Goal: Task Accomplishment & Management: Manage account settings

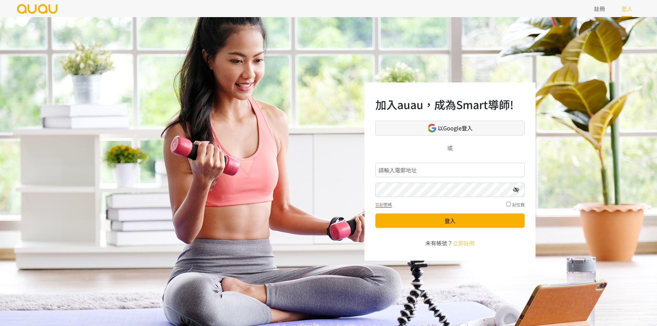
click at [437, 131] on link "以Google登入" at bounding box center [449, 128] width 149 height 15
click at [409, 130] on link "以Google登入" at bounding box center [449, 128] width 149 height 15
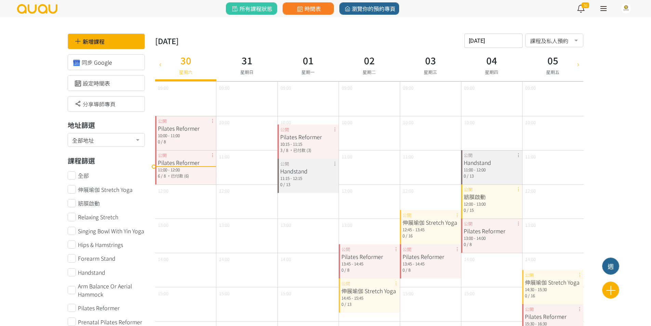
click at [580, 65] on icon at bounding box center [579, 64] width 8 height 5
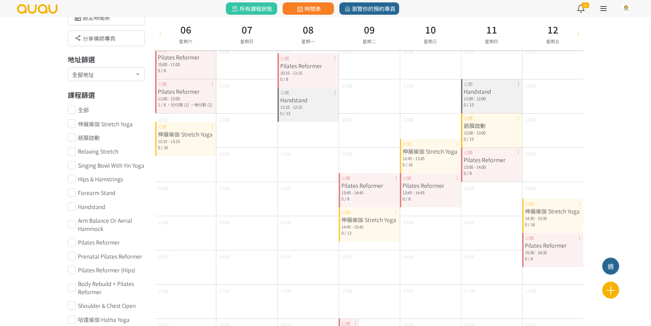
scroll to position [103, 0]
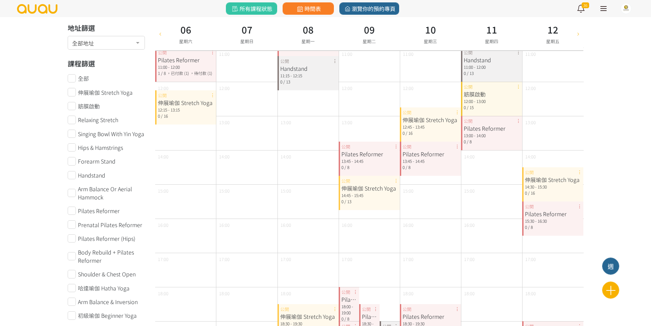
click at [395, 148] on div "Pilates Reformer 13:45 - 14:45 0 / 8 公開" at bounding box center [369, 159] width 61 height 34
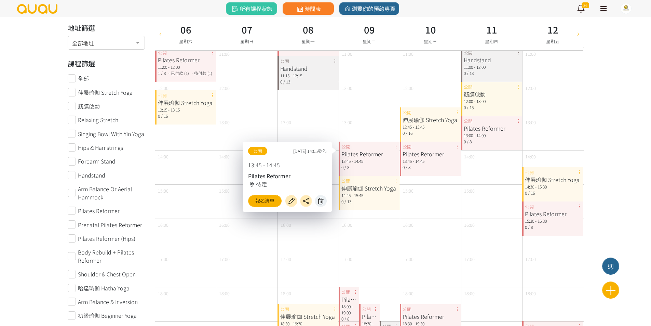
click at [325, 201] on icon at bounding box center [321, 201] width 11 height 8
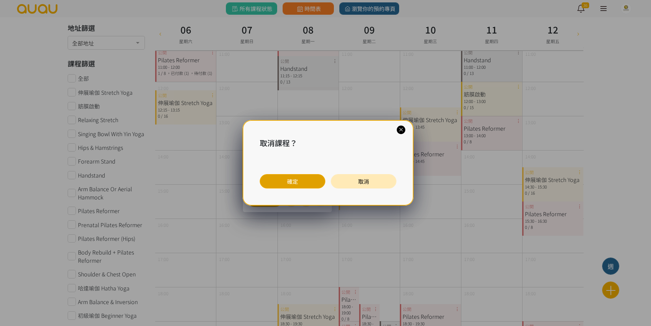
click at [312, 187] on button "確定" at bounding box center [293, 181] width 66 height 14
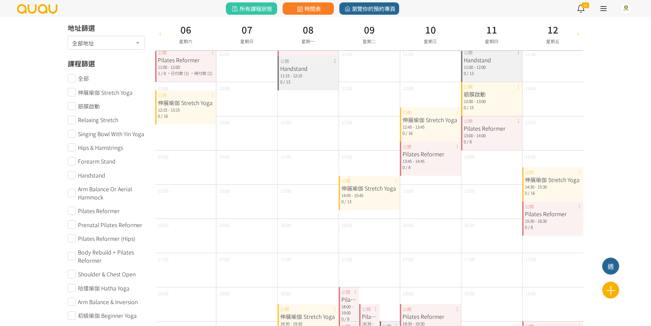
click at [397, 181] on div "伸展瑜伽 Stretch Yoga 14:45 - 15:45 0 / 13 公開" at bounding box center [369, 193] width 61 height 34
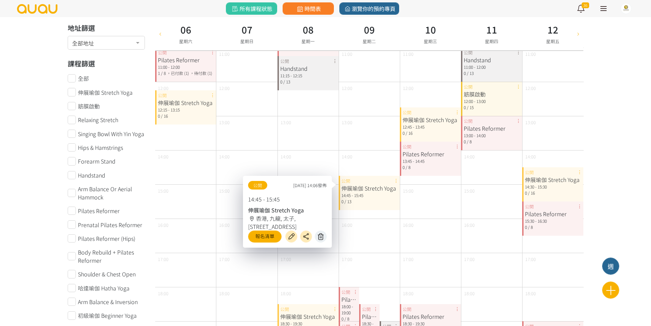
click at [322, 234] on icon at bounding box center [321, 237] width 11 height 8
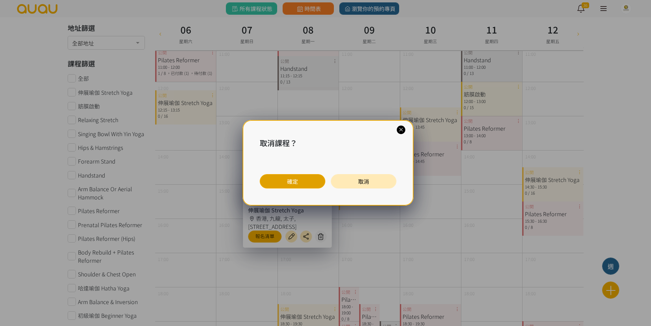
click at [309, 183] on button "確定" at bounding box center [293, 181] width 66 height 14
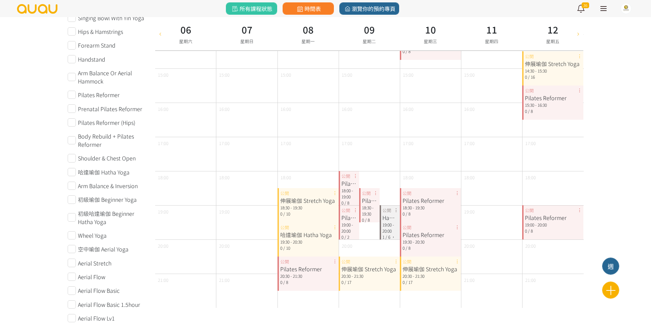
scroll to position [239, 0]
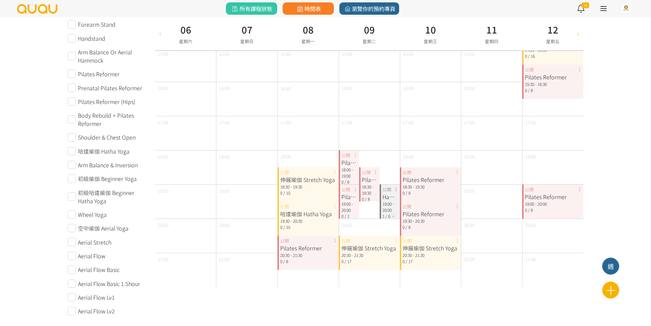
click at [355, 157] on div "Pilates Reformer 18:00 - 19:00 0 / 8 公開" at bounding box center [349, 167] width 21 height 34
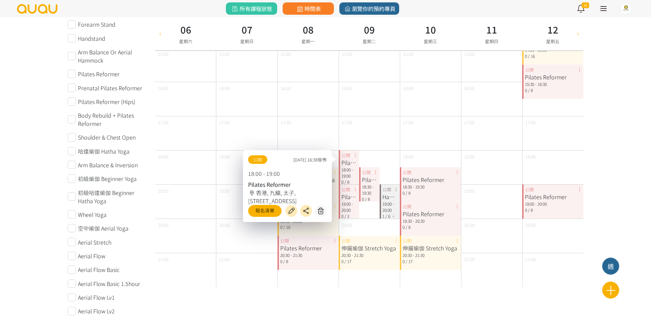
click at [376, 175] on div "Pilates Reformer" at bounding box center [369, 179] width 15 height 8
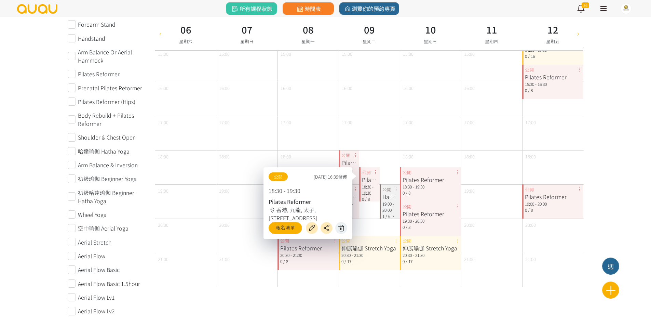
click at [338, 226] on icon at bounding box center [341, 228] width 11 height 8
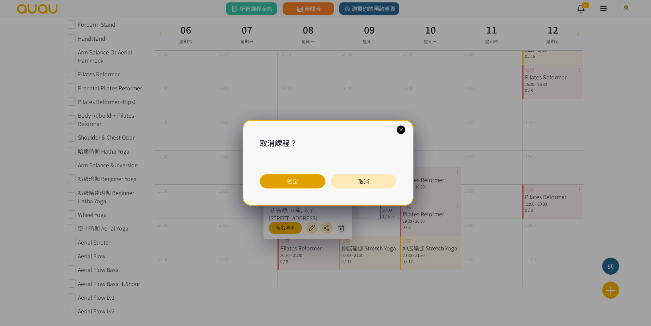
click at [305, 181] on button "確定" at bounding box center [293, 181] width 66 height 14
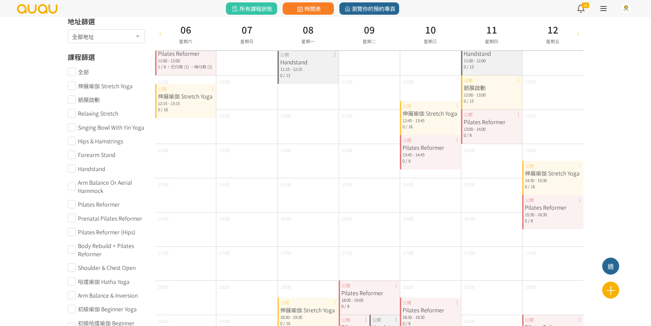
scroll to position [103, 0]
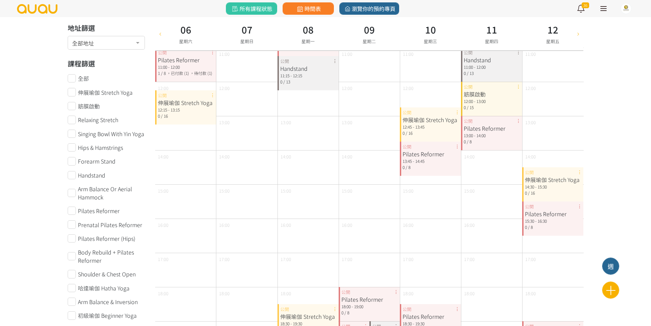
click at [456, 115] on div "伸展瑜伽 Stretch Yoga 12:45 - 13:45 0 / 16 公開" at bounding box center [430, 124] width 61 height 34
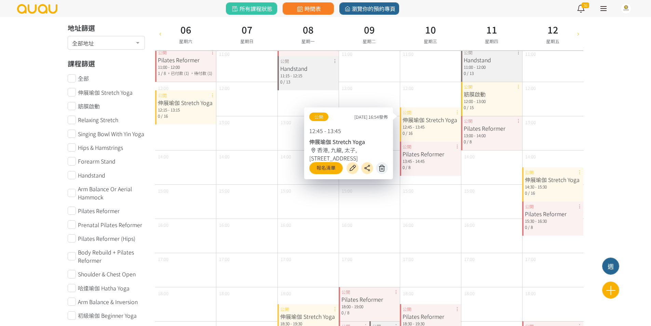
click at [387, 167] on icon at bounding box center [382, 168] width 11 height 8
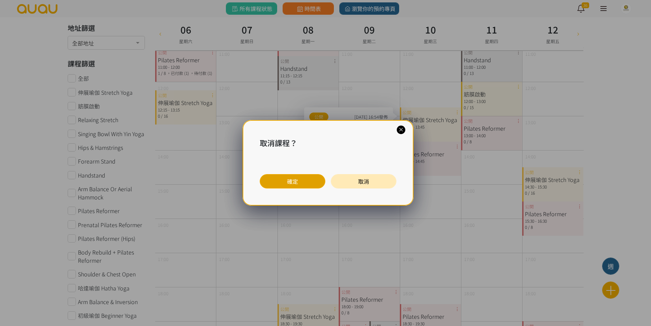
click at [321, 177] on button "確定" at bounding box center [293, 181] width 66 height 14
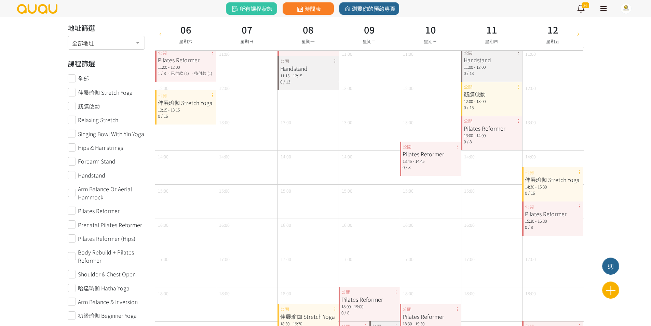
click at [456, 145] on div "Pilates Reformer 13:45 - 14:45 0 / 8 公開" at bounding box center [430, 159] width 61 height 34
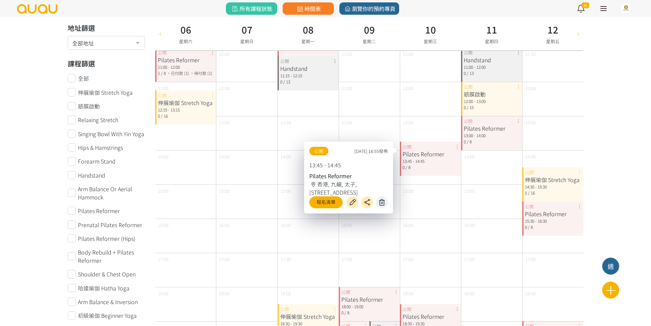
click at [382, 200] on icon at bounding box center [382, 202] width 11 height 8
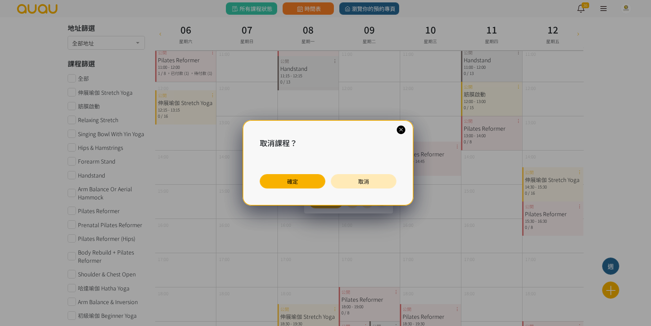
click at [312, 192] on div "取消課程？ 確定 取消" at bounding box center [328, 162] width 171 height 85
click at [311, 185] on button "確定" at bounding box center [293, 181] width 66 height 14
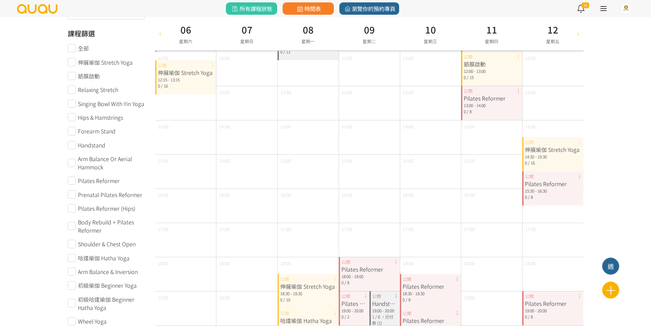
scroll to position [137, 0]
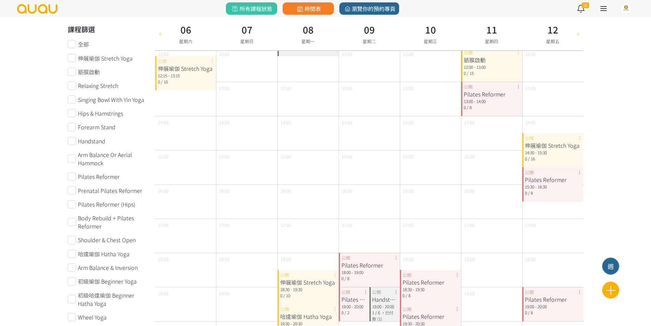
click at [458, 276] on div "Pilates Reformer 18:30 - 19:30 0 / 8 公開" at bounding box center [430, 287] width 61 height 34
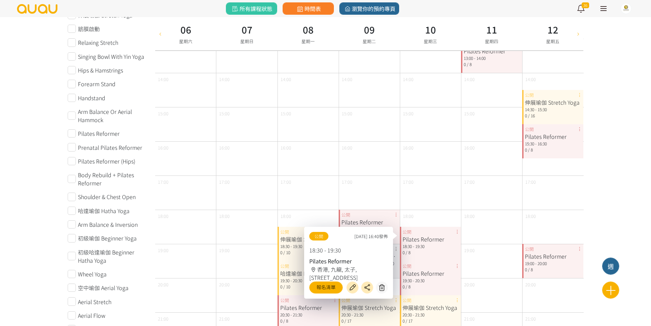
scroll to position [205, 0]
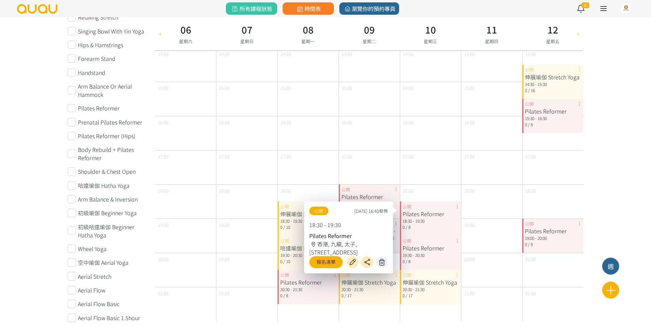
click at [384, 264] on icon at bounding box center [382, 262] width 11 height 8
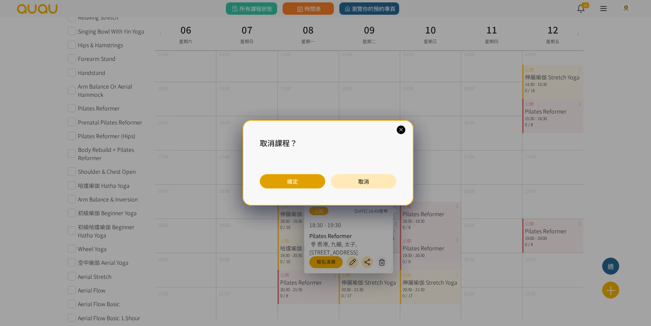
click at [307, 185] on button "確定" at bounding box center [293, 181] width 66 height 14
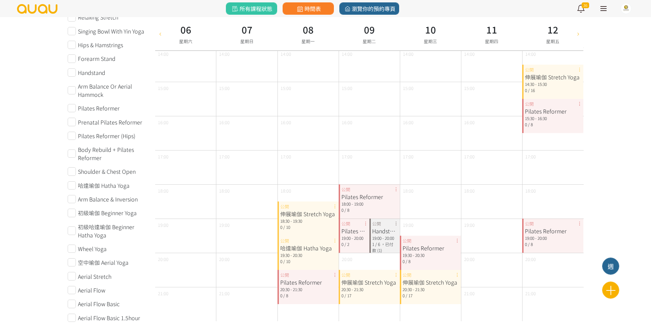
click at [457, 239] on div "Pilates Reformer 19:30 - 20:30 0 / 8 公開" at bounding box center [430, 253] width 61 height 34
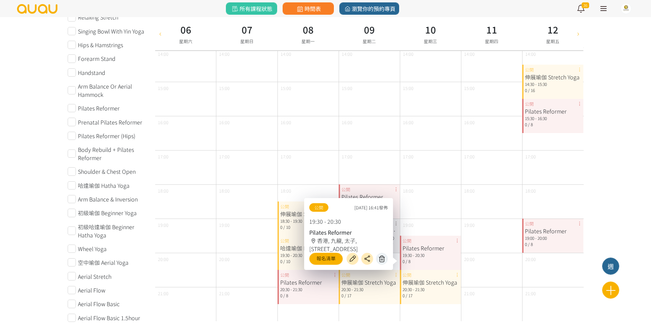
click at [381, 258] on icon at bounding box center [382, 259] width 11 height 8
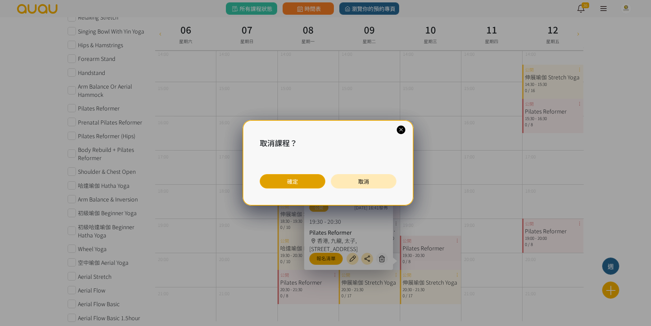
click at [299, 186] on button "確定" at bounding box center [293, 181] width 66 height 14
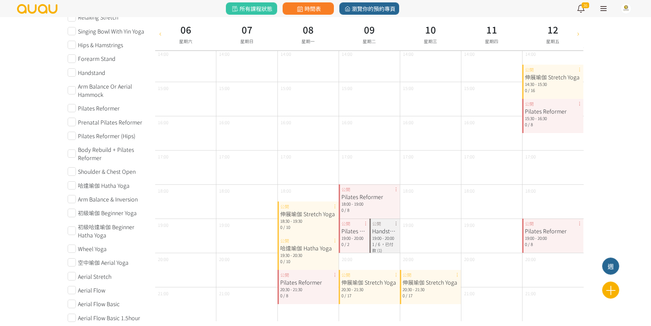
click at [458, 274] on div "伸展瑜伽 Stretch Yoga 20:30 - 21:30 0 / 17 公開" at bounding box center [430, 287] width 61 height 34
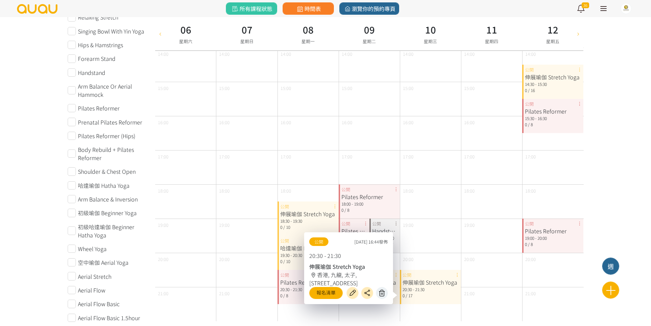
click at [385, 290] on icon at bounding box center [382, 293] width 11 height 8
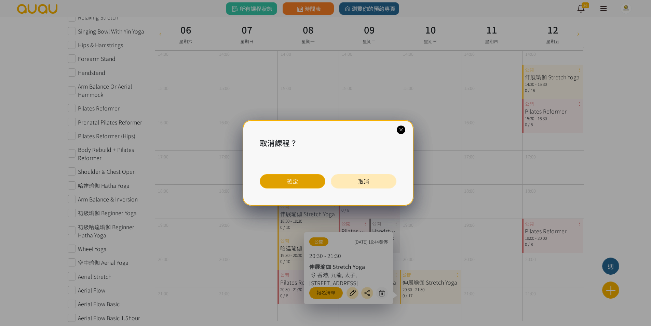
click at [313, 184] on button "確定" at bounding box center [293, 181] width 66 height 14
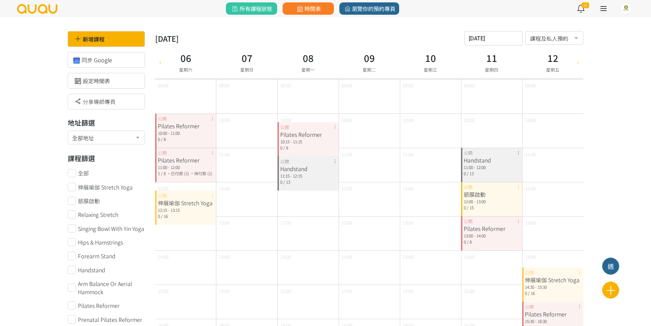
scroll to position [0, 0]
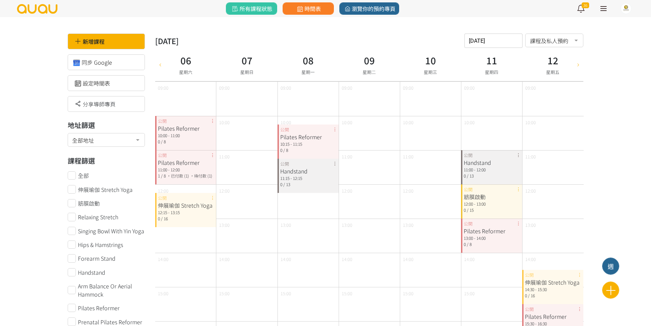
click at [518, 158] on div "Handstand 11:00 - 12:00 0 / 13 公開" at bounding box center [491, 167] width 61 height 34
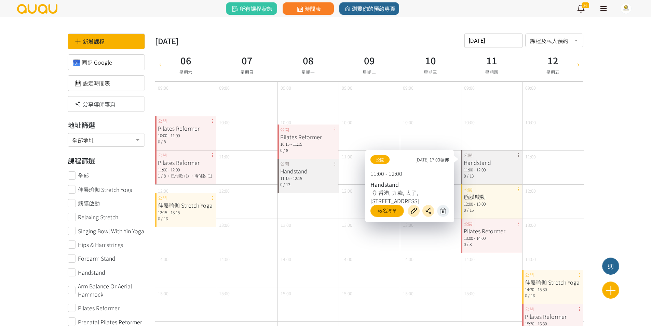
click at [448, 209] on icon at bounding box center [443, 211] width 11 height 8
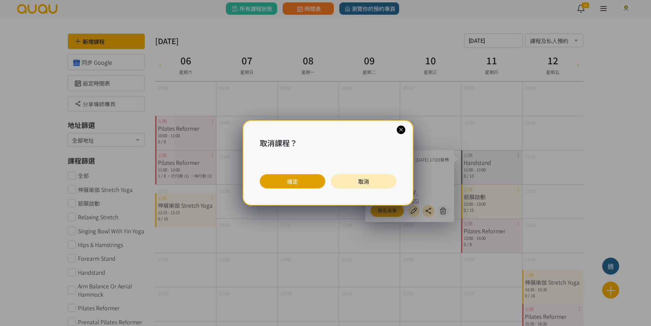
click at [309, 181] on button "確定" at bounding box center [293, 181] width 66 height 14
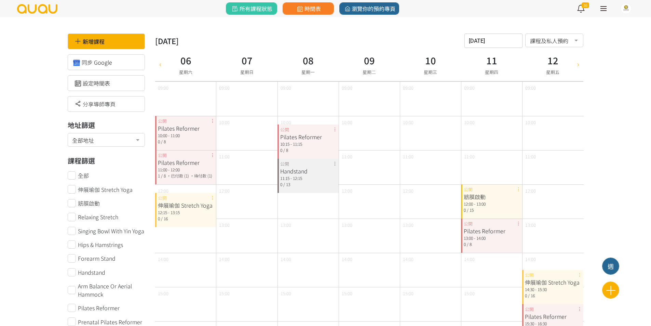
click at [520, 188] on div "筋膜啟動 12:00 - 13:00 0 / 15 公開" at bounding box center [491, 201] width 61 height 34
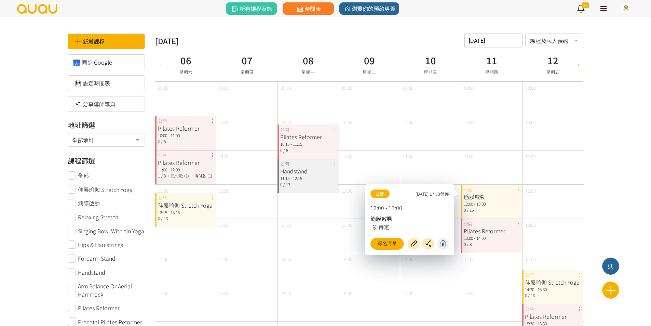
click at [439, 242] on icon at bounding box center [443, 244] width 11 height 8
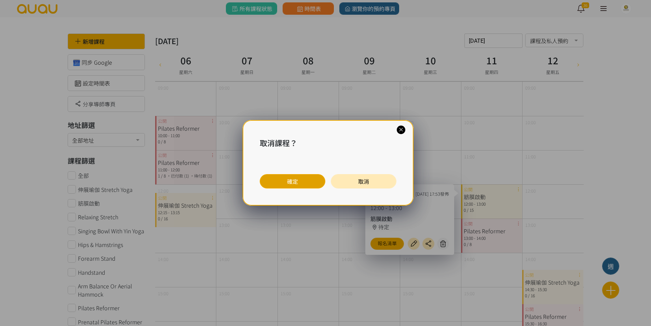
click at [307, 176] on button "確定" at bounding box center [293, 181] width 66 height 14
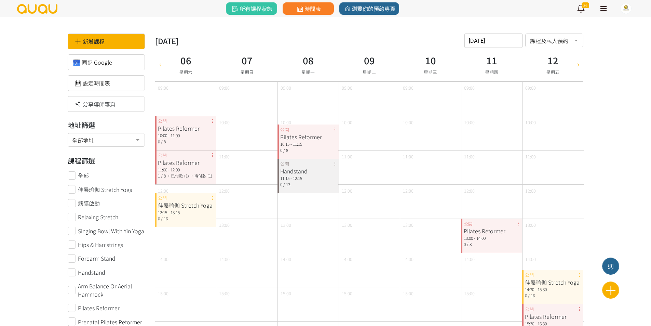
click at [517, 223] on div "Pilates Reformer 13:00 - 14:00 0 / 8 公開" at bounding box center [491, 236] width 61 height 34
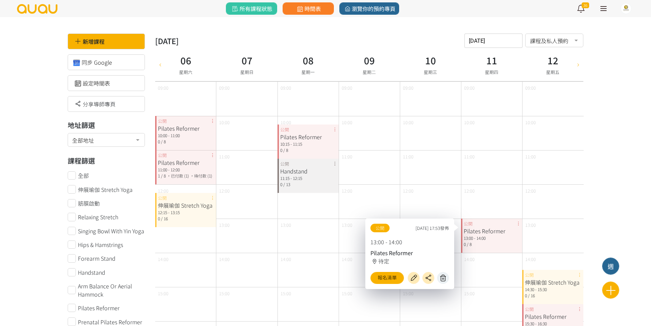
click at [444, 277] on icon at bounding box center [443, 278] width 11 height 8
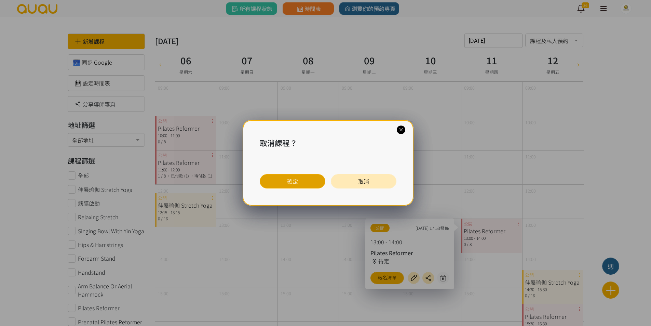
click at [312, 180] on button "確定" at bounding box center [293, 181] width 66 height 14
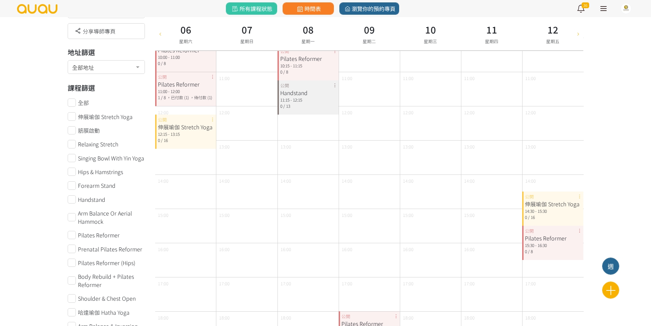
scroll to position [74, 0]
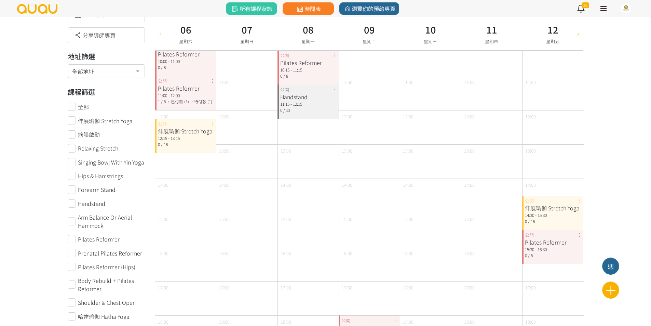
click at [580, 201] on div "伸展瑜伽 Stretch Yoga 14:30 - 15:30 0 / 16 公開" at bounding box center [553, 213] width 61 height 34
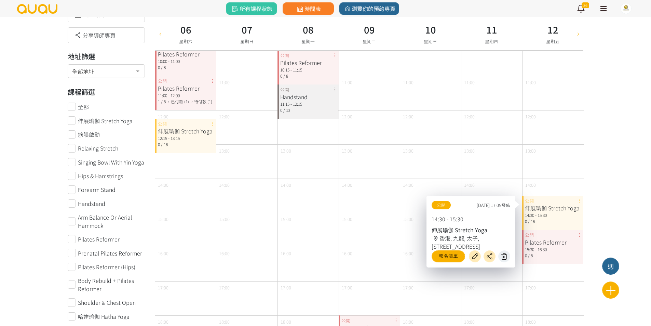
click at [505, 254] on icon at bounding box center [504, 256] width 11 height 8
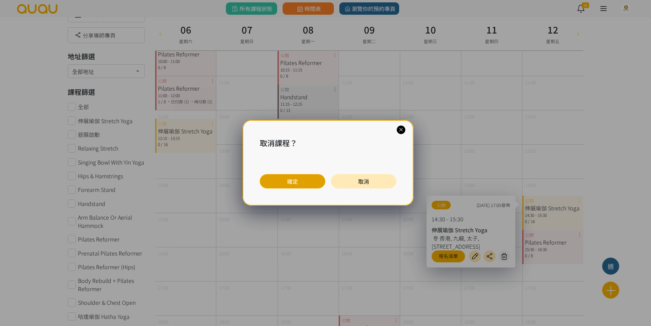
click at [307, 184] on button "確定" at bounding box center [293, 181] width 66 height 14
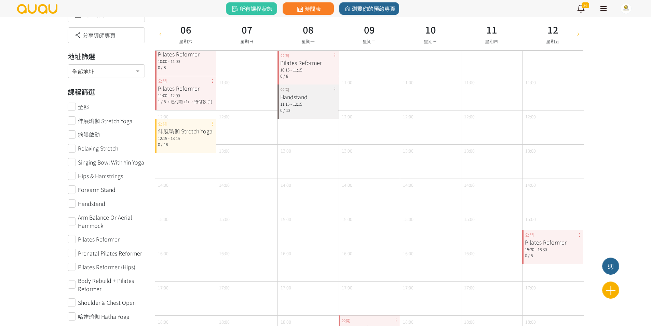
click at [580, 235] on div "Pilates Reformer 15:30 - 16:30 0 / 8 公開" at bounding box center [553, 247] width 61 height 34
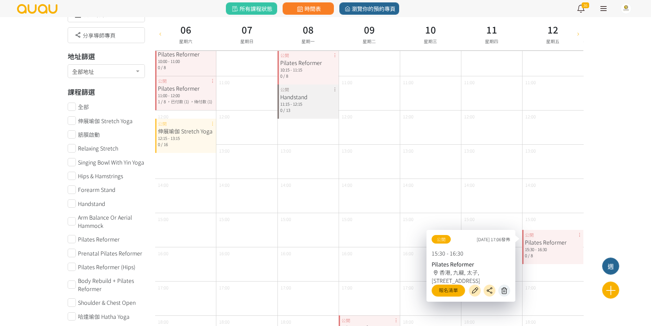
click at [504, 289] on icon at bounding box center [504, 291] width 11 height 8
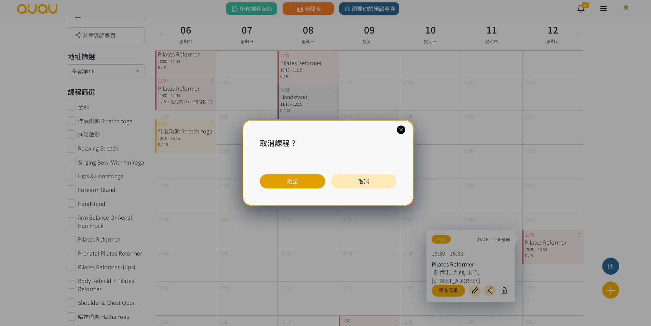
click at [279, 182] on button "確定" at bounding box center [293, 181] width 66 height 14
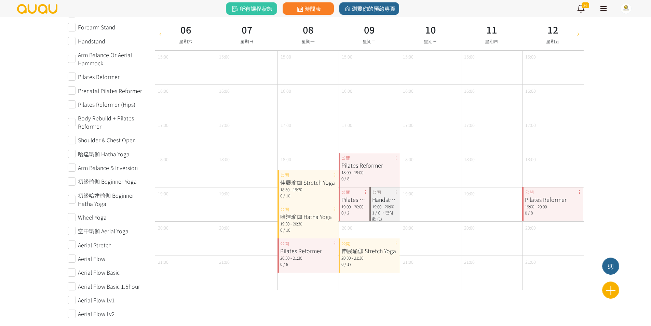
scroll to position [245, 0]
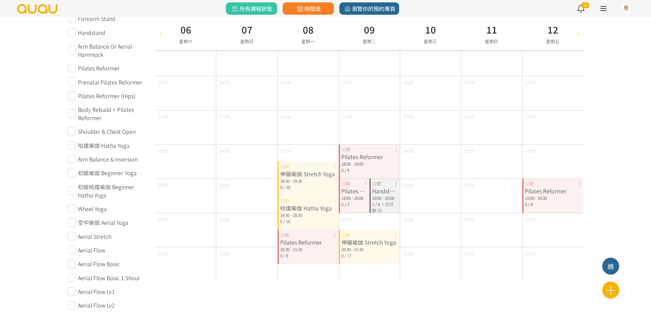
click at [579, 184] on div "Pilates Reformer 19:00 - 20:00 0 / 8 公開" at bounding box center [553, 196] width 61 height 34
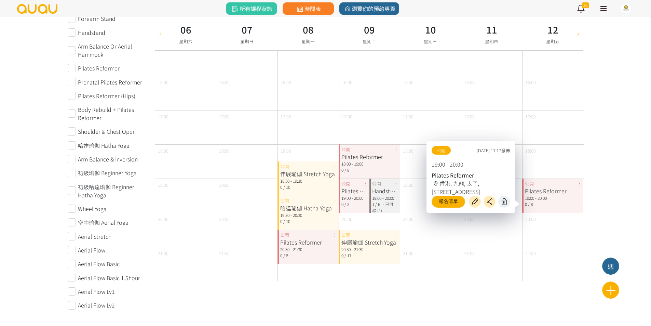
click at [505, 203] on icon at bounding box center [504, 202] width 11 height 8
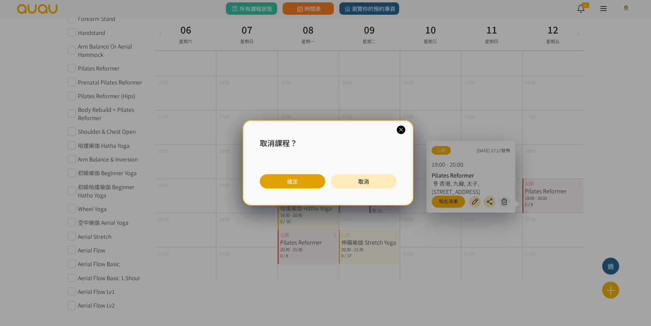
click at [287, 179] on button "確定" at bounding box center [293, 181] width 66 height 14
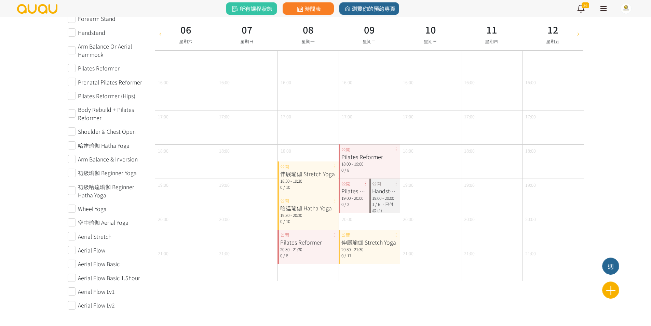
click at [581, 31] on icon at bounding box center [579, 33] width 8 height 5
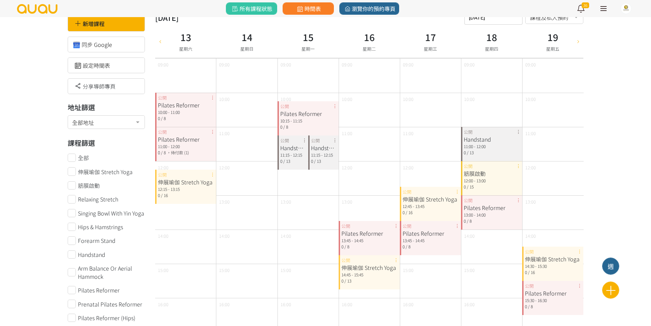
scroll to position [0, 0]
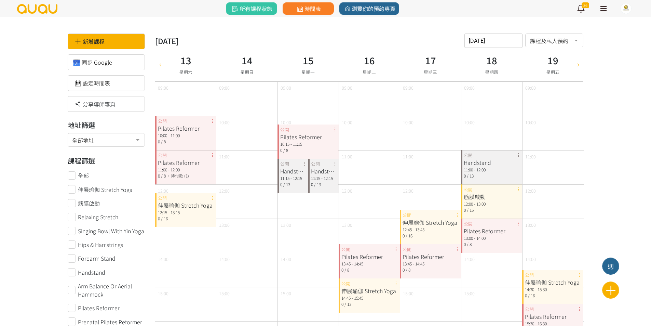
click at [212, 122] on div "Pilates Reformer 10:00 - 11:00 0 / 8 公開" at bounding box center [185, 133] width 61 height 34
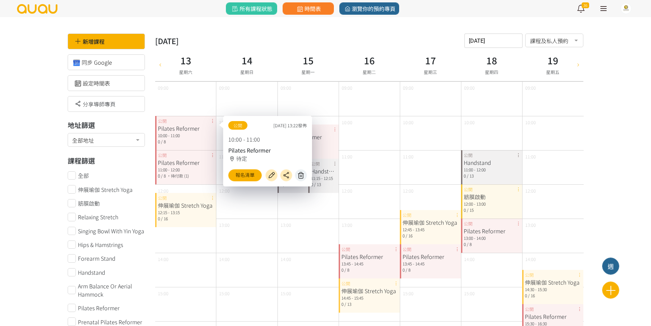
click at [298, 172] on icon at bounding box center [301, 175] width 11 height 8
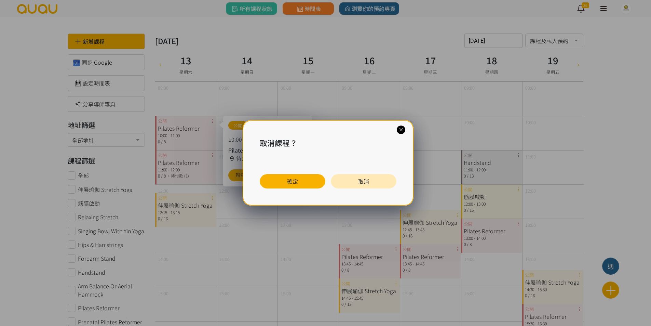
drag, startPoint x: 285, startPoint y: 177, endPoint x: 267, endPoint y: 168, distance: 20.2
click at [285, 177] on button "確定" at bounding box center [293, 181] width 66 height 14
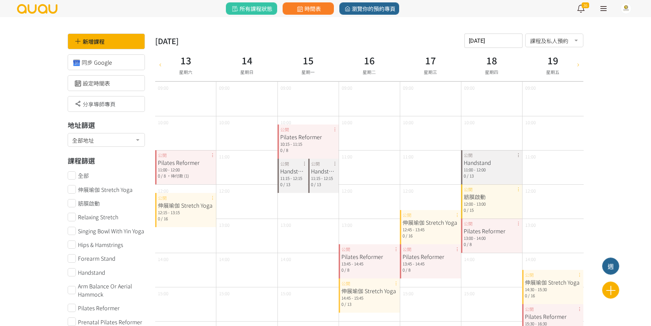
click at [212, 156] on div "Pilates Reformer 11:00 - 12:00 0 / 8 ，待付款 (1) 公開" at bounding box center [185, 167] width 61 height 34
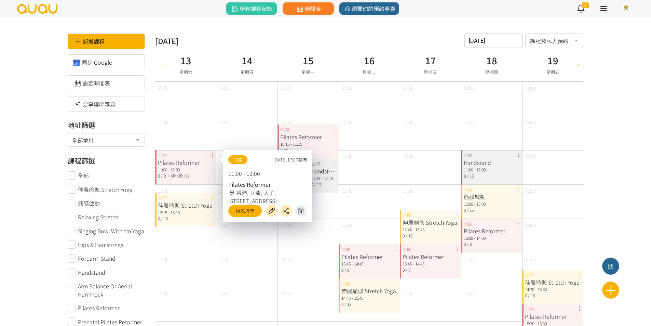
click at [297, 212] on icon at bounding box center [301, 211] width 11 height 8
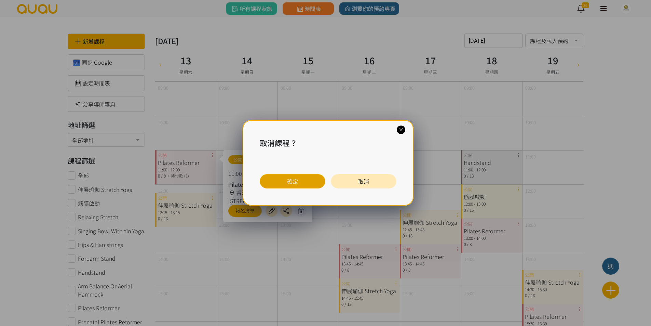
click at [272, 176] on button "確定" at bounding box center [293, 181] width 66 height 14
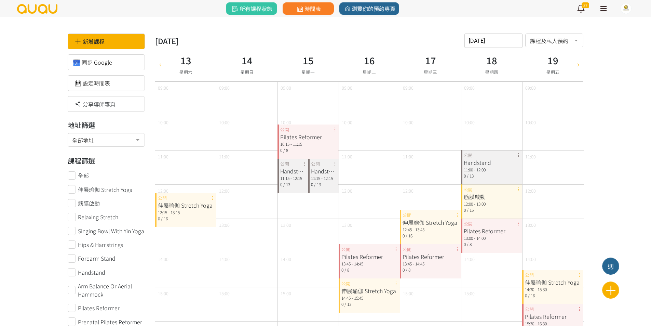
click at [211, 196] on div "伸展瑜伽 Stretch Yoga 12:15 - 13:15 0 / 16 公開" at bounding box center [185, 210] width 61 height 34
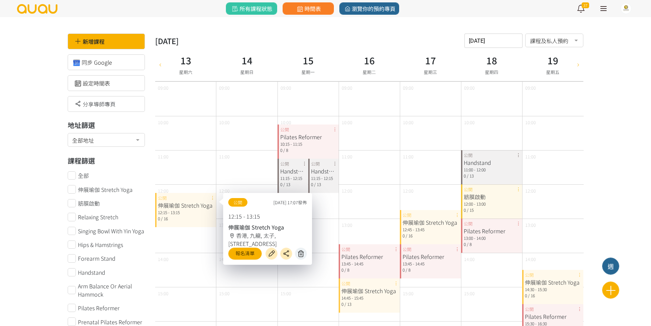
click at [297, 249] on button at bounding box center [301, 254] width 12 height 12
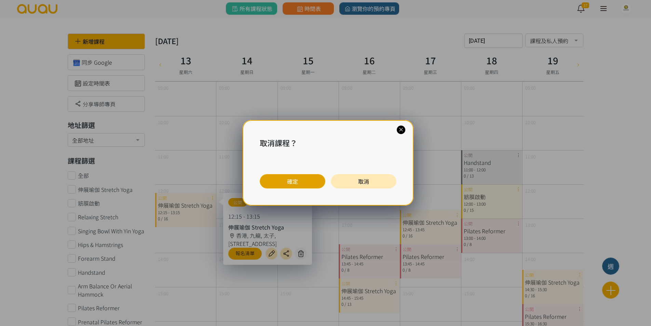
click at [275, 178] on button "確定" at bounding box center [293, 181] width 66 height 14
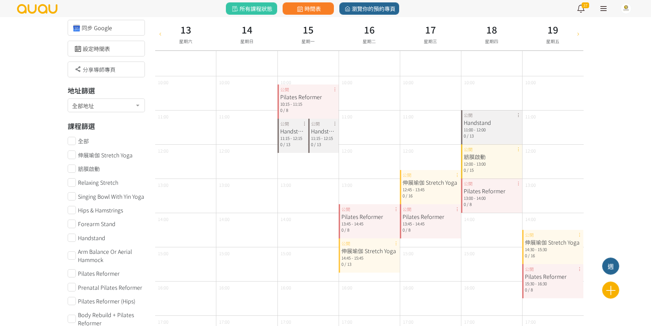
scroll to position [6, 0]
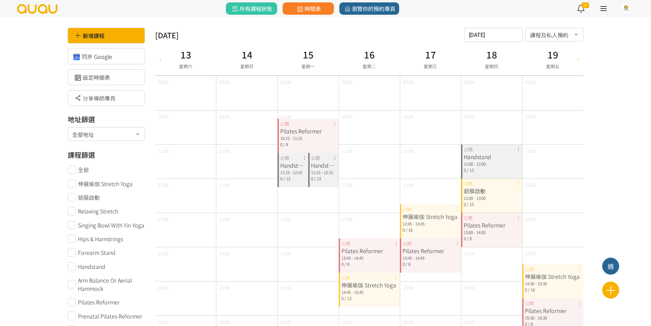
click at [333, 125] on div "Pilates Reformer 10:15 - 11:15 0 / 8 公開" at bounding box center [308, 136] width 61 height 34
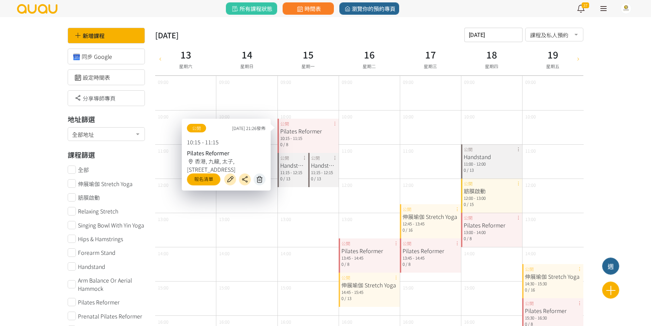
click at [264, 179] on icon at bounding box center [259, 179] width 11 height 8
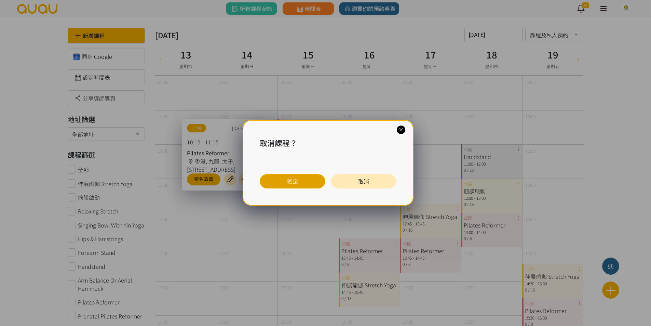
drag, startPoint x: 277, startPoint y: 180, endPoint x: 271, endPoint y: 177, distance: 6.6
click at [274, 180] on button "確定" at bounding box center [293, 181] width 66 height 14
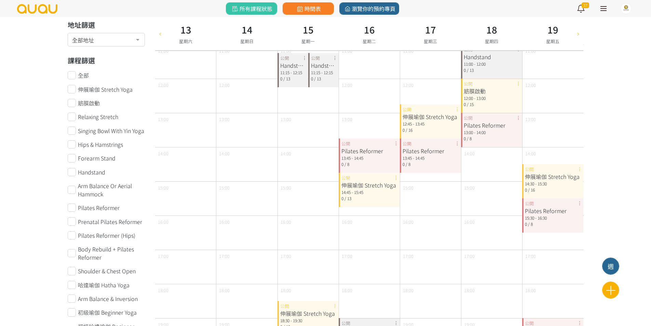
scroll to position [74, 0]
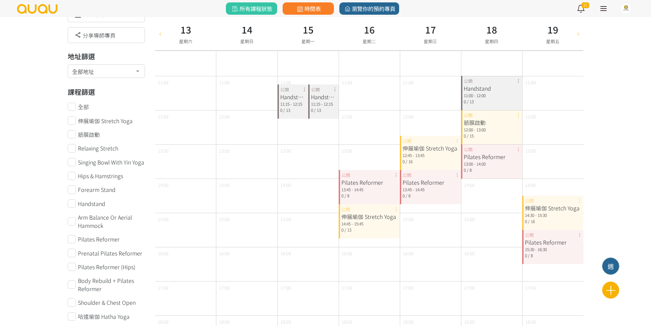
click at [305, 91] on div "Handstand 11:15 - 12:15 0 / 13 公開" at bounding box center [293, 101] width 31 height 34
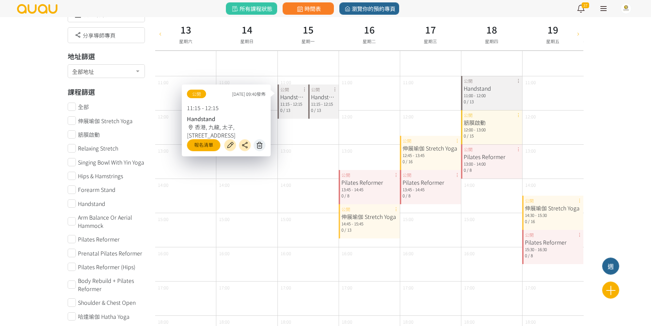
click at [264, 143] on icon at bounding box center [259, 145] width 11 height 8
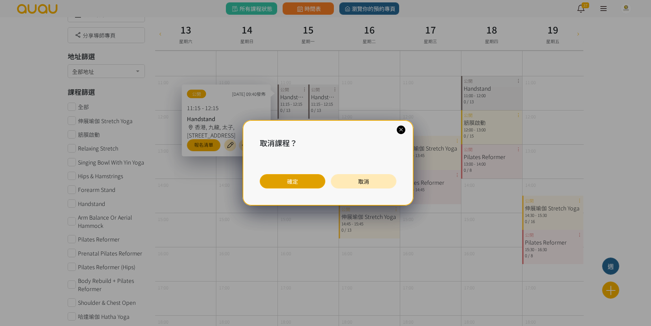
click at [289, 176] on div "取消課程？ 確定 取消" at bounding box center [328, 162] width 171 height 85
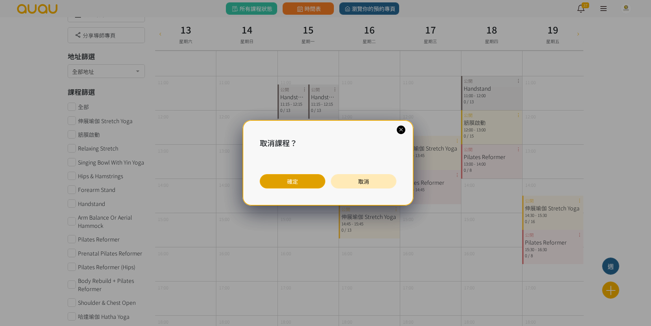
click at [289, 176] on button "確定" at bounding box center [293, 181] width 66 height 14
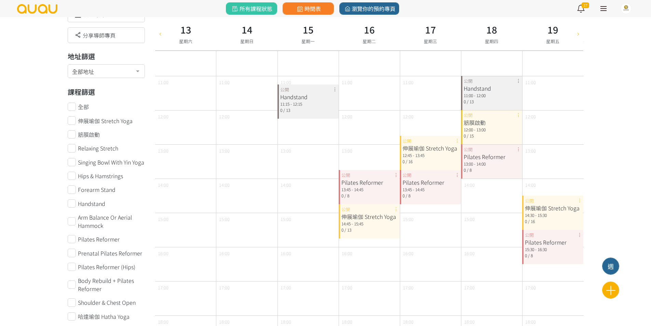
click at [334, 87] on div "Handstand 11:15 - 12:15 0 / 13 公開" at bounding box center [308, 101] width 61 height 34
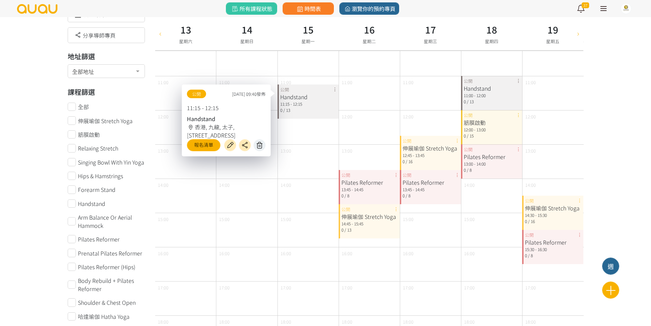
click at [259, 143] on icon at bounding box center [259, 145] width 11 height 8
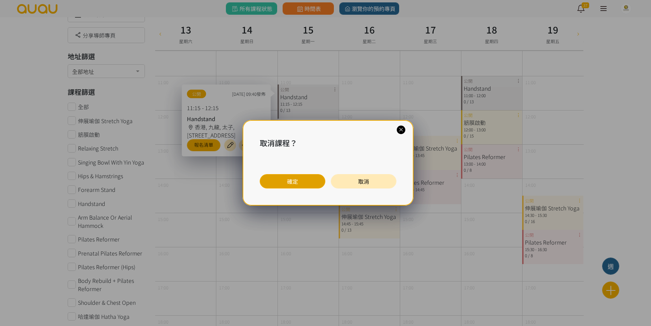
click at [288, 177] on button "確定" at bounding box center [293, 181] width 66 height 14
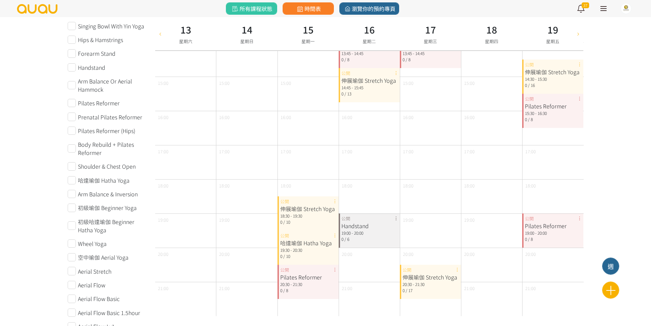
scroll to position [211, 0]
click at [335, 199] on div "伸展瑜伽 Stretch Yoga 18:30 - 19:30 0 / 10 公開" at bounding box center [308, 213] width 61 height 34
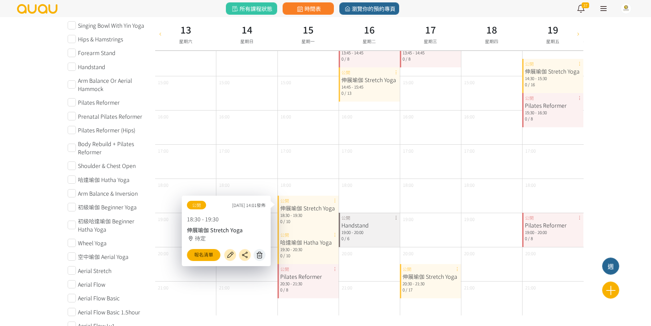
click at [256, 253] on icon at bounding box center [259, 255] width 11 height 8
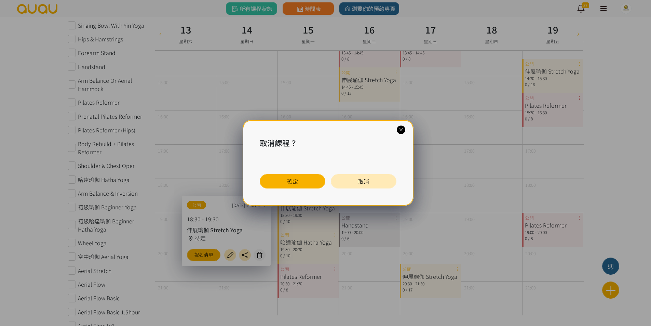
click at [281, 184] on button "確定" at bounding box center [293, 181] width 66 height 14
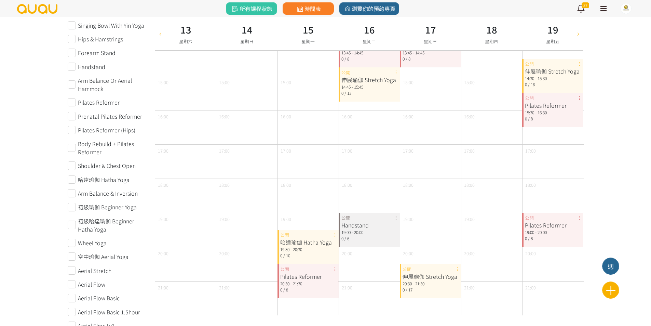
click at [334, 235] on div "哈達瑜伽 Hatha Yoga 19:30 - 20:30 0 / 10 公開" at bounding box center [308, 247] width 61 height 34
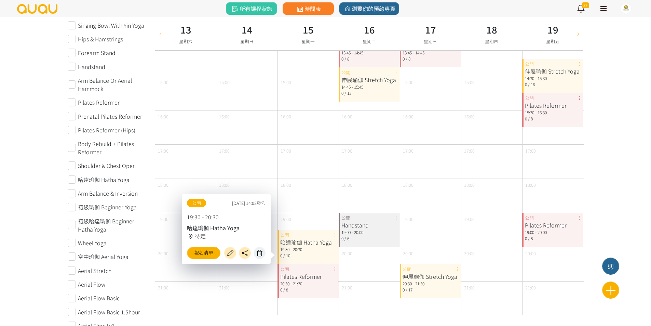
click at [259, 251] on icon at bounding box center [259, 253] width 11 height 8
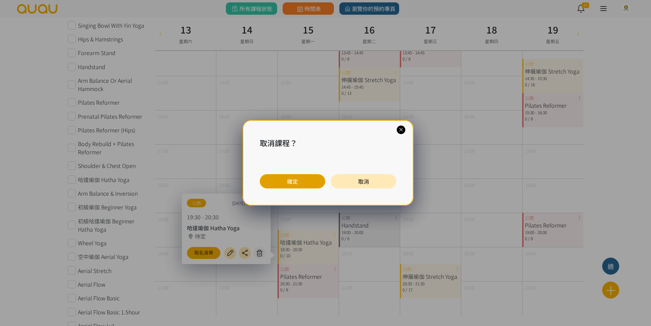
click at [280, 185] on button "確定" at bounding box center [293, 181] width 66 height 14
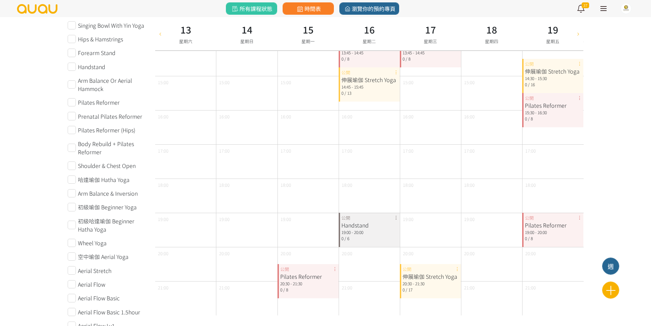
drag, startPoint x: 335, startPoint y: 270, endPoint x: 330, endPoint y: 267, distance: 5.6
click at [335, 269] on div "Pilates Reformer 20:30 - 21:30 0 / 8 公開" at bounding box center [308, 281] width 61 height 34
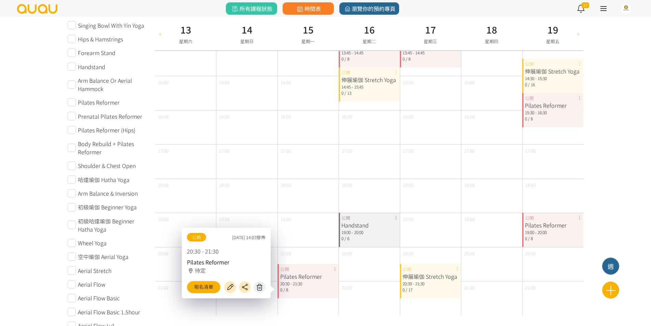
click at [261, 286] on icon at bounding box center [259, 287] width 11 height 8
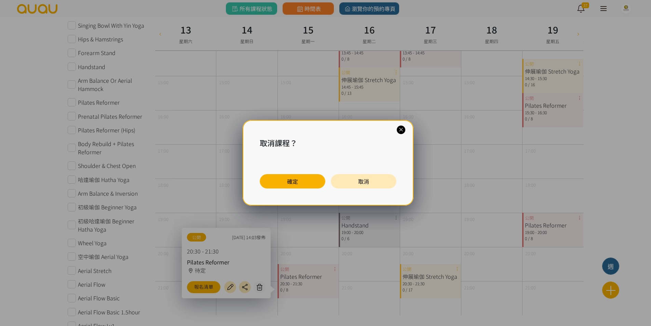
drag, startPoint x: 293, startPoint y: 184, endPoint x: 295, endPoint y: 181, distance: 3.6
click at [293, 184] on button "確定" at bounding box center [293, 181] width 66 height 14
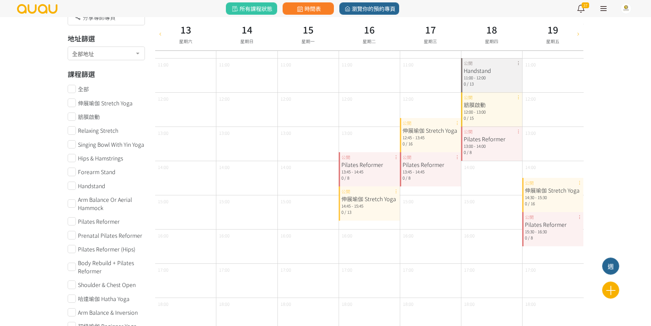
scroll to position [74, 0]
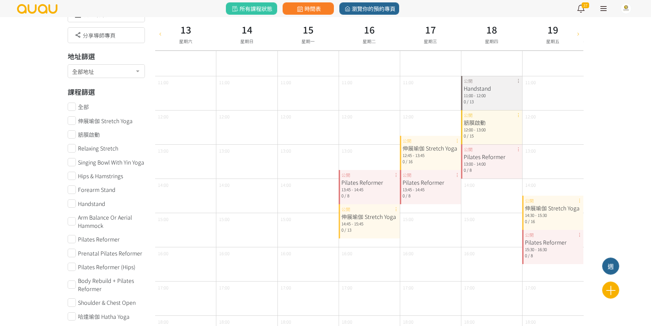
click at [397, 175] on div "Pilates Reformer 13:45 - 14:45 0 / 8 公開" at bounding box center [369, 187] width 61 height 34
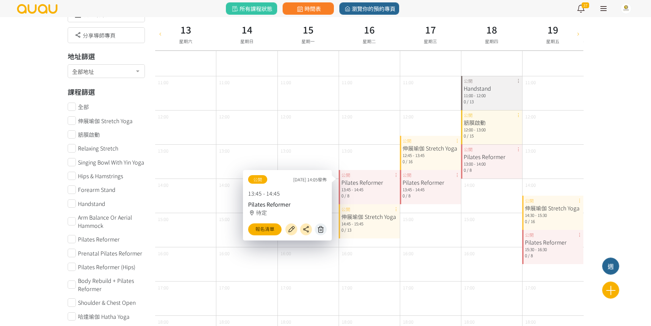
click at [323, 230] on icon at bounding box center [321, 229] width 11 height 8
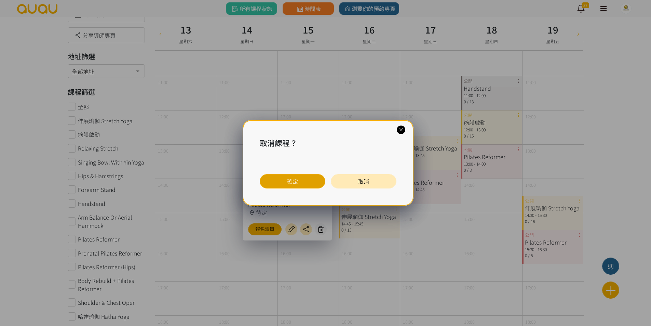
click at [314, 180] on button "確定" at bounding box center [293, 181] width 66 height 14
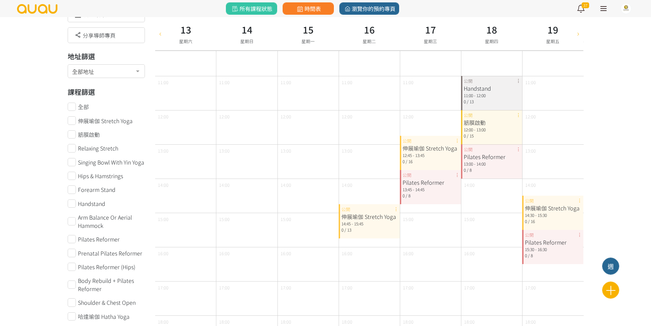
click at [397, 210] on div "伸展瑜伽 Stretch Yoga 14:45 - 15:45 0 / 13 公開" at bounding box center [369, 221] width 61 height 34
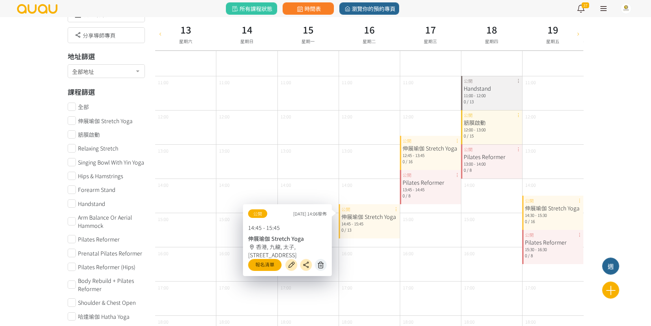
click at [323, 261] on icon at bounding box center [321, 265] width 11 height 8
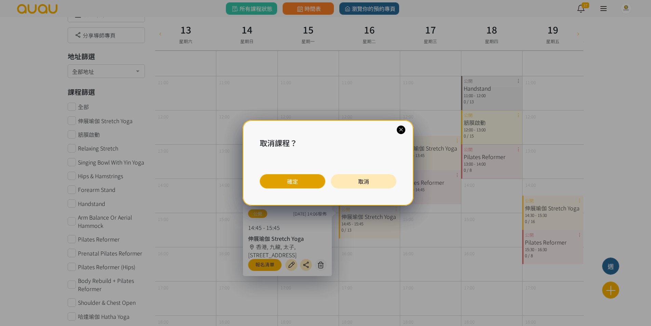
click at [302, 187] on button "確定" at bounding box center [293, 181] width 66 height 14
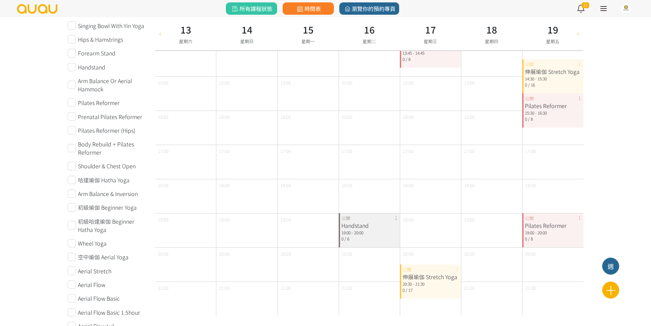
scroll to position [211, 0]
click at [396, 218] on div "Handstand 19:00 - 20:00 0 / 6 公開" at bounding box center [369, 230] width 61 height 34
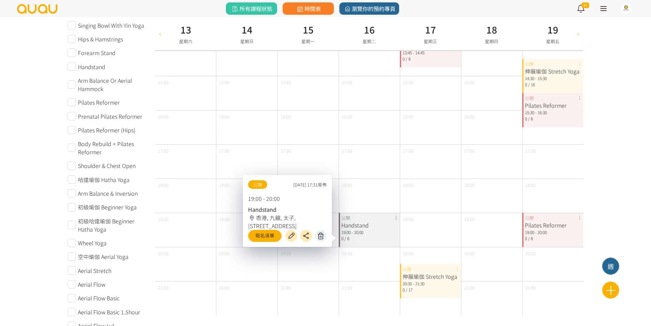
click at [319, 237] on icon at bounding box center [321, 236] width 11 height 8
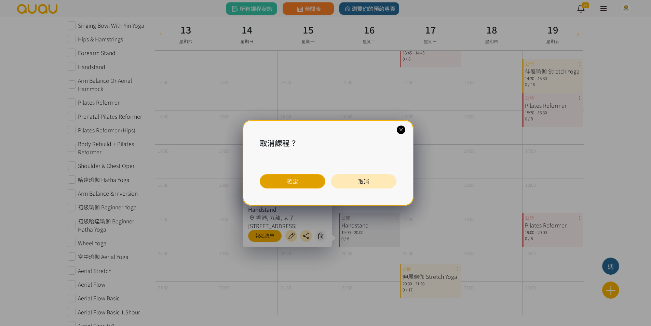
click at [286, 187] on button "確定" at bounding box center [293, 181] width 66 height 14
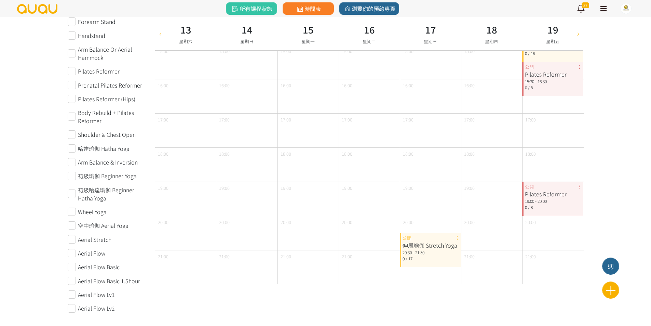
scroll to position [245, 0]
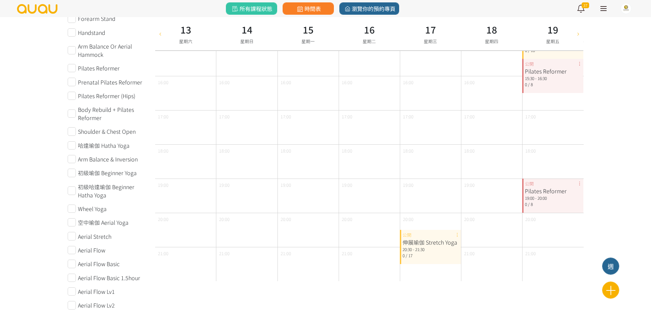
click at [459, 236] on div "伸展瑜伽 Stretch Yoga 20:30 - 21:30 0 / 17 公開" at bounding box center [430, 247] width 61 height 34
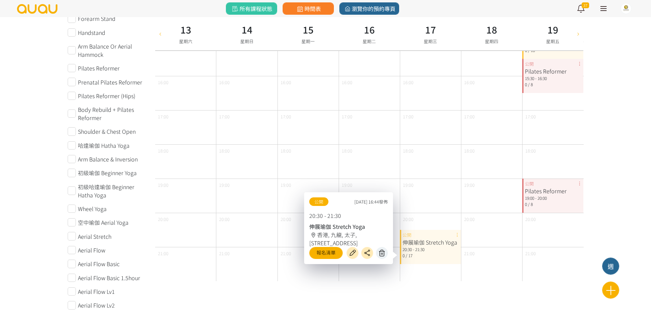
click at [383, 256] on button at bounding box center [382, 253] width 12 height 12
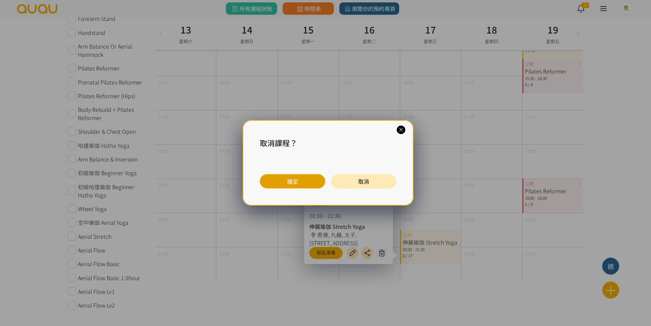
click at [302, 188] on button "確定" at bounding box center [293, 181] width 66 height 14
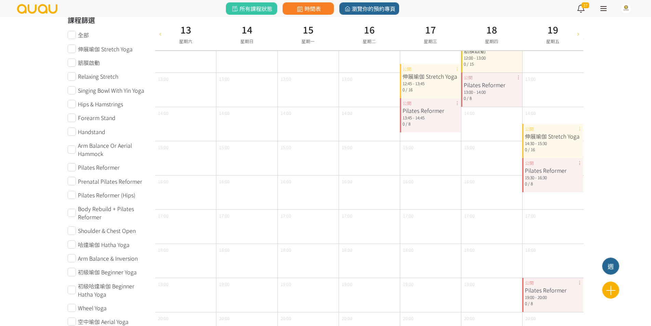
scroll to position [74, 0]
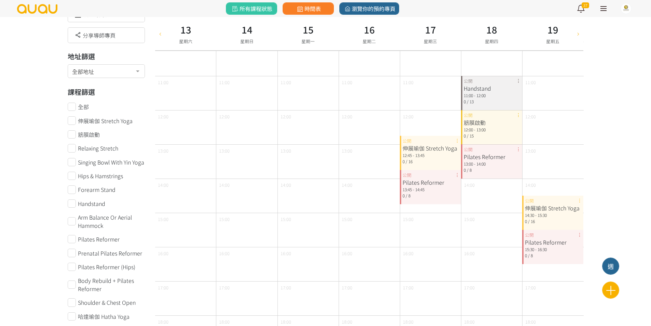
click at [457, 141] on div "伸展瑜伽 Stretch Yoga 12:45 - 13:45 0 / 16 公開" at bounding box center [430, 153] width 61 height 34
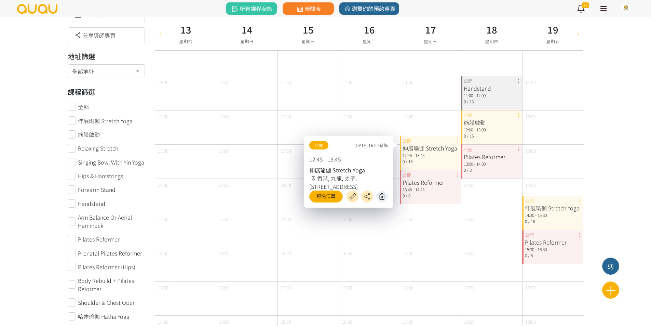
click at [388, 198] on button at bounding box center [382, 196] width 12 height 12
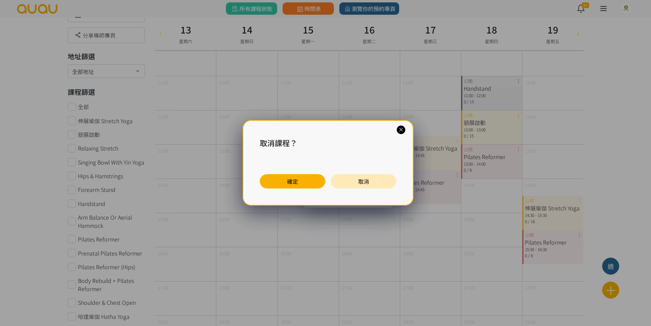
drag, startPoint x: 284, startPoint y: 182, endPoint x: 341, endPoint y: 180, distance: 57.5
click at [284, 182] on button "確定" at bounding box center [293, 181] width 66 height 14
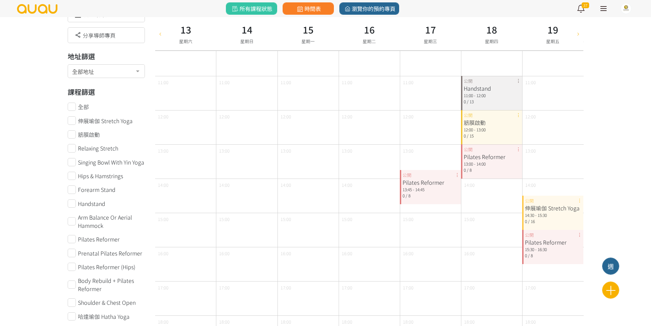
click at [456, 175] on div "Pilates Reformer 13:45 - 14:45 0 / 8 公開" at bounding box center [430, 187] width 61 height 34
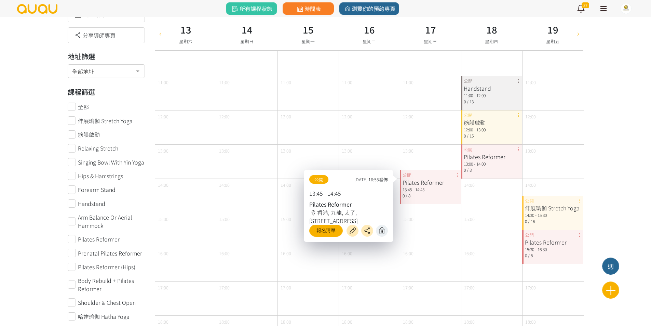
click at [377, 231] on icon at bounding box center [382, 231] width 11 height 8
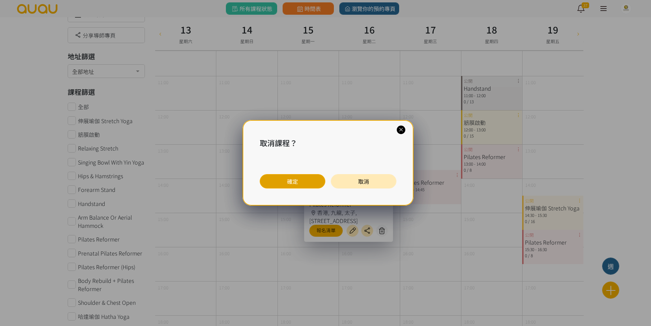
click at [304, 182] on button "確定" at bounding box center [293, 181] width 66 height 14
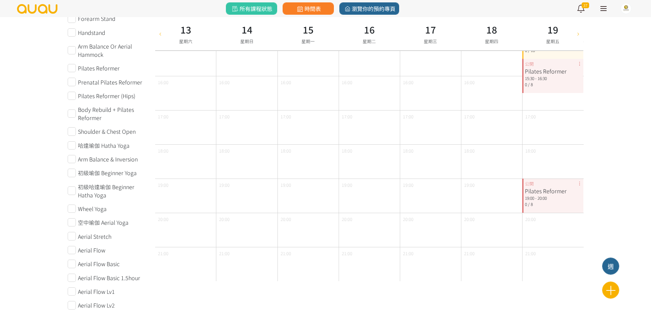
scroll to position [40, 0]
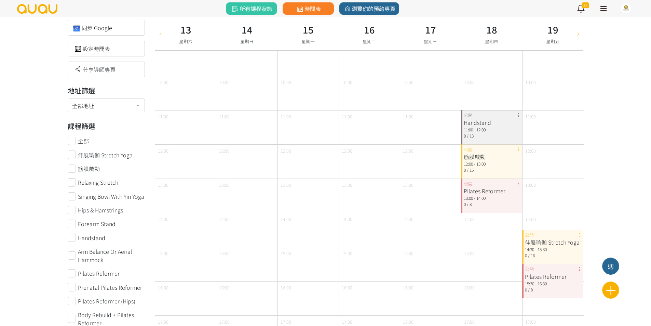
click at [519, 115] on div "Handstand 11:00 - 12:00 0 / 13 公開" at bounding box center [491, 127] width 61 height 34
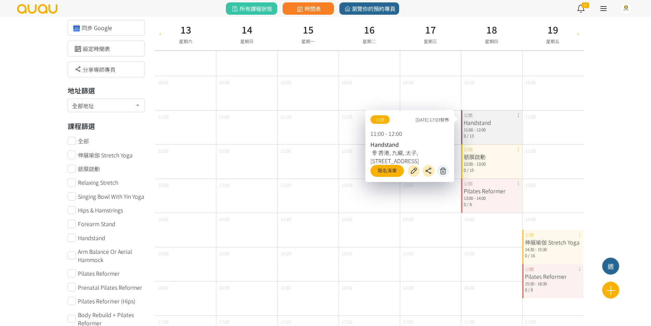
click at [448, 169] on icon at bounding box center [443, 171] width 11 height 8
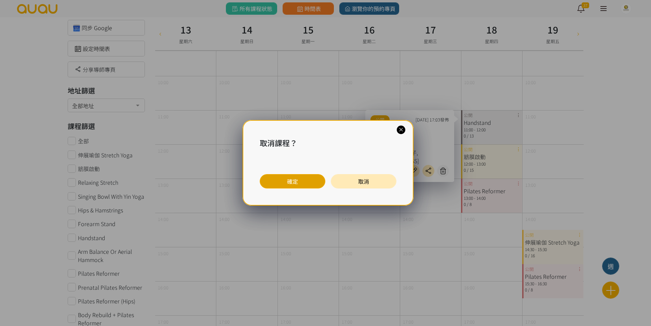
click at [309, 179] on button "確定" at bounding box center [293, 181] width 66 height 14
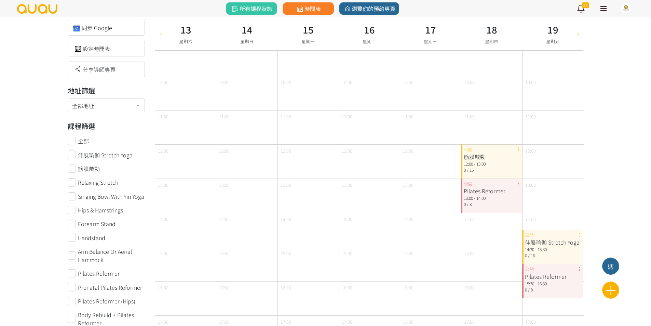
click at [519, 150] on div "筋膜啟動 12:00 - 13:00 0 / 15 公開" at bounding box center [491, 161] width 61 height 34
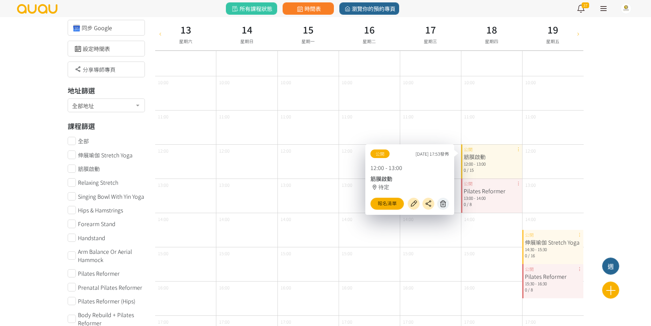
click at [446, 202] on icon at bounding box center [443, 204] width 11 height 8
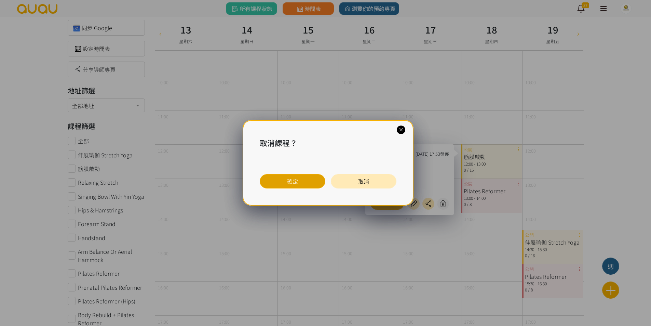
click at [313, 184] on button "確定" at bounding box center [293, 181] width 66 height 14
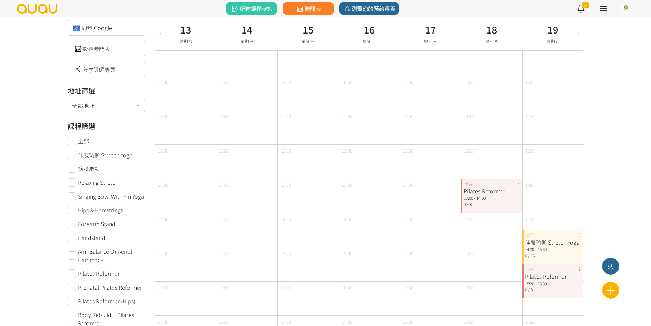
click at [518, 184] on div "Pilates Reformer 13:00 - 14:00 0 / 8 公開" at bounding box center [491, 196] width 61 height 34
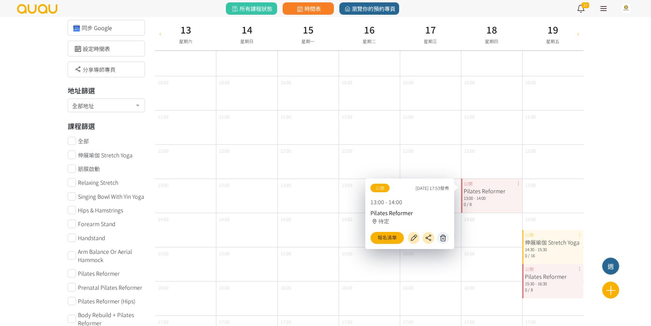
click at [444, 235] on icon at bounding box center [443, 238] width 11 height 8
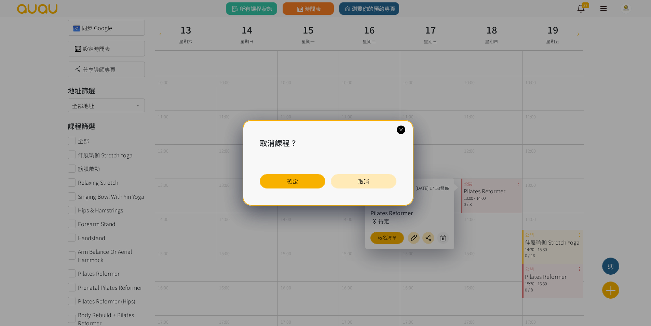
click at [326, 182] on div "確定 取消" at bounding box center [328, 181] width 137 height 14
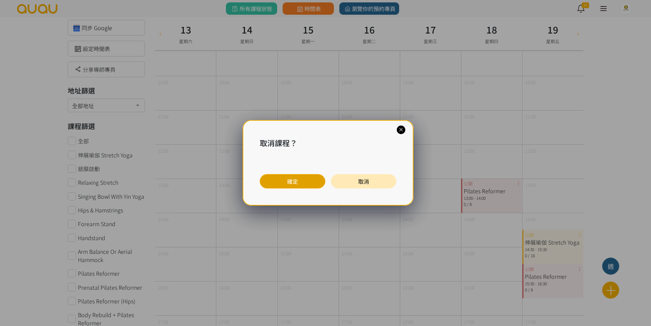
click at [324, 182] on button "確定" at bounding box center [293, 181] width 66 height 14
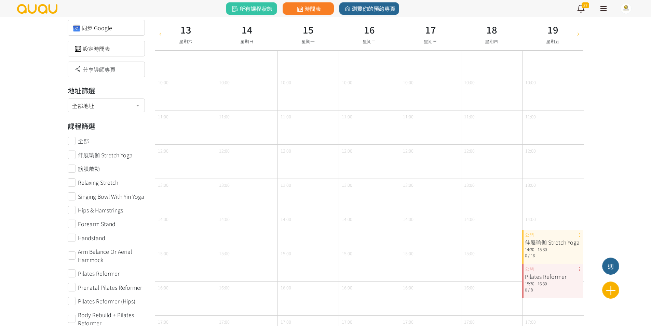
click at [579, 235] on div "伸展瑜伽 Stretch Yoga 14:30 - 15:30 0 / 16 公開" at bounding box center [553, 247] width 61 height 34
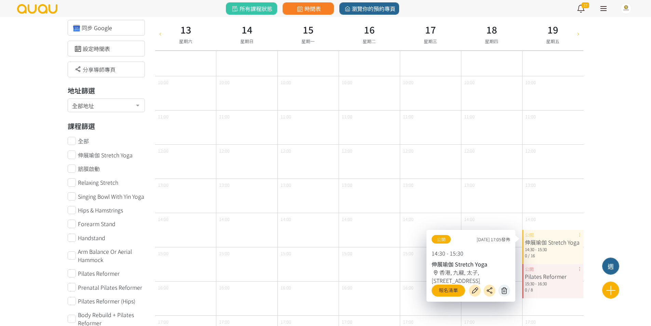
click at [508, 289] on icon at bounding box center [504, 291] width 11 height 8
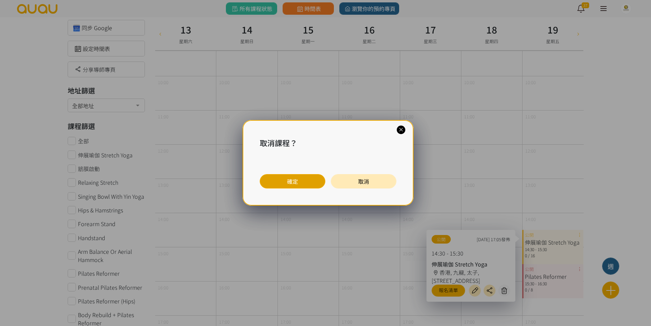
click at [310, 184] on button "確定" at bounding box center [293, 181] width 66 height 14
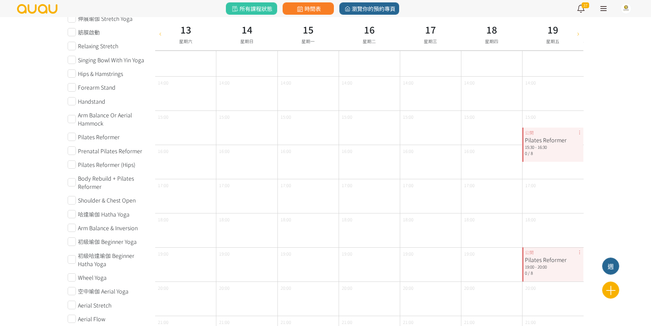
scroll to position [177, 0]
click at [581, 133] on div "Pilates Reformer 15:30 - 16:30 0 / 8 公開" at bounding box center [553, 144] width 61 height 34
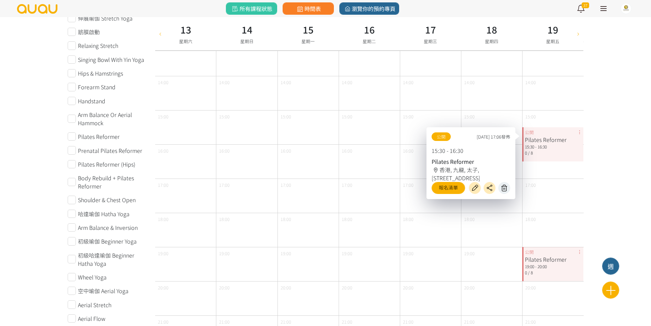
click at [507, 187] on icon at bounding box center [504, 188] width 11 height 8
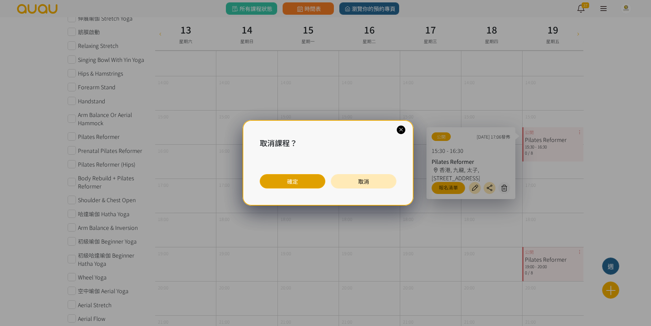
click at [316, 183] on button "確定" at bounding box center [293, 181] width 66 height 14
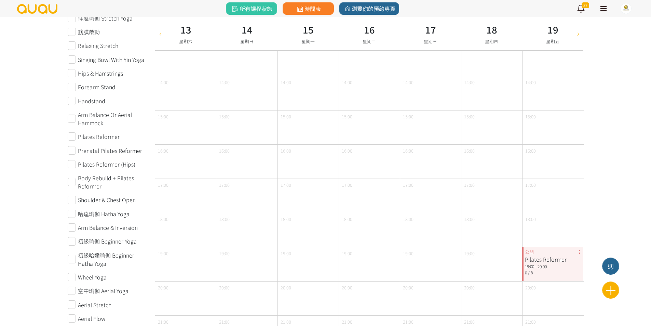
click at [580, 251] on div "Pilates Reformer 19:00 - 20:00 0 / 8 公開" at bounding box center [553, 264] width 61 height 34
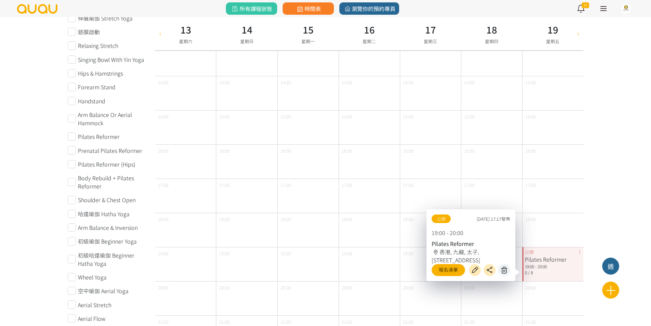
click at [503, 268] on icon at bounding box center [504, 270] width 11 height 8
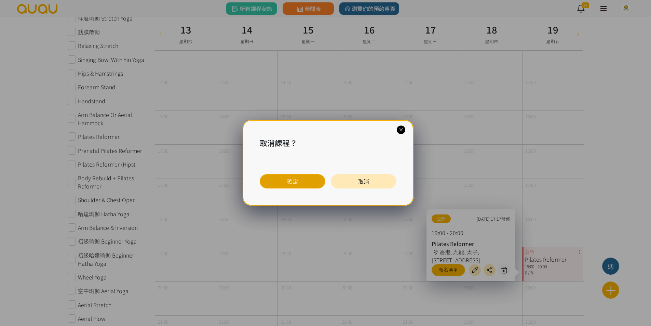
click at [307, 185] on button "確定" at bounding box center [293, 181] width 66 height 14
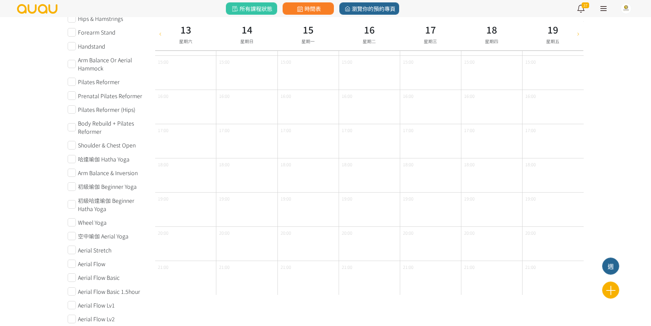
scroll to position [245, 0]
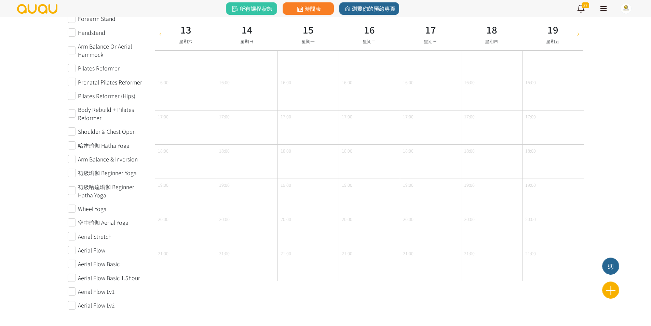
click at [580, 34] on icon at bounding box center [579, 33] width 8 height 5
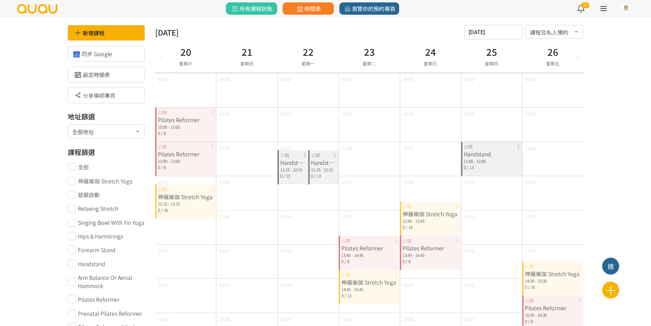
scroll to position [6, 0]
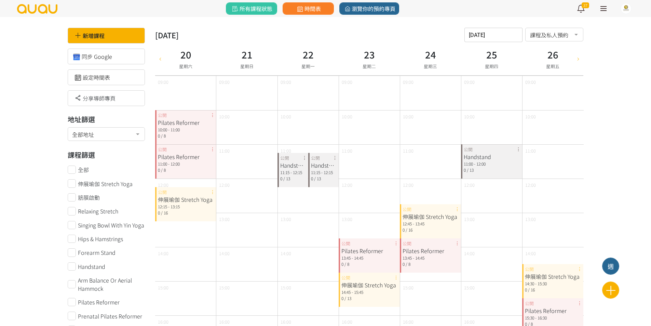
click at [211, 115] on div "Pilates Reformer 10:00 - 11:00 0 / 8 公開" at bounding box center [185, 127] width 61 height 34
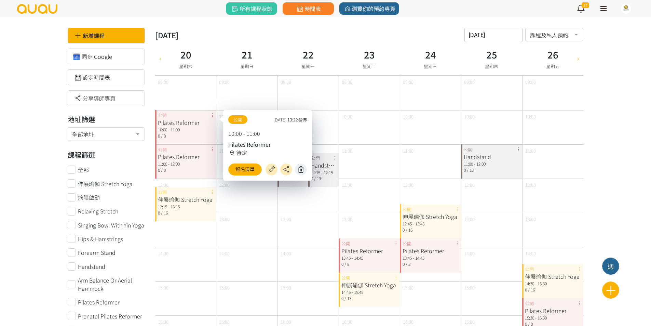
click at [300, 168] on icon at bounding box center [301, 170] width 11 height 8
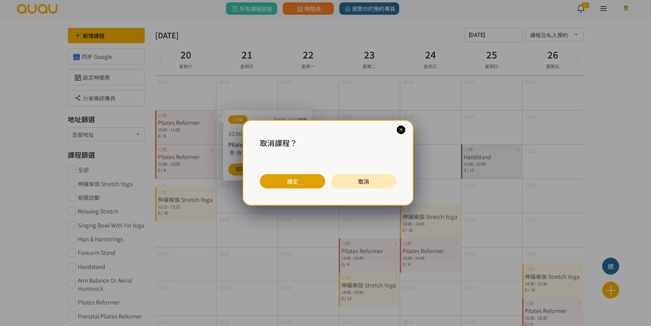
drag, startPoint x: 291, startPoint y: 180, endPoint x: 285, endPoint y: 180, distance: 6.5
click at [291, 180] on button "確定" at bounding box center [293, 181] width 66 height 14
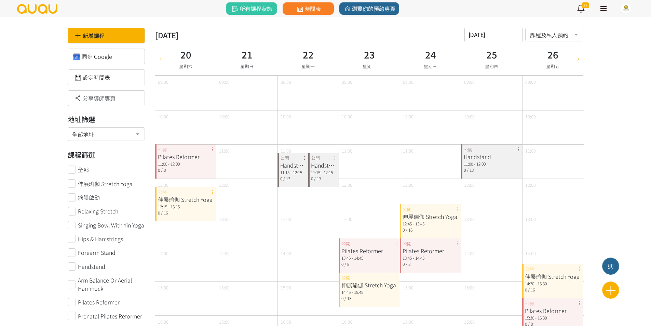
click at [213, 150] on div "Pilates Reformer 11:00 - 12:00 0 / 8 公開" at bounding box center [185, 161] width 61 height 34
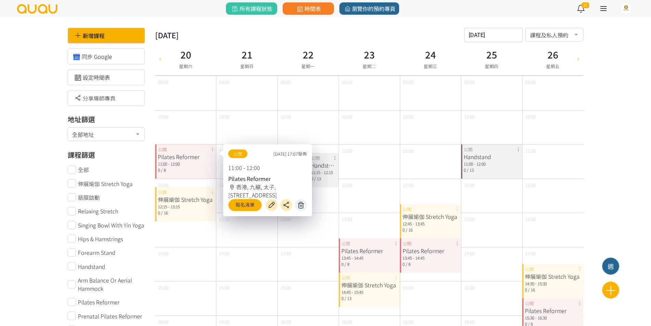
click at [302, 207] on icon at bounding box center [301, 205] width 11 height 8
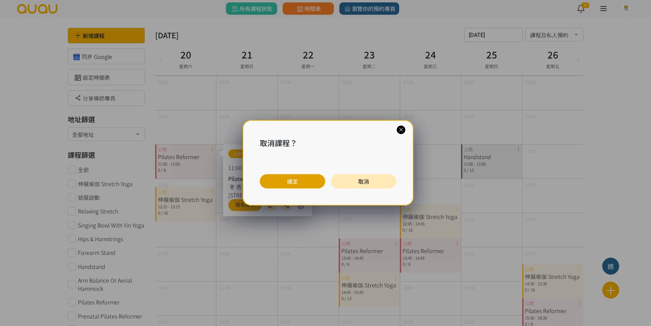
click at [295, 184] on button "確定" at bounding box center [293, 181] width 66 height 14
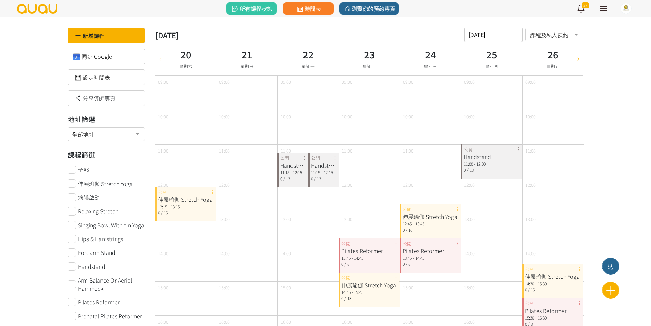
click at [213, 193] on div "伸展瑜伽 Stretch Yoga 12:15 - 13:15 0 / 16 公開" at bounding box center [185, 204] width 61 height 34
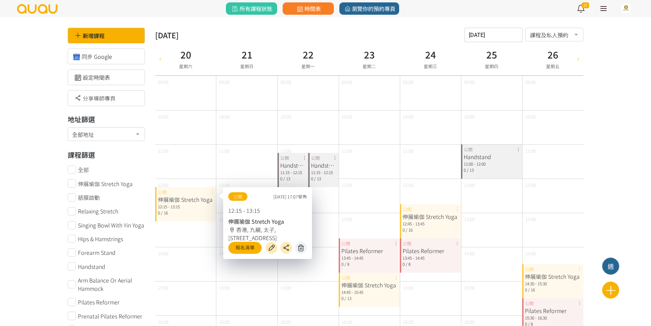
click at [299, 246] on icon at bounding box center [301, 248] width 11 height 8
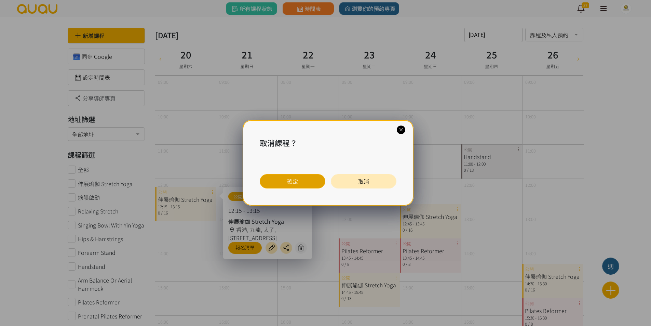
click at [277, 180] on button "確定" at bounding box center [293, 181] width 66 height 14
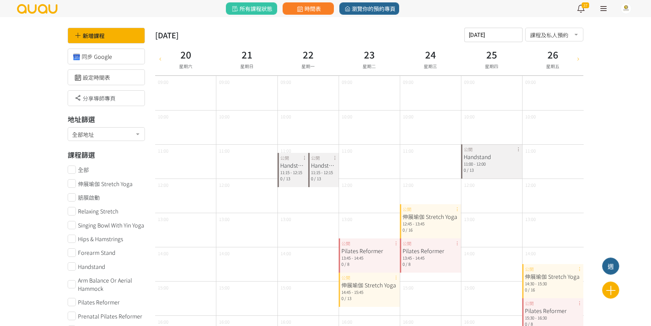
click at [304, 158] on div "Handstand 11:15 - 12:15 0 / 13 公開" at bounding box center [293, 170] width 31 height 34
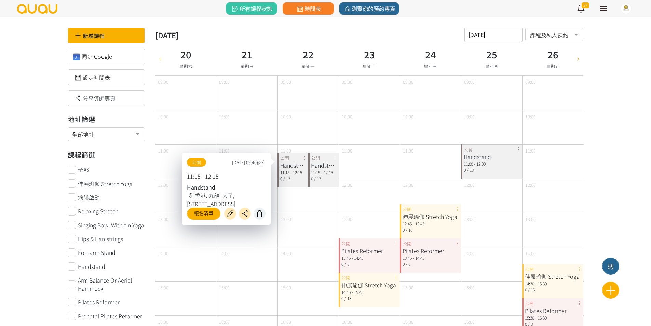
click at [262, 211] on icon at bounding box center [259, 214] width 11 height 8
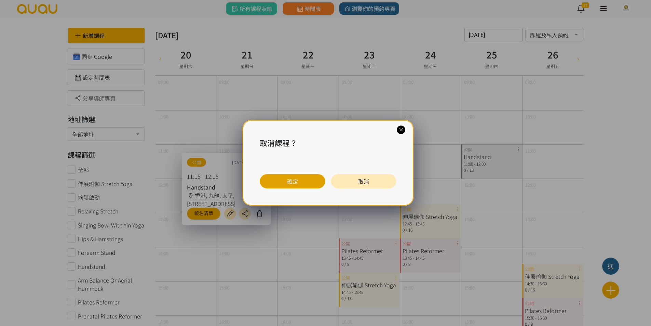
click at [278, 184] on button "確定" at bounding box center [293, 181] width 66 height 14
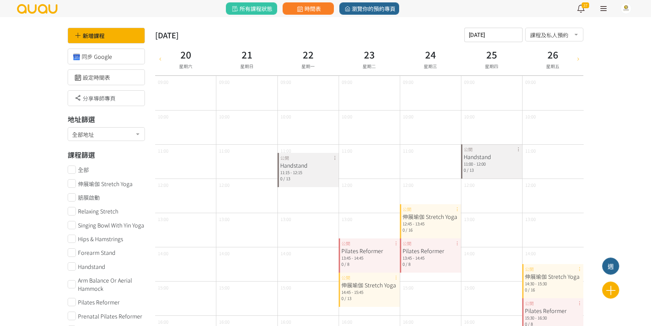
click at [333, 158] on div "Handstand 11:15 - 12:15 0 / 13 公開" at bounding box center [308, 170] width 61 height 34
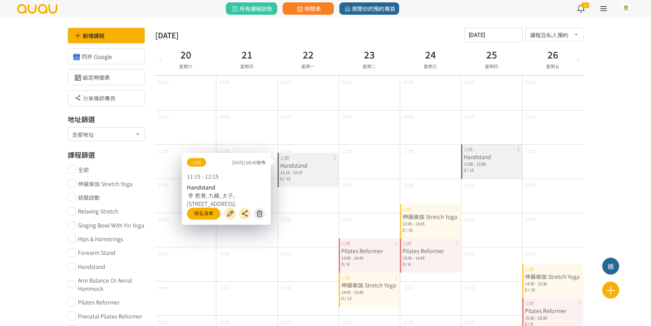
click at [260, 212] on icon at bounding box center [259, 214] width 11 height 8
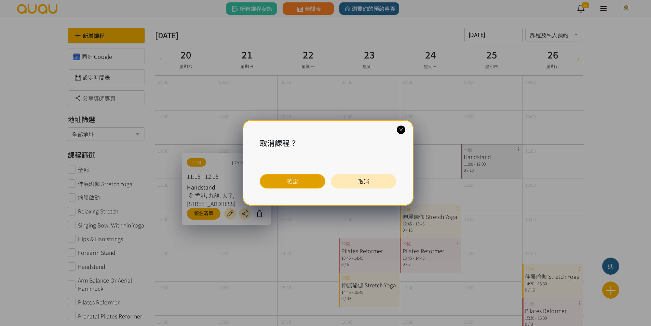
click at [283, 182] on button "確定" at bounding box center [293, 181] width 66 height 14
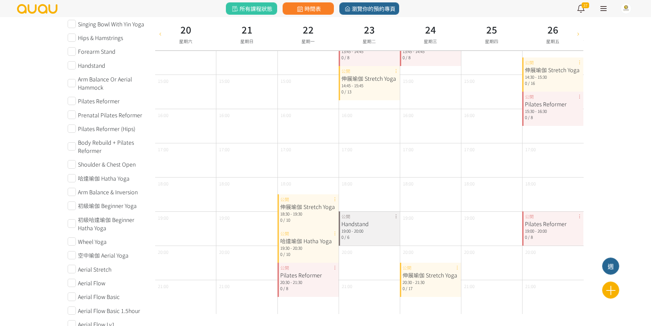
scroll to position [245, 0]
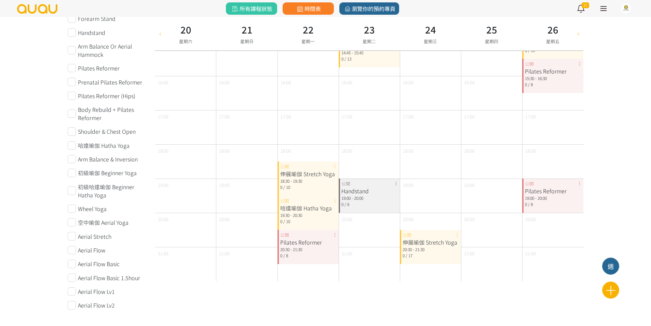
click at [335, 167] on div "伸展瑜伽 Stretch Yoga 18:30 - 19:30 0 / 10 公開" at bounding box center [308, 178] width 61 height 34
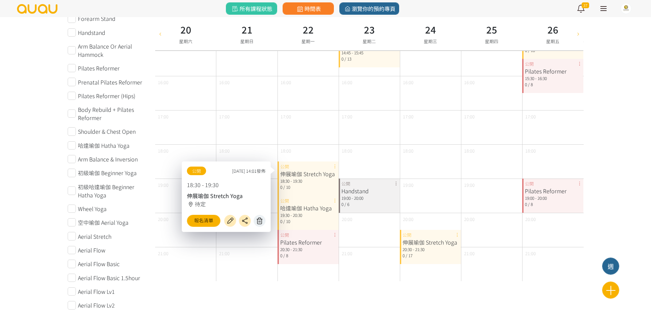
click at [260, 221] on icon at bounding box center [259, 221] width 11 height 8
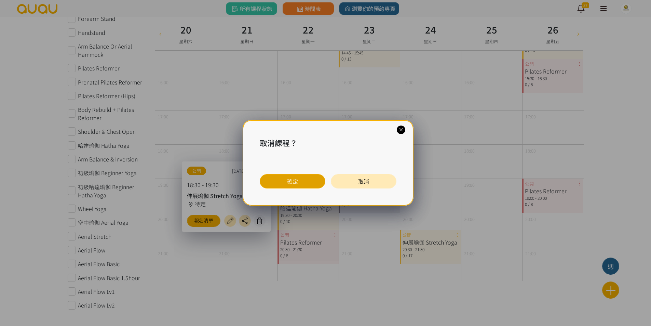
click at [268, 182] on button "確定" at bounding box center [293, 181] width 66 height 14
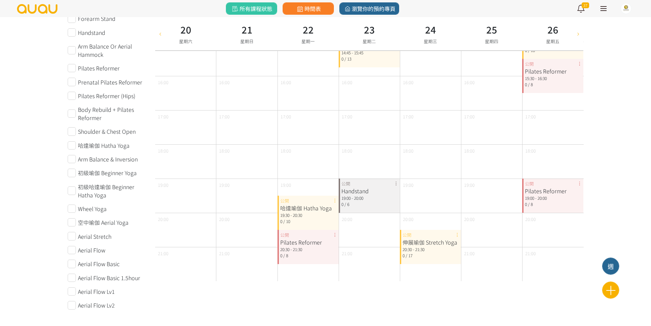
click at [334, 198] on div "哈達瑜伽 Hatha Yoga 19:30 - 20:30 0 / 10 公開" at bounding box center [308, 213] width 61 height 34
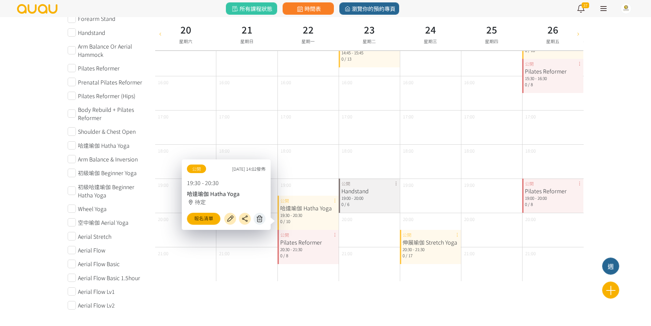
click at [258, 217] on icon at bounding box center [259, 219] width 11 height 8
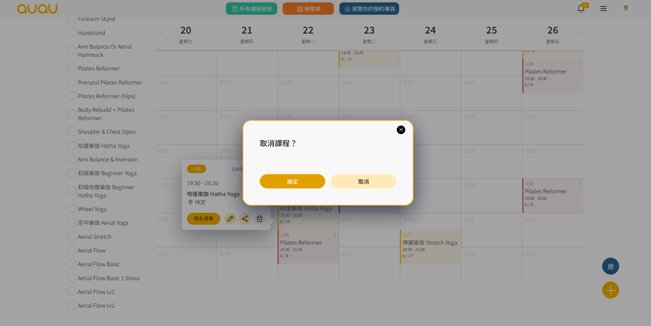
click at [274, 184] on button "確定" at bounding box center [293, 181] width 66 height 14
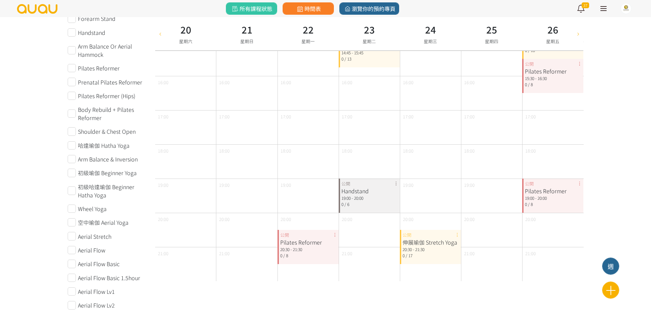
click at [337, 235] on div "Pilates Reformer 20:30 - 21:30 0 / 8 公開" at bounding box center [308, 247] width 61 height 34
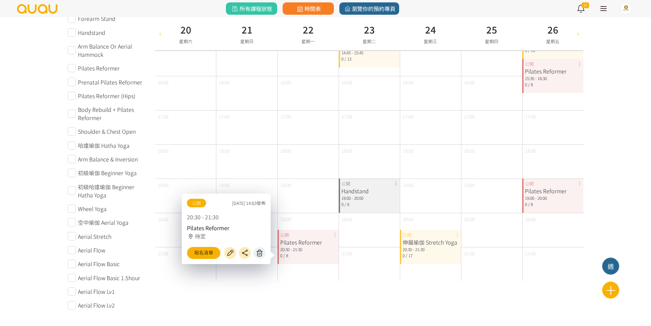
click at [263, 253] on icon at bounding box center [259, 253] width 11 height 8
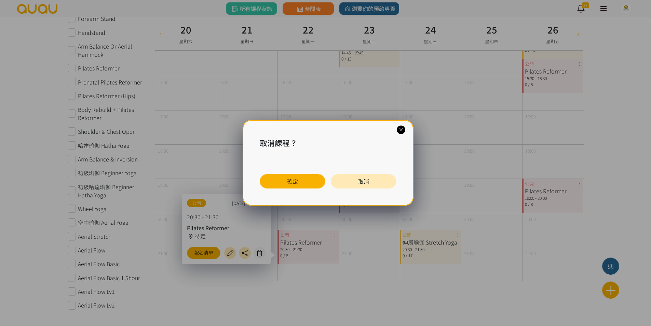
drag, startPoint x: 286, startPoint y: 185, endPoint x: 282, endPoint y: 187, distance: 4.3
click at [285, 186] on button "確定" at bounding box center [293, 181] width 66 height 14
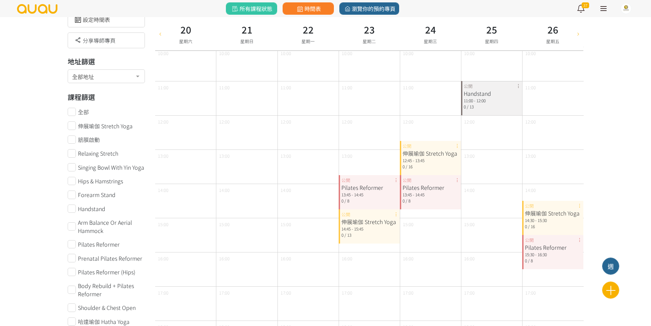
scroll to position [40, 0]
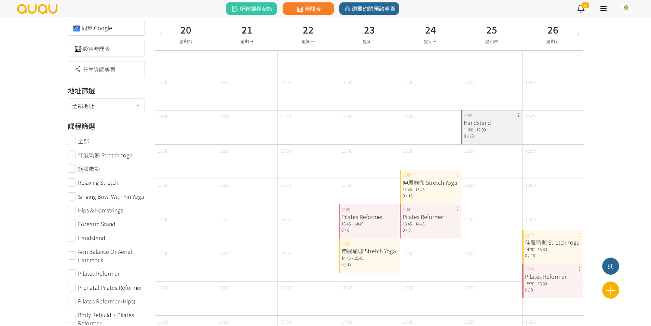
click at [396, 208] on div "Pilates Reformer 13:45 - 14:45 0 / 8 公開" at bounding box center [369, 221] width 61 height 34
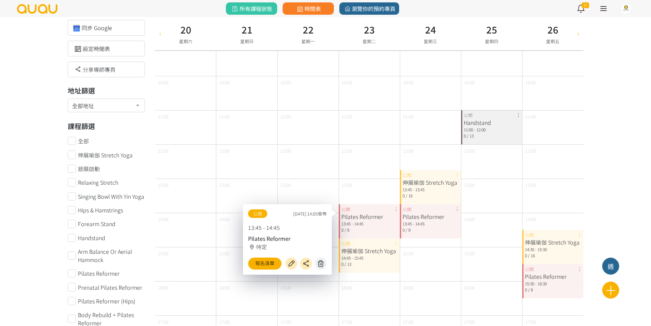
click at [319, 260] on icon at bounding box center [321, 264] width 11 height 8
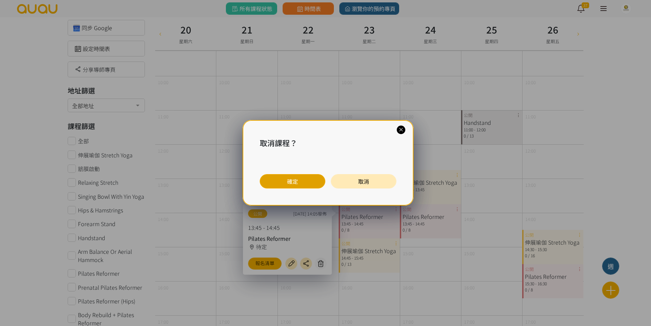
click at [305, 182] on button "確定" at bounding box center [293, 181] width 66 height 14
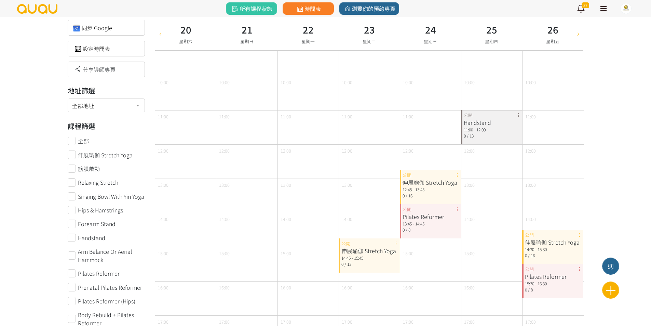
click at [398, 244] on div "伸展瑜伽 Stretch Yoga 14:45 - 15:45 0 / 13 公開" at bounding box center [369, 255] width 61 height 34
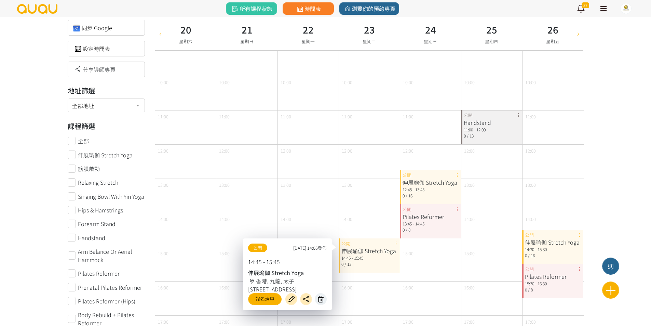
click at [322, 296] on icon at bounding box center [321, 299] width 11 height 8
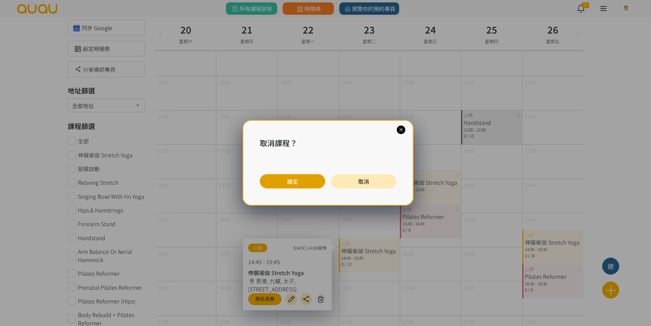
click at [306, 181] on button "確定" at bounding box center [293, 181] width 66 height 14
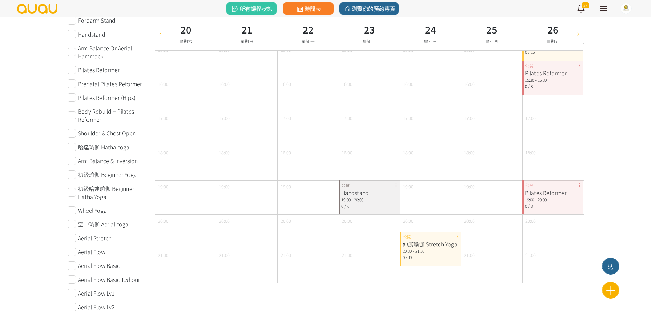
scroll to position [245, 0]
click at [395, 184] on div "Handstand 19:00 - 20:00 0 / 6 公開" at bounding box center [369, 196] width 61 height 34
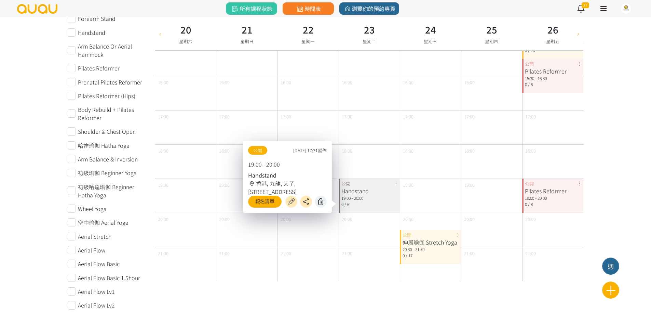
click at [319, 200] on icon at bounding box center [321, 202] width 11 height 8
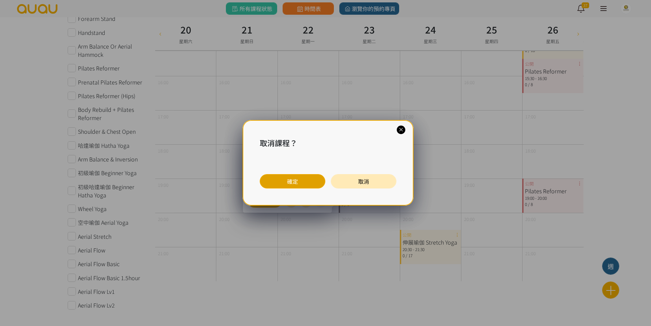
click at [311, 183] on button "確定" at bounding box center [293, 181] width 66 height 14
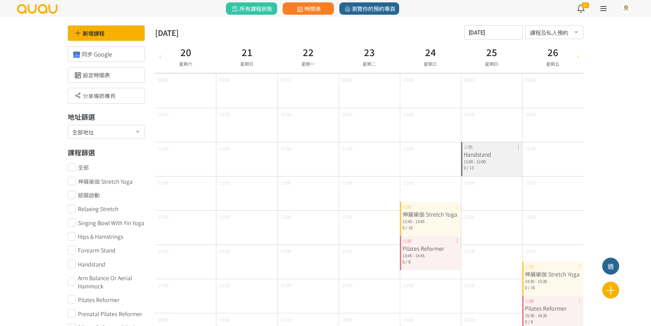
scroll to position [0, 0]
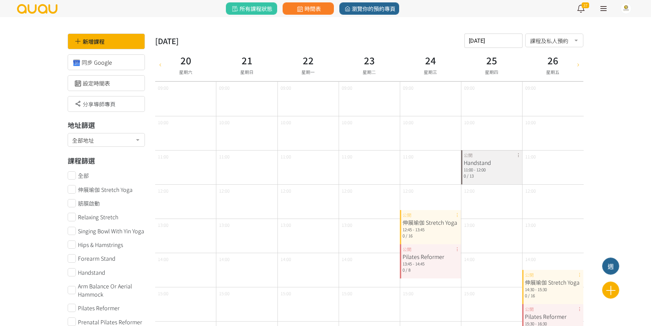
click at [458, 214] on div "伸展瑜伽 Stretch Yoga 12:45 - 13:45 0 / 16 公開" at bounding box center [430, 227] width 61 height 34
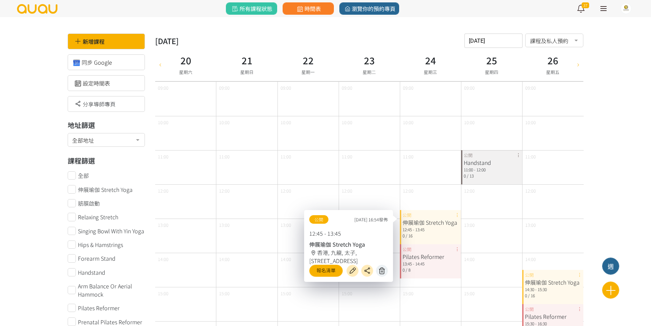
click at [386, 270] on icon at bounding box center [382, 271] width 11 height 8
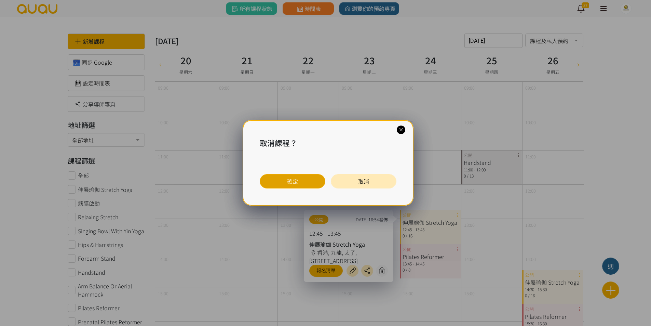
click at [297, 181] on button "確定" at bounding box center [293, 181] width 66 height 14
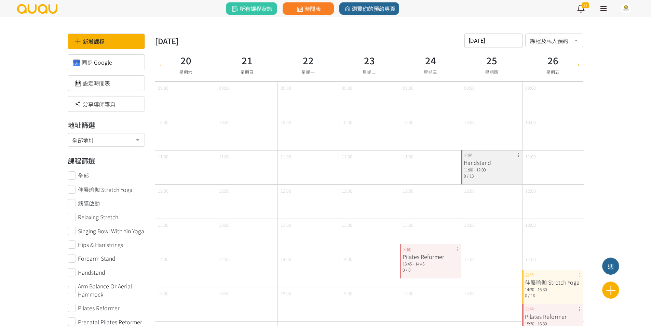
click at [457, 247] on div "Pilates Reformer 13:45 - 14:45 0 / 8 公開" at bounding box center [430, 261] width 61 height 34
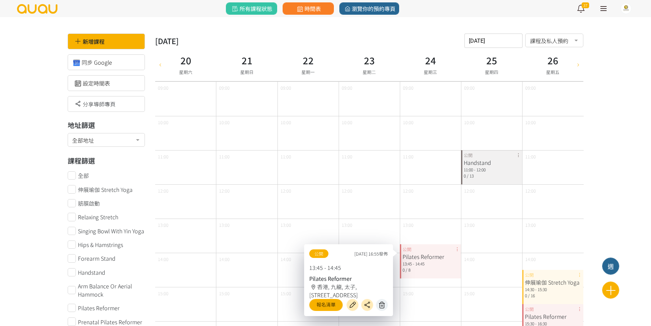
click at [378, 300] on button at bounding box center [382, 305] width 12 height 12
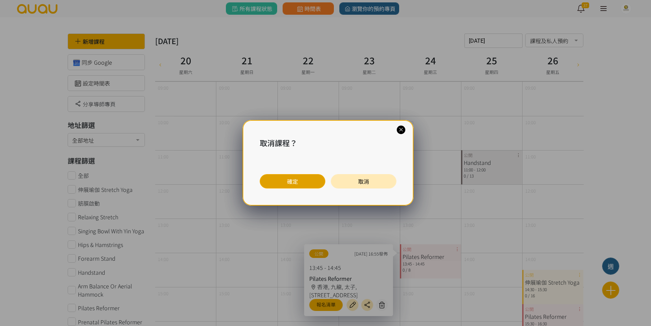
click at [309, 182] on button "確定" at bounding box center [293, 181] width 66 height 14
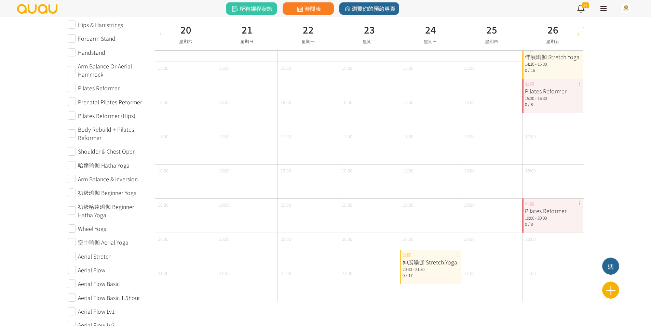
scroll to position [245, 0]
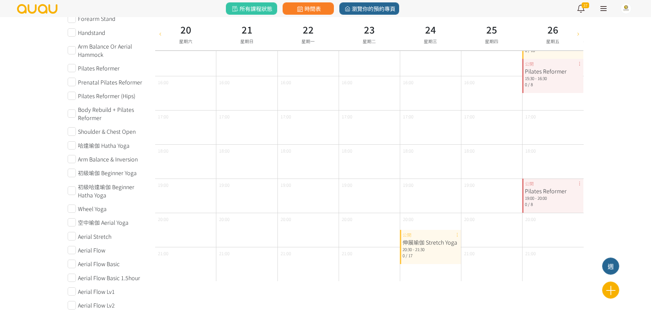
click at [456, 236] on div "伸展瑜伽 Stretch Yoga 20:30 - 21:30 0 / 17 公開" at bounding box center [430, 247] width 61 height 34
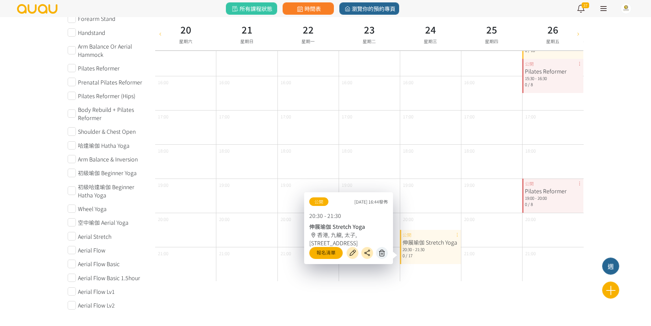
click at [384, 252] on icon at bounding box center [382, 253] width 11 height 8
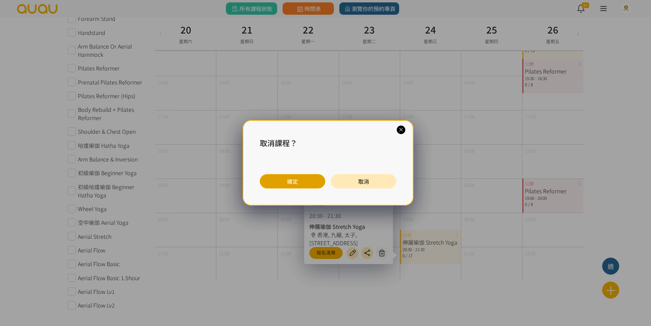
click at [319, 186] on button "確定" at bounding box center [293, 181] width 66 height 14
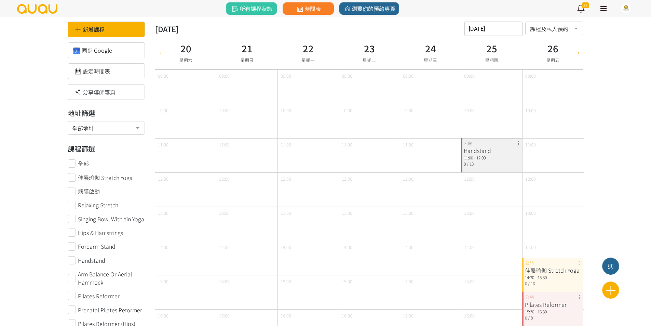
scroll to position [0, 0]
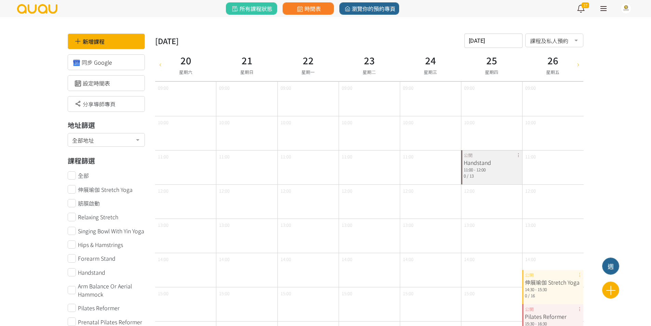
click at [518, 154] on div "Handstand 11:00 - 12:00 0 / 13 公開" at bounding box center [491, 167] width 61 height 34
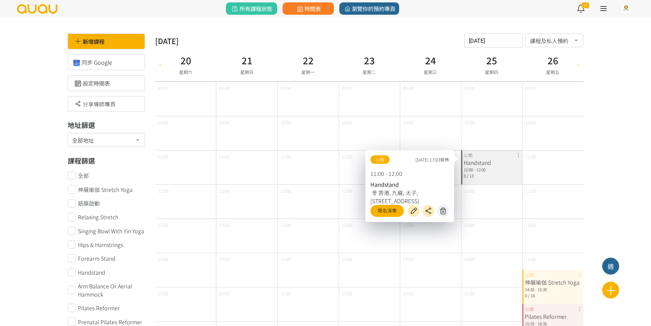
click at [444, 208] on icon at bounding box center [443, 211] width 11 height 8
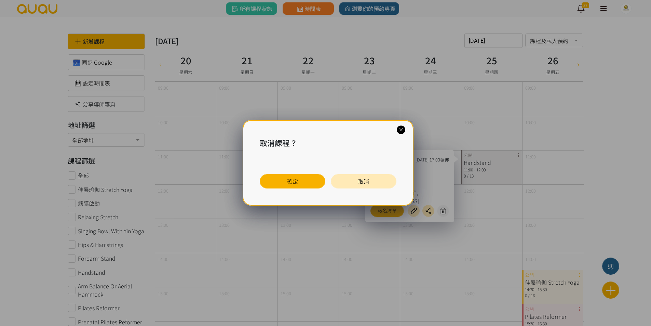
drag, startPoint x: 316, startPoint y: 175, endPoint x: 333, endPoint y: 181, distance: 18.6
click at [315, 175] on button "確定" at bounding box center [293, 181] width 66 height 14
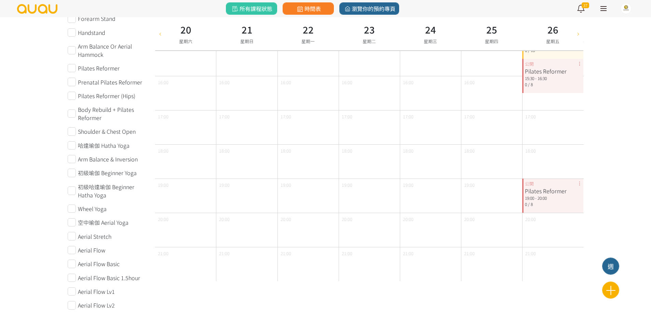
scroll to position [74, 0]
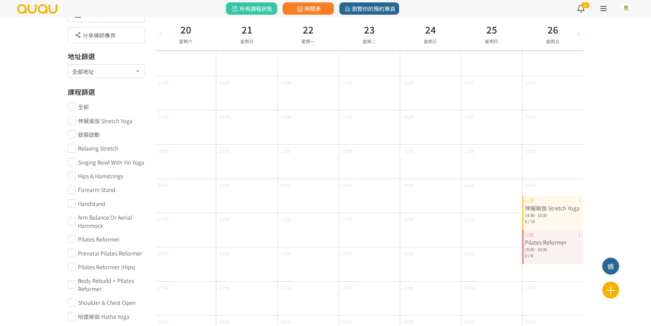
click at [580, 199] on div "伸展瑜伽 Stretch Yoga 14:30 - 15:30 0 / 16 公開" at bounding box center [553, 213] width 61 height 34
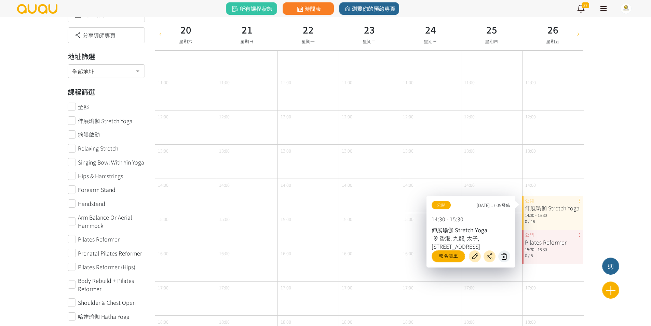
click at [500, 259] on icon at bounding box center [504, 256] width 11 height 8
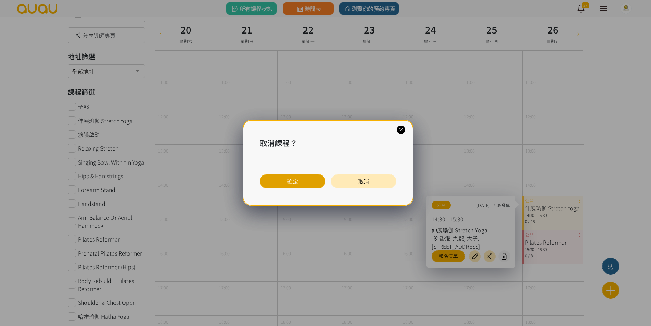
click at [298, 183] on button "確定" at bounding box center [293, 181] width 66 height 14
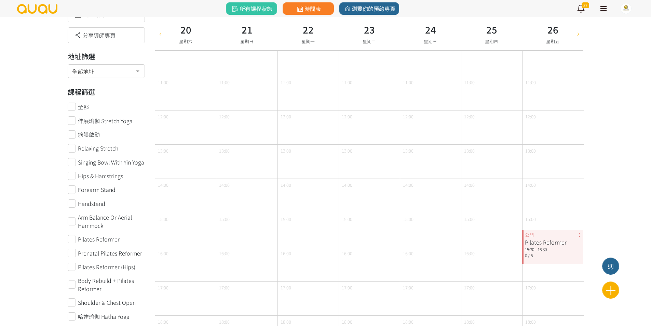
click at [579, 234] on div "Pilates Reformer 15:30 - 16:30 0 / 8 公開" at bounding box center [553, 247] width 61 height 34
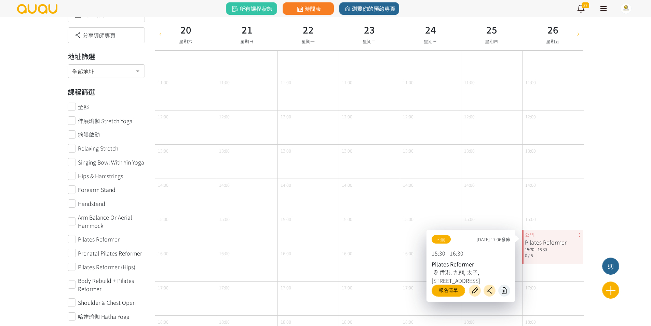
click at [502, 287] on icon at bounding box center [504, 291] width 11 height 8
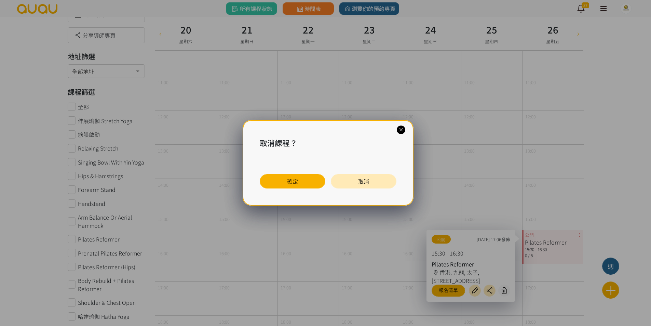
click at [327, 183] on div "確定 取消" at bounding box center [328, 181] width 137 height 14
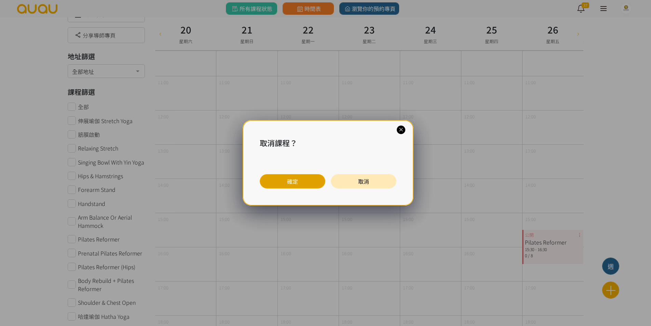
click at [324, 183] on button "確定" at bounding box center [293, 181] width 66 height 14
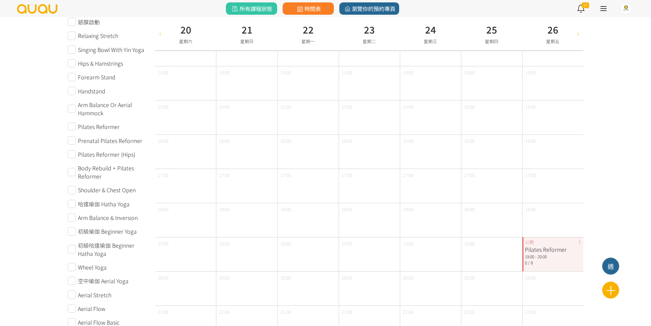
scroll to position [211, 0]
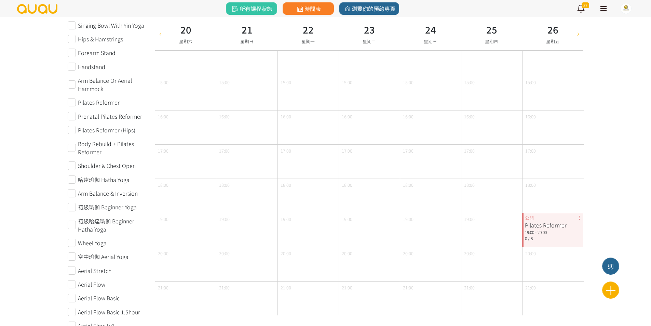
click at [580, 218] on div "Pilates Reformer 19:00 - 20:00 0 / 8 公開" at bounding box center [553, 230] width 61 height 34
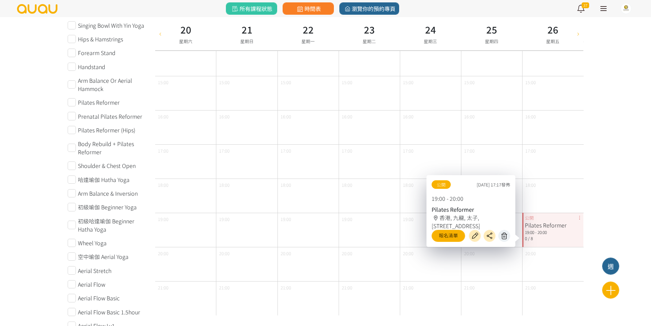
click at [507, 238] on icon at bounding box center [504, 236] width 11 height 8
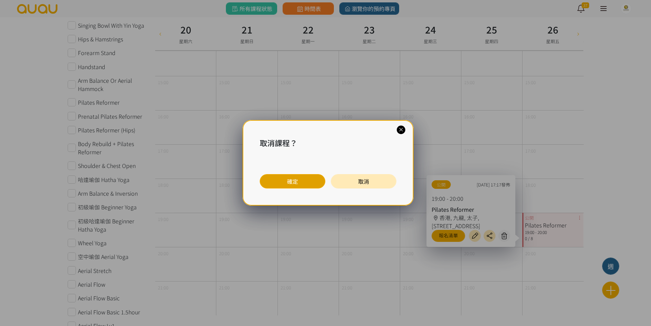
click at [307, 185] on button "確定" at bounding box center [293, 181] width 66 height 14
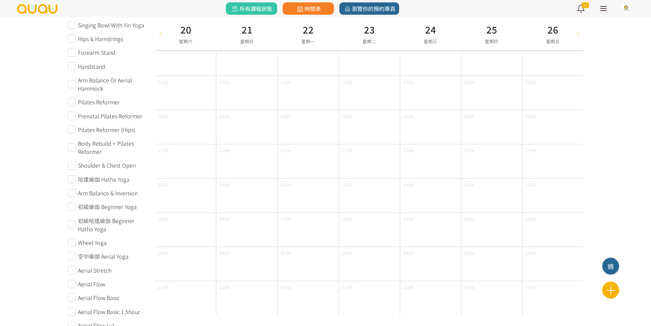
scroll to position [245, 0]
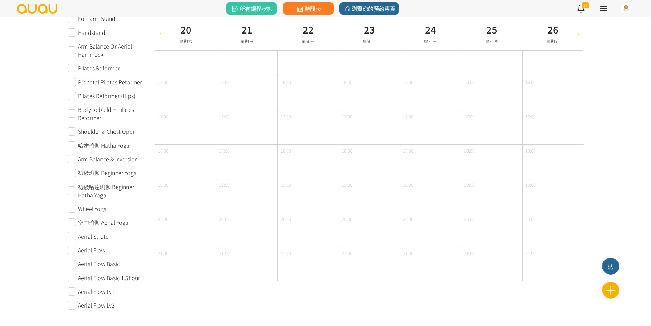
click at [578, 38] on div at bounding box center [579, 33] width 10 height 33
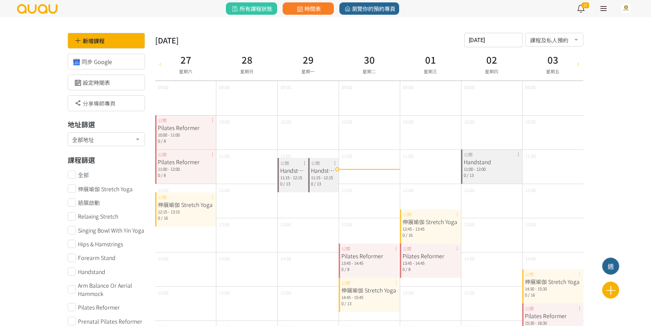
scroll to position [0, 0]
click at [211, 121] on div "Pilates Reformer 10:00 - 11:00 0 / 8 公開" at bounding box center [185, 133] width 61 height 34
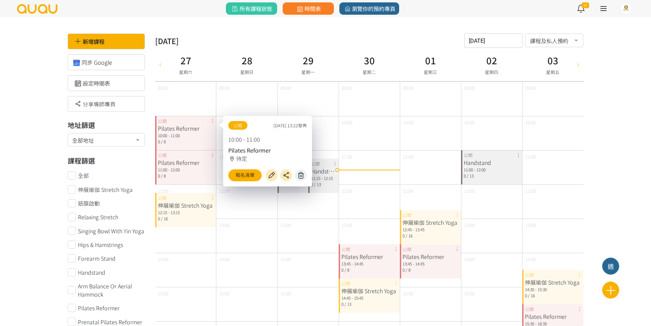
click at [299, 172] on icon at bounding box center [301, 175] width 11 height 8
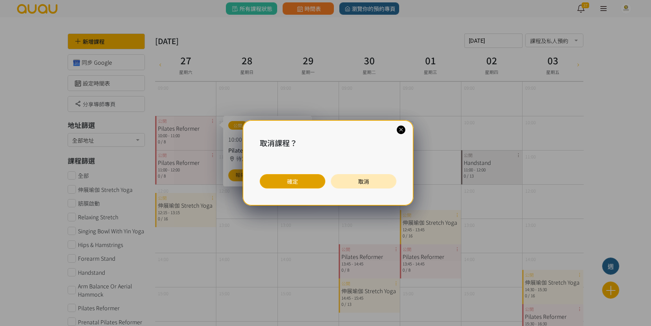
click at [302, 179] on button "確定" at bounding box center [293, 181] width 66 height 14
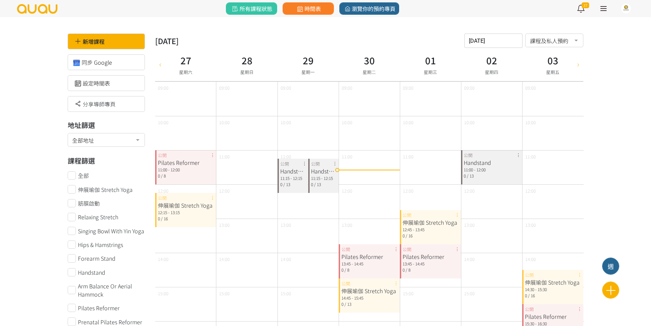
click at [212, 156] on div "Pilates Reformer 11:00 - 12:00 0 / 8 公開" at bounding box center [185, 167] width 61 height 34
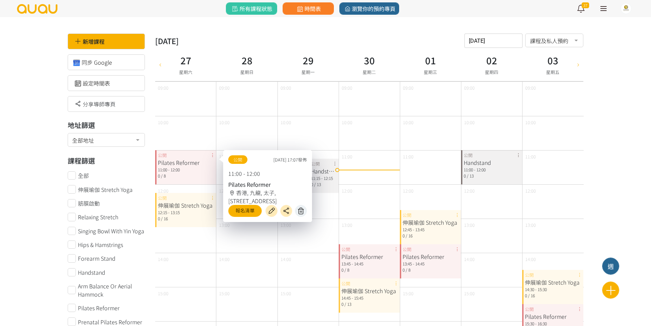
click at [302, 209] on icon at bounding box center [301, 211] width 11 height 8
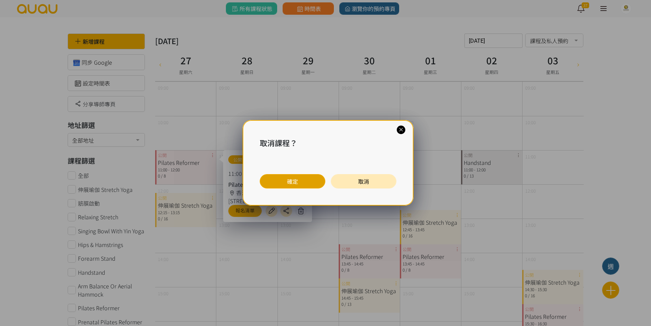
click at [263, 179] on button "確定" at bounding box center [293, 181] width 66 height 14
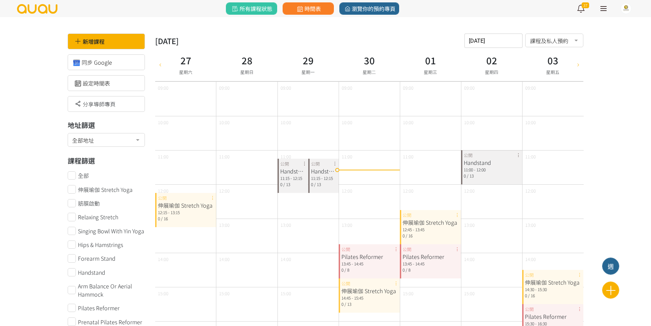
click at [213, 199] on div "伸展瑜伽 Stretch Yoga 12:15 - 13:15 0 / 16 公開" at bounding box center [185, 210] width 61 height 34
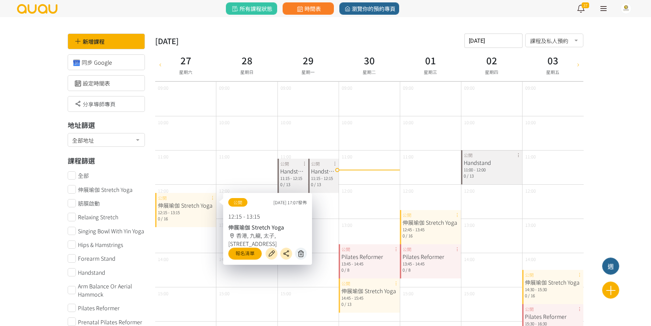
click at [298, 252] on icon at bounding box center [301, 254] width 11 height 8
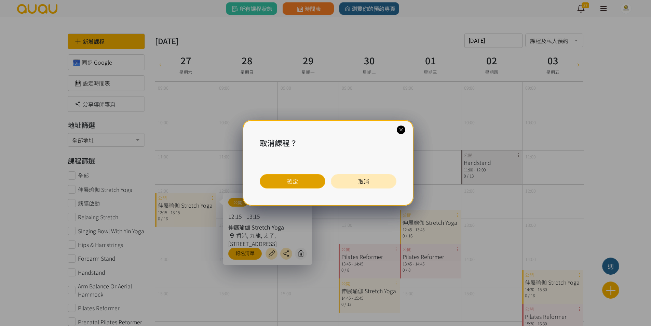
click at [276, 184] on button "確定" at bounding box center [293, 181] width 66 height 14
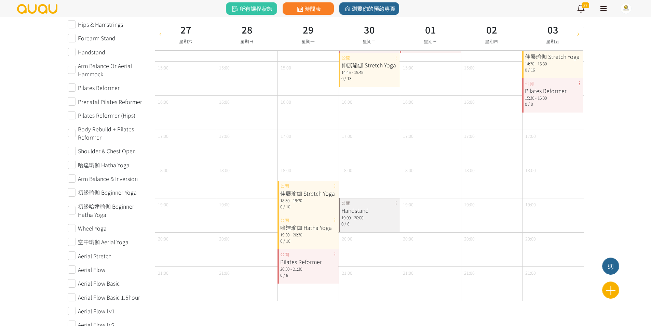
scroll to position [6, 0]
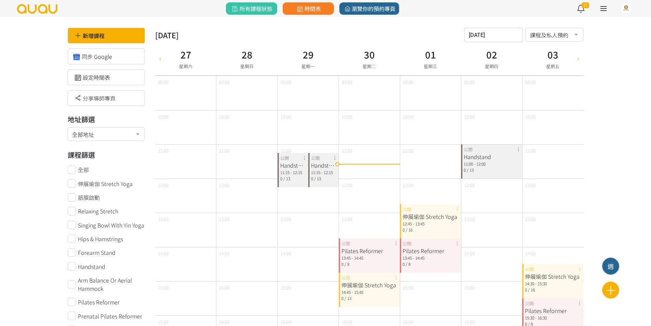
click at [306, 159] on div "Handstand 11:15 - 12:15 0 / 13 公開" at bounding box center [293, 170] width 31 height 34
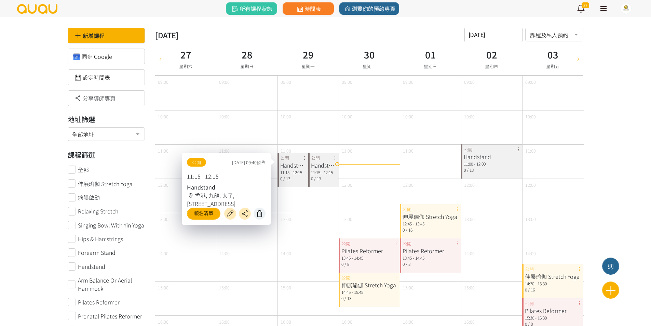
click at [263, 211] on icon at bounding box center [259, 214] width 11 height 8
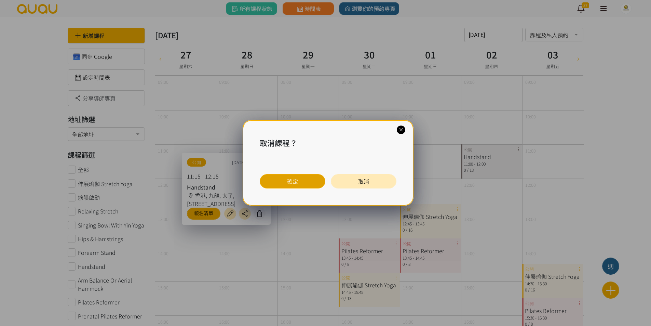
click at [281, 175] on button "確定" at bounding box center [293, 181] width 66 height 14
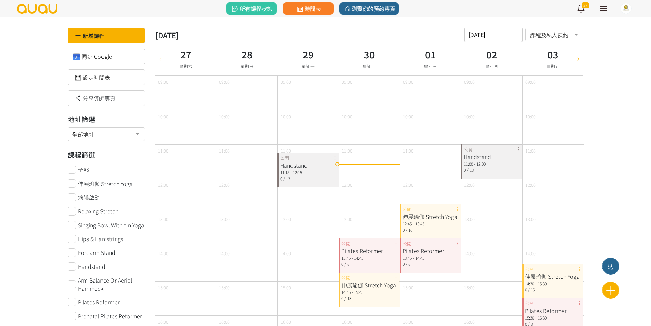
click at [332, 157] on div "Handstand 11:15 - 12:15 0 / 13 公開" at bounding box center [308, 170] width 61 height 34
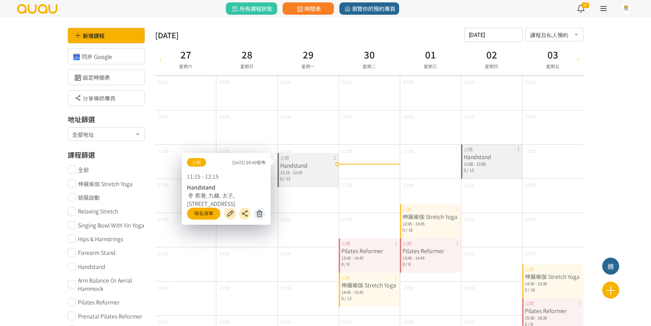
click at [263, 211] on icon at bounding box center [259, 214] width 11 height 8
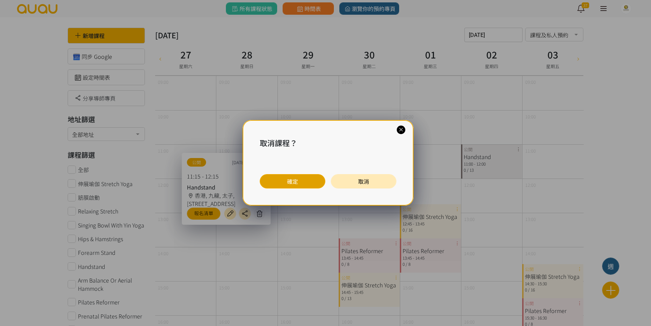
click at [269, 176] on button "確定" at bounding box center [293, 181] width 66 height 14
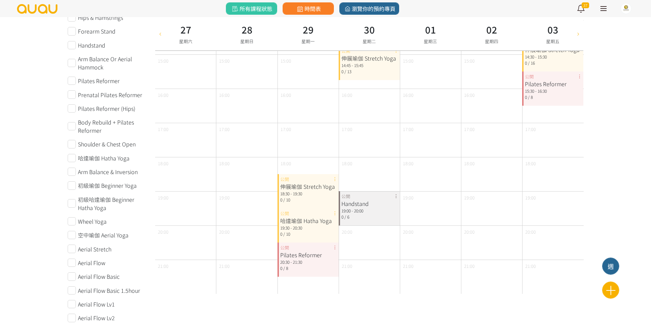
scroll to position [245, 0]
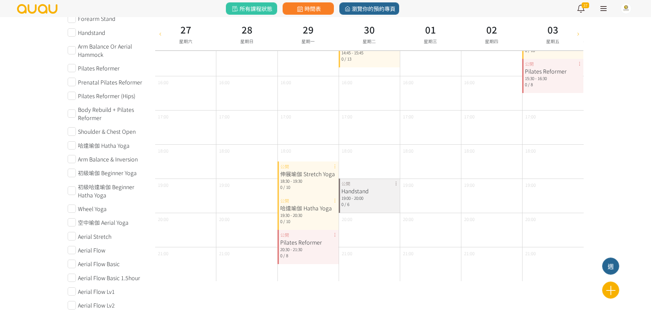
click at [333, 164] on div "伸展瑜伽 Stretch Yoga 18:30 - 19:30 0 / 10 公開" at bounding box center [308, 178] width 61 height 34
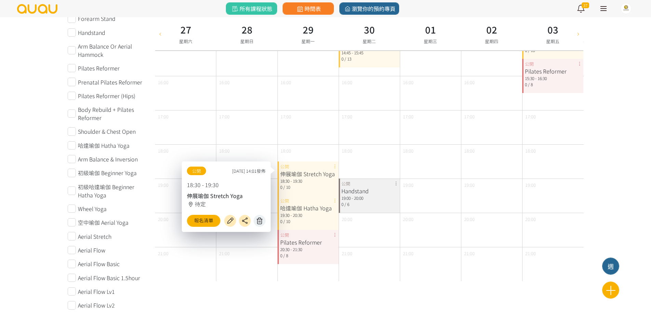
click at [261, 219] on icon at bounding box center [259, 221] width 11 height 8
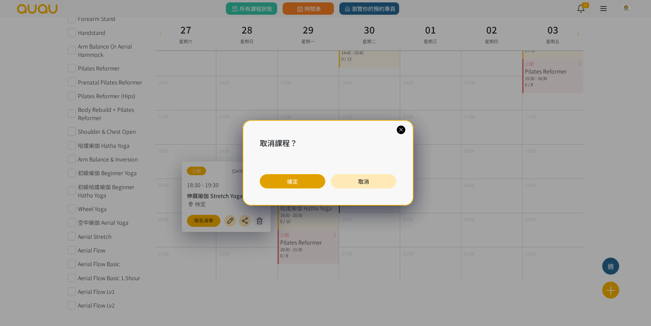
click at [269, 187] on button "確定" at bounding box center [293, 181] width 66 height 14
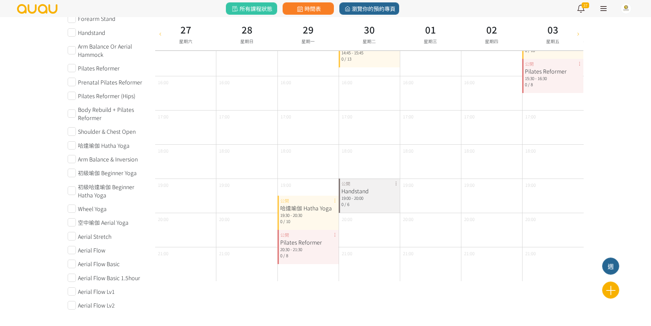
click at [334, 200] on div "哈達瑜伽 Hatha Yoga 19:30 - 20:30 0 / 10 公開" at bounding box center [308, 213] width 61 height 34
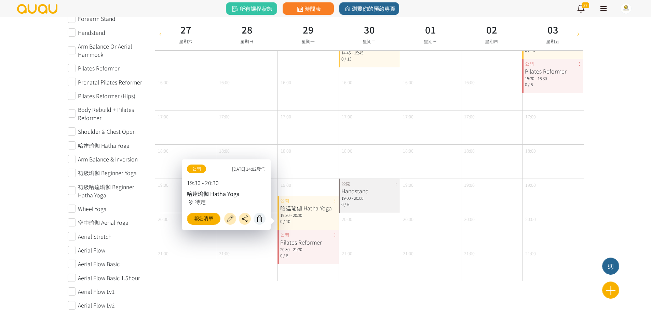
click at [255, 216] on icon at bounding box center [259, 219] width 11 height 8
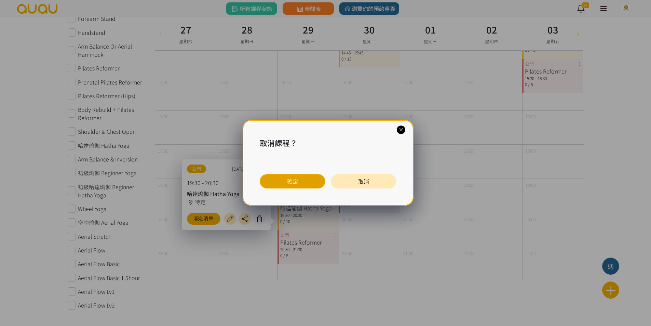
click at [271, 179] on button "確定" at bounding box center [293, 181] width 66 height 14
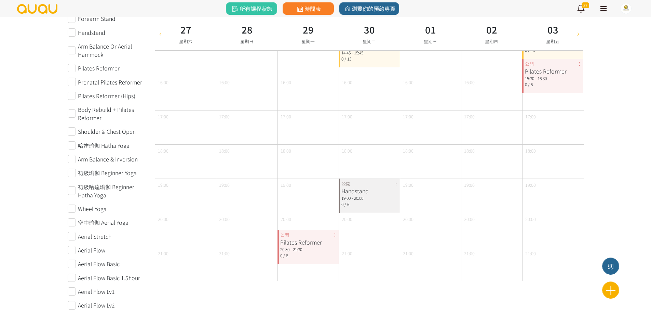
click at [335, 233] on div "Pilates Reformer 20:30 - 21:30 0 / 8 公開" at bounding box center [308, 247] width 61 height 34
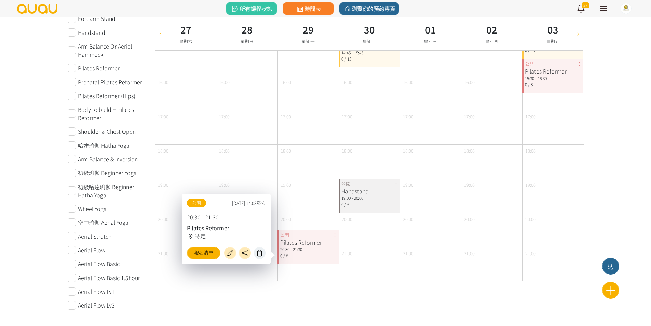
click at [264, 251] on icon at bounding box center [259, 253] width 11 height 8
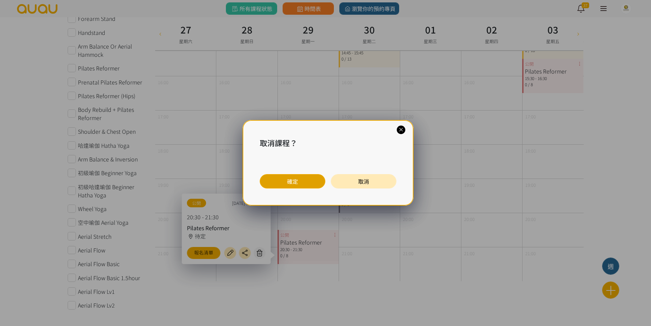
click at [279, 187] on button "確定" at bounding box center [293, 181] width 66 height 14
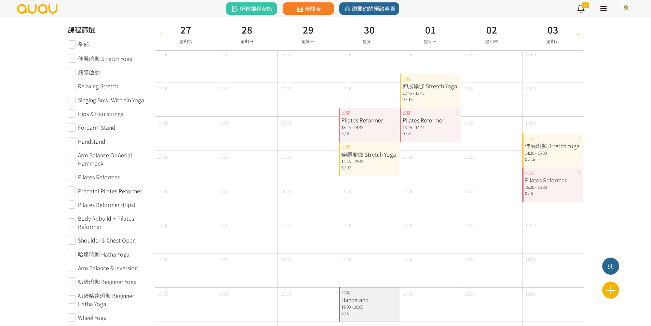
scroll to position [137, 0]
click at [396, 113] on div "Pilates Reformer 13:45 - 14:45 0 / 8 公開" at bounding box center [369, 124] width 61 height 34
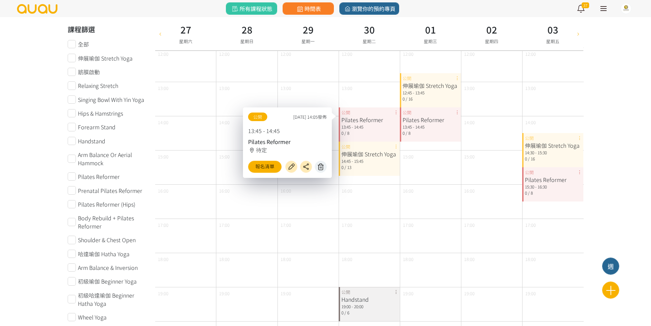
click at [318, 164] on icon at bounding box center [321, 167] width 11 height 8
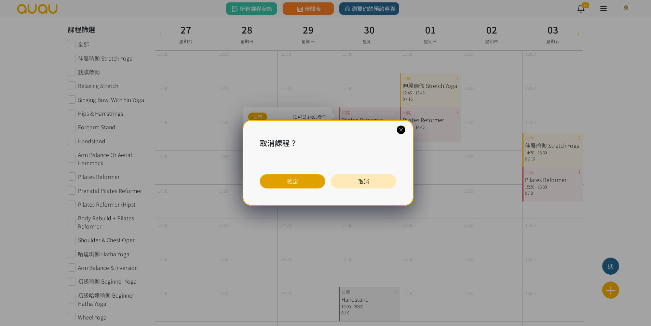
click at [294, 180] on button "確定" at bounding box center [293, 181] width 66 height 14
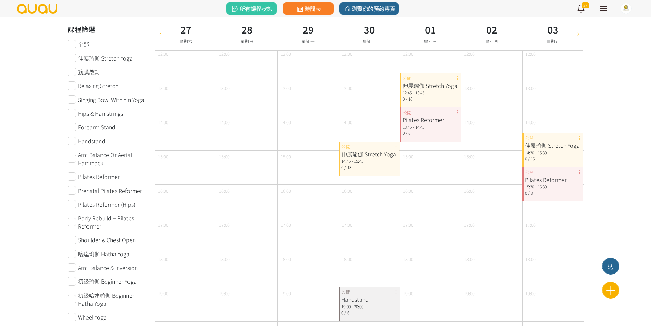
click at [395, 146] on div "伸展瑜伽 Stretch Yoga 14:45 - 15:45 0 / 13 公開" at bounding box center [369, 159] width 61 height 34
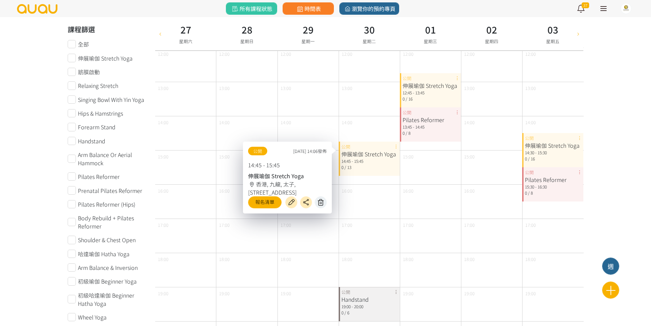
click at [323, 201] on icon at bounding box center [321, 202] width 11 height 8
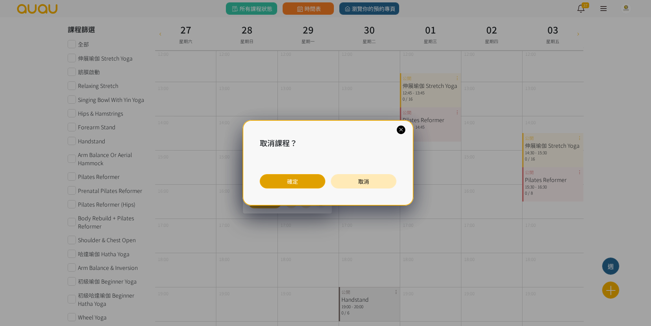
click at [276, 178] on button "確定" at bounding box center [293, 181] width 66 height 14
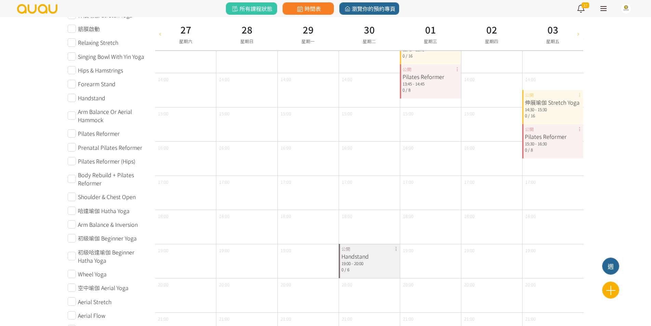
scroll to position [245, 0]
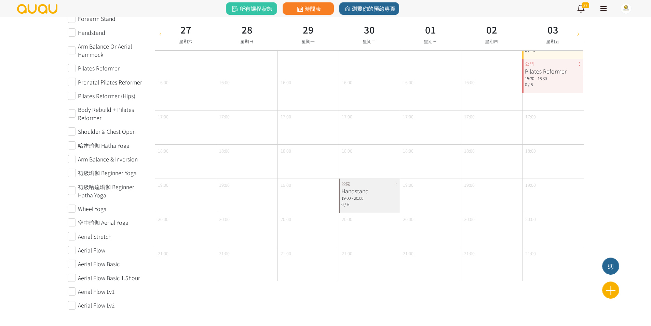
click at [395, 187] on div "Handstand" at bounding box center [370, 191] width 56 height 8
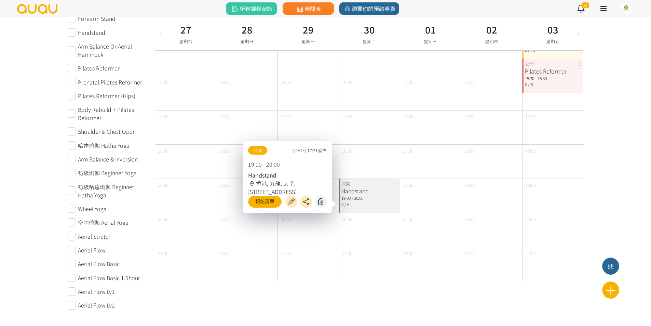
click at [327, 202] on button at bounding box center [321, 202] width 12 height 12
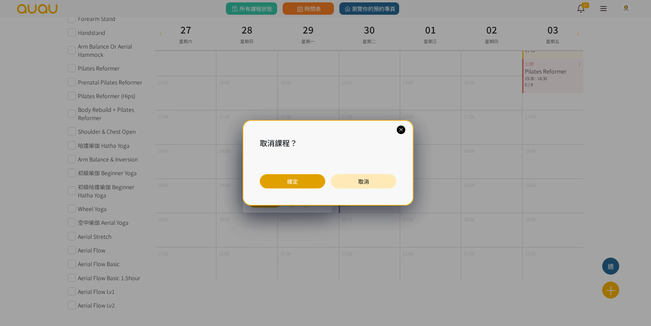
click at [289, 184] on button "確定" at bounding box center [293, 181] width 66 height 14
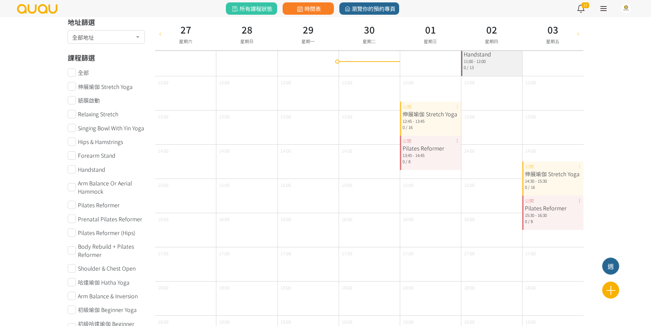
scroll to position [6, 0]
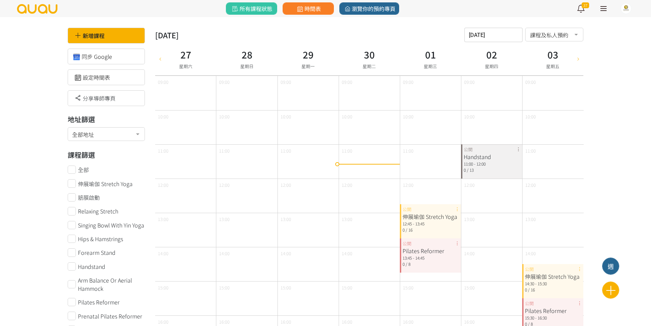
click at [455, 209] on div "伸展瑜伽 Stretch Yoga 12:45 - 13:45 0 / 16 公開" at bounding box center [430, 221] width 61 height 34
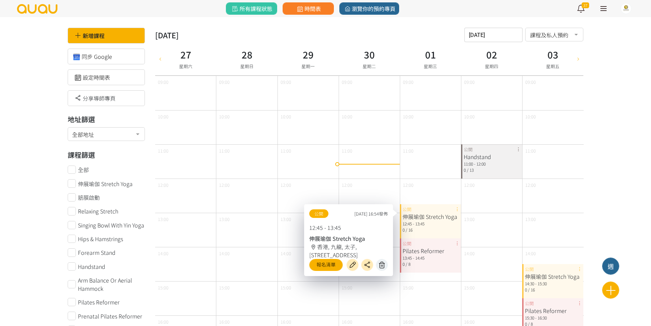
click at [381, 260] on button at bounding box center [382, 265] width 12 height 12
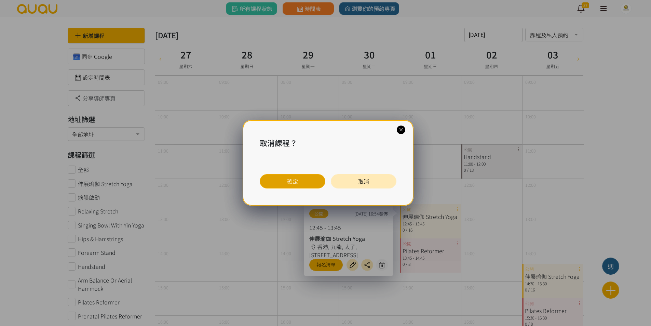
click at [302, 182] on button "確定" at bounding box center [293, 181] width 66 height 14
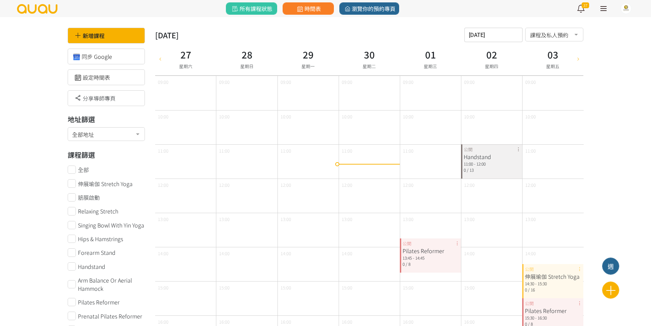
click at [458, 244] on div "Pilates Reformer 13:45 - 14:45 0 / 8 公開" at bounding box center [430, 255] width 61 height 34
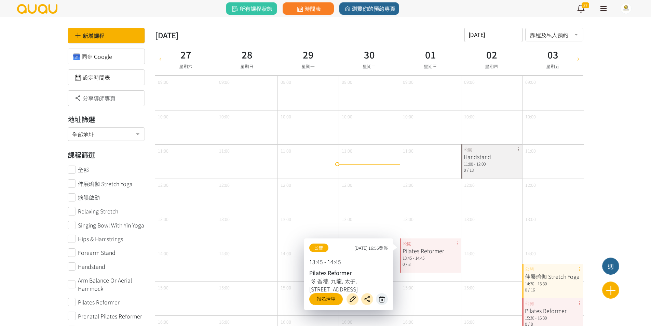
click at [385, 302] on icon at bounding box center [382, 299] width 11 height 8
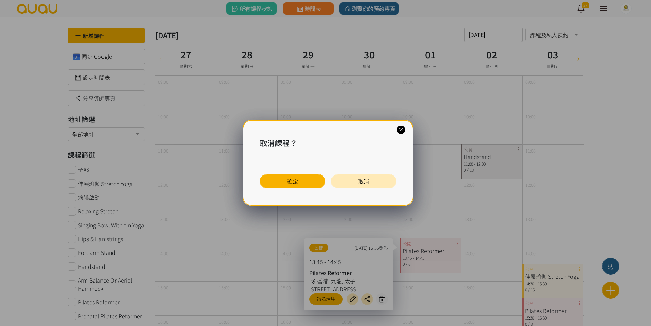
click at [313, 188] on div "取消課程？ 確定 取消" at bounding box center [328, 162] width 171 height 85
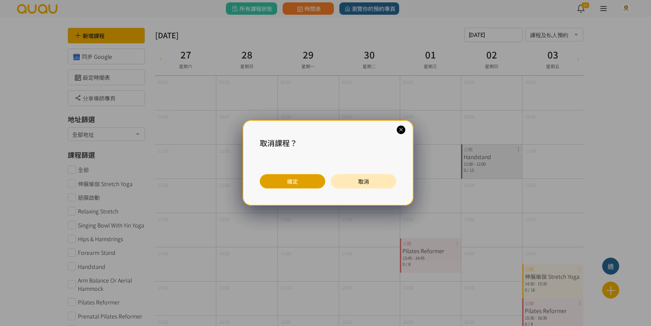
click at [313, 183] on button "確定" at bounding box center [293, 181] width 66 height 14
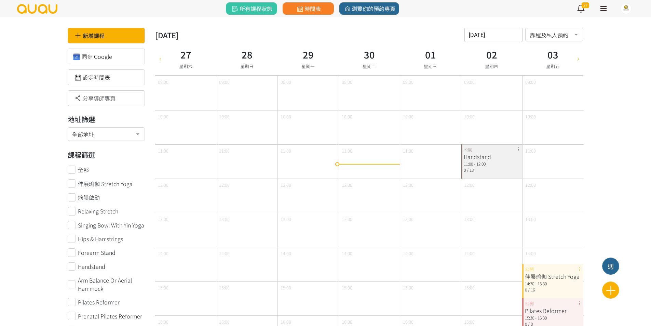
scroll to position [0, 0]
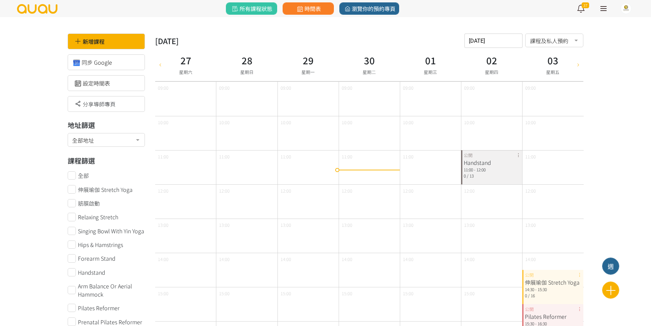
click at [517, 155] on div "Handstand 11:00 - 12:00 0 / 13 公開" at bounding box center [491, 167] width 61 height 34
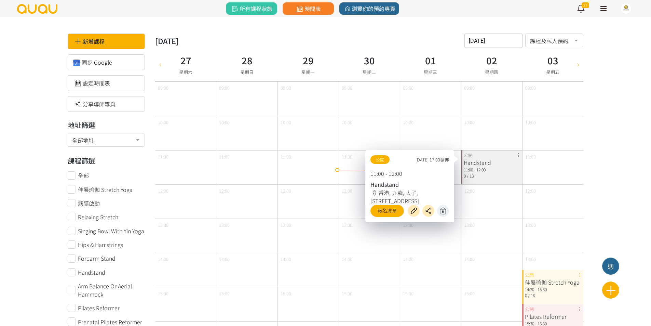
click at [443, 211] on icon at bounding box center [443, 211] width 11 height 8
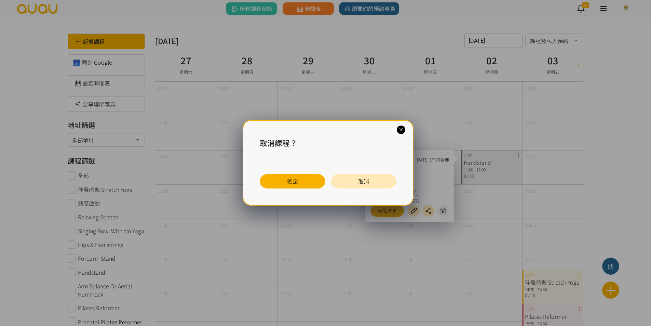
drag, startPoint x: 313, startPoint y: 176, endPoint x: 347, endPoint y: 179, distance: 34.3
click at [313, 176] on button "確定" at bounding box center [293, 181] width 66 height 14
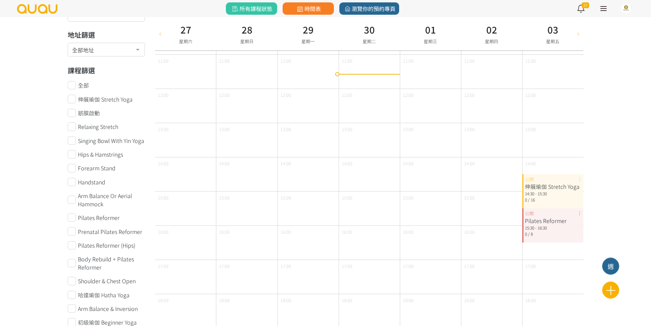
scroll to position [103, 0]
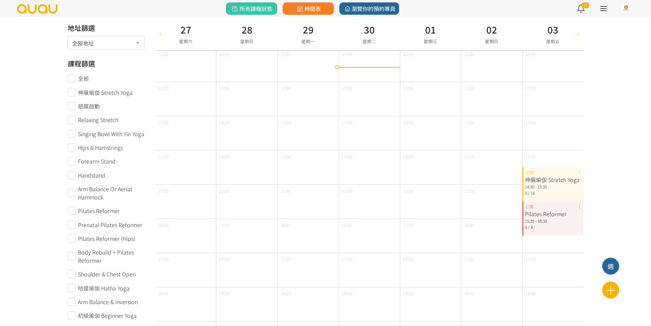
click at [580, 172] on div "伸展瑜伽 Stretch Yoga 14:30 - 15:30 0 / 16 公開" at bounding box center [553, 184] width 61 height 34
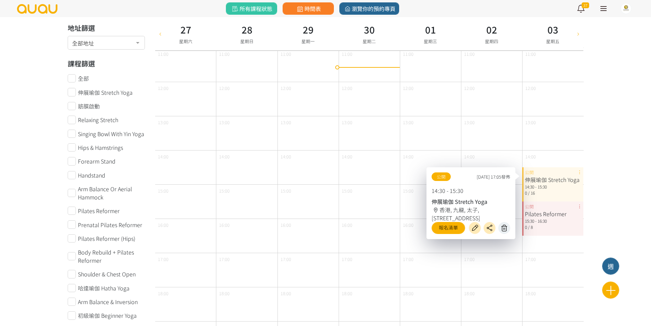
click at [509, 229] on icon at bounding box center [504, 228] width 11 height 8
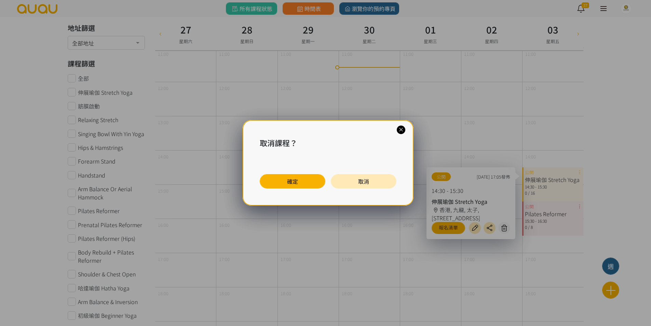
drag, startPoint x: 313, startPoint y: 179, endPoint x: 387, endPoint y: 183, distance: 74.6
click at [314, 180] on button "確定" at bounding box center [293, 181] width 66 height 14
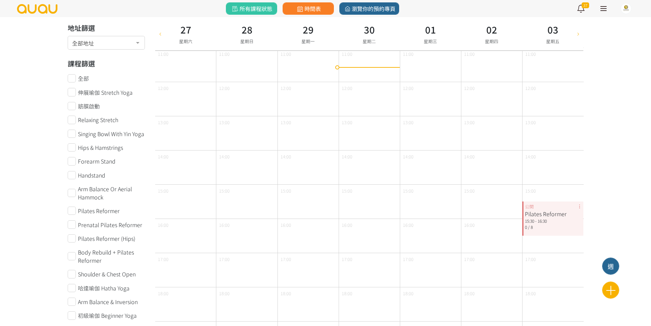
click at [580, 206] on div "Pilates Reformer 15:30 - 16:30 0 / 8 公開" at bounding box center [553, 218] width 61 height 34
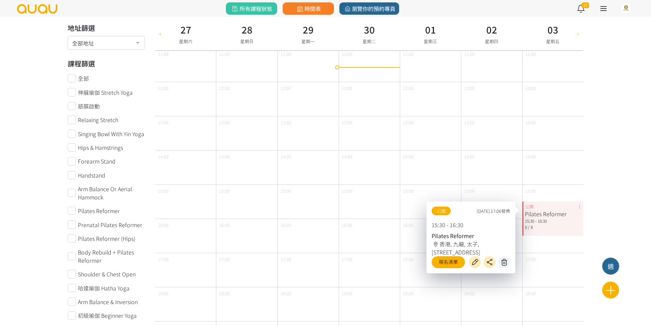
click at [500, 259] on button at bounding box center [505, 262] width 12 height 12
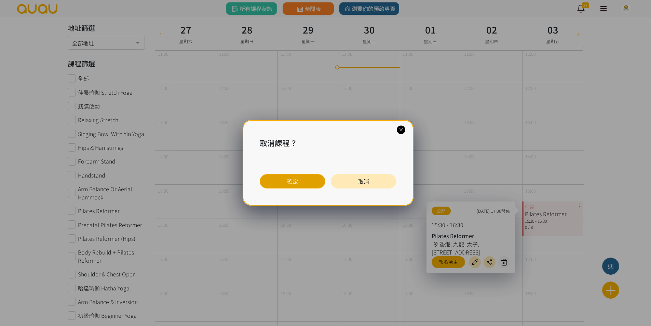
click at [309, 179] on button "確定" at bounding box center [293, 181] width 66 height 14
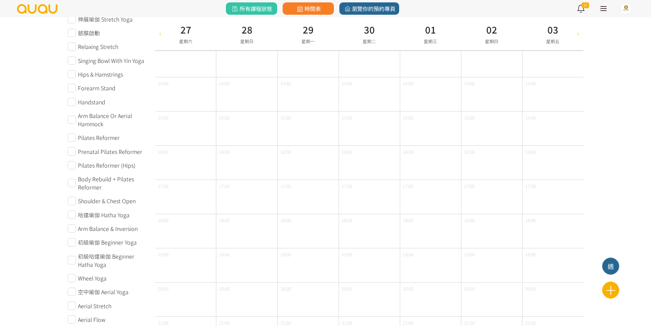
scroll to position [245, 0]
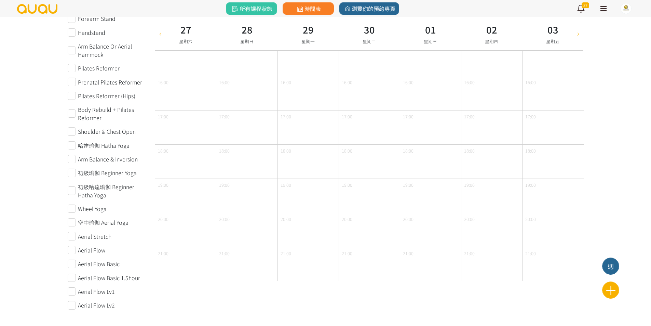
click at [572, 35] on div "03 星期五" at bounding box center [553, 33] width 61 height 33
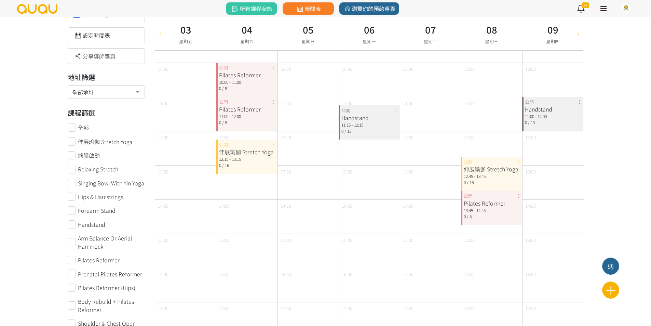
scroll to position [0, 0]
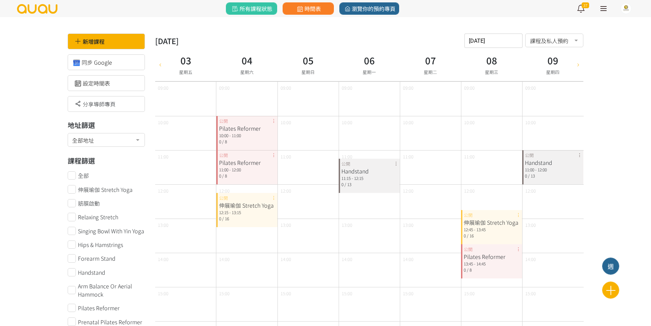
click at [273, 122] on div "Pilates Reformer 10:00 - 11:00 0 / 8 公開" at bounding box center [246, 133] width 61 height 34
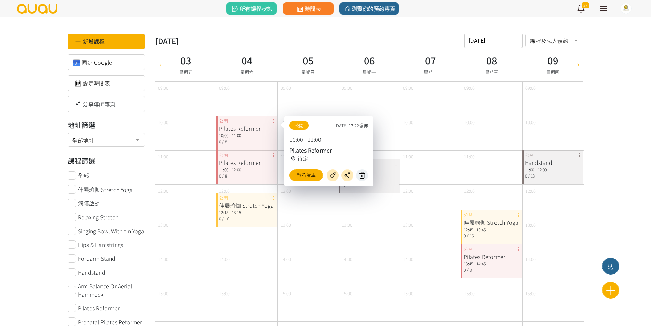
click at [361, 171] on button at bounding box center [362, 175] width 12 height 12
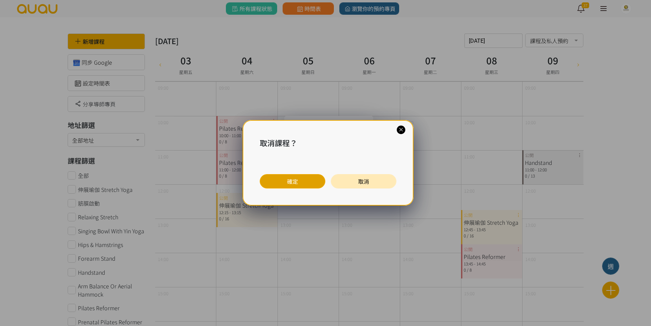
click at [318, 183] on button "確定" at bounding box center [293, 181] width 66 height 14
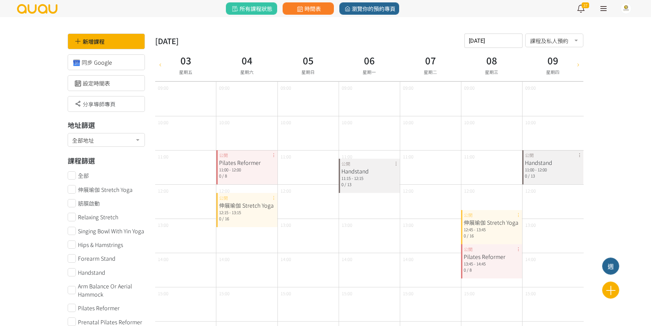
click at [272, 155] on div "Pilates Reformer 11:00 - 12:00 0 / 8 公開" at bounding box center [246, 167] width 61 height 34
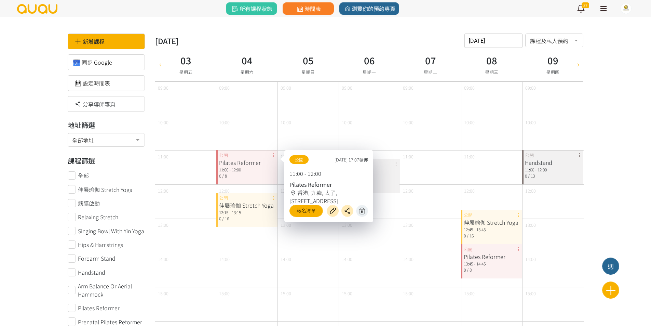
click at [359, 208] on icon at bounding box center [362, 211] width 11 height 8
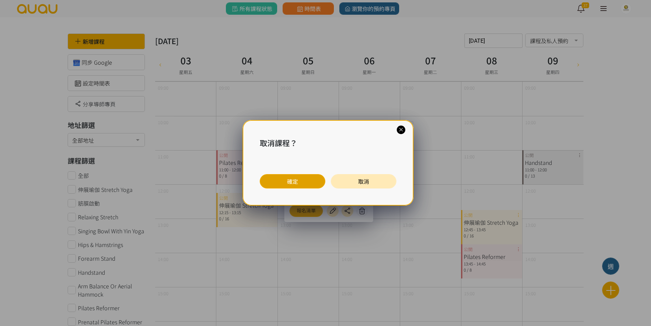
click at [260, 177] on div "確定 取消" at bounding box center [328, 181] width 137 height 14
click at [265, 178] on button "確定" at bounding box center [293, 181] width 66 height 14
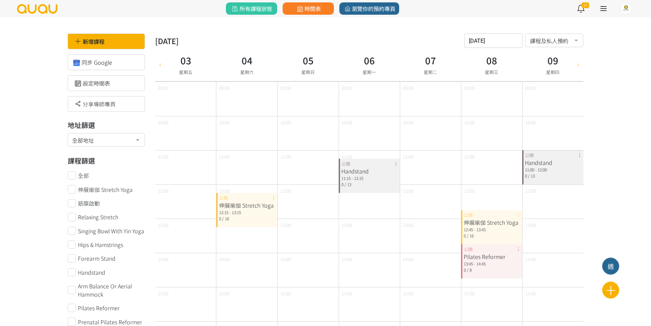
click at [273, 197] on div "伸展瑜伽 Stretch Yoga 12:15 - 13:15 0 / 16 公開" at bounding box center [246, 210] width 61 height 34
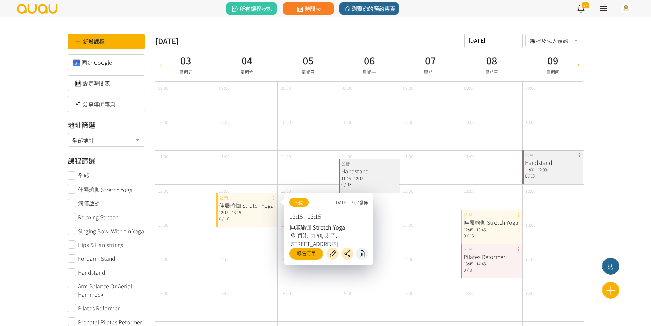
click at [363, 250] on icon at bounding box center [362, 254] width 11 height 8
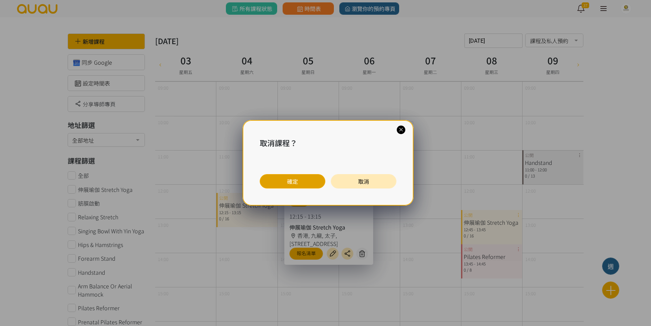
click at [316, 183] on button "確定" at bounding box center [293, 181] width 66 height 14
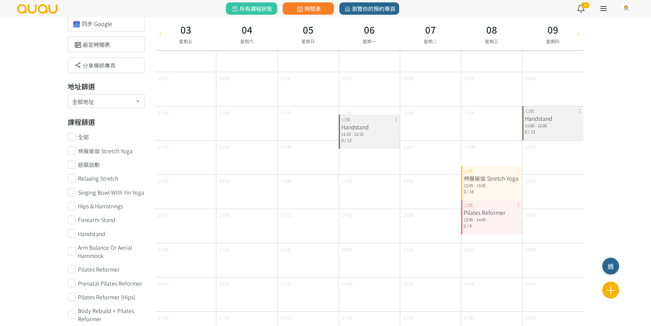
scroll to position [40, 0]
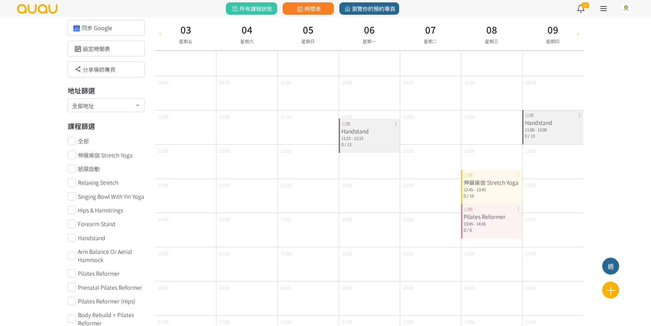
click at [396, 124] on div "Handstand 11:15 - 12:15 0 / 13 公開" at bounding box center [369, 136] width 61 height 34
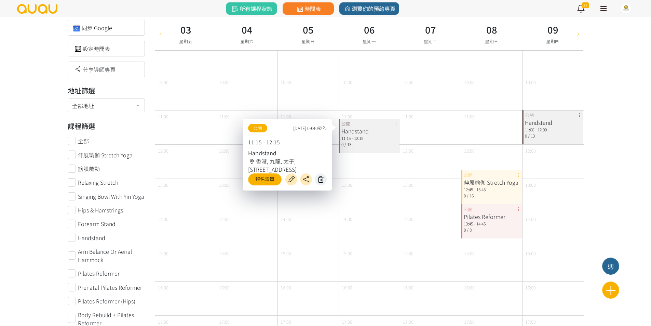
click at [321, 177] on icon at bounding box center [321, 179] width 11 height 8
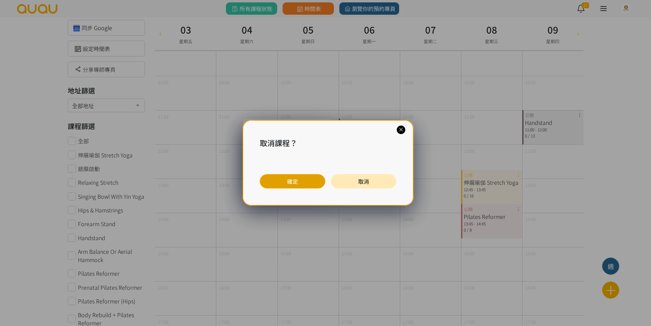
click at [295, 183] on button "確定" at bounding box center [293, 181] width 66 height 14
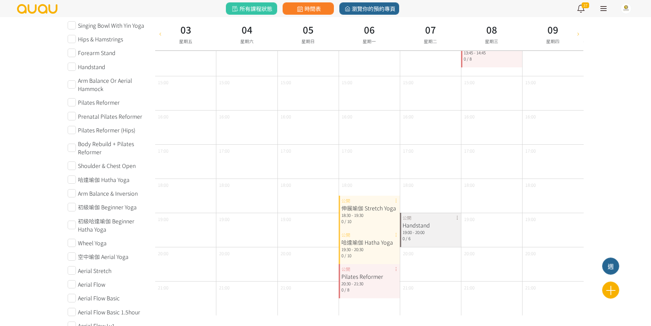
scroll to position [245, 0]
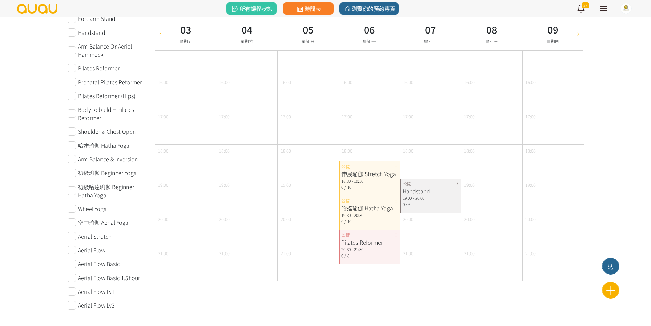
click at [394, 166] on div "伸展瑜伽 Stretch Yoga 18:30 - 19:30 0 / 10 公開" at bounding box center [369, 178] width 61 height 34
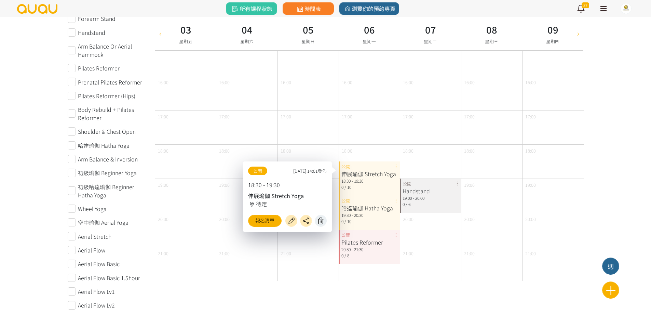
click at [324, 219] on icon at bounding box center [321, 221] width 11 height 8
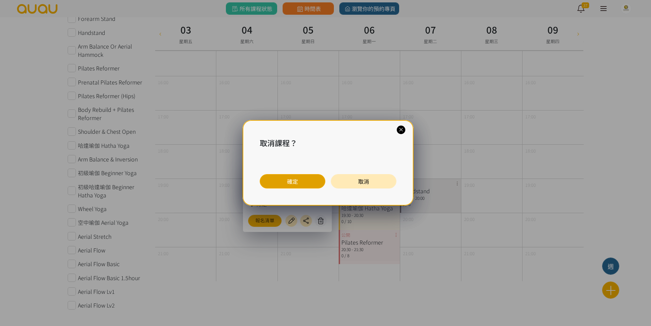
click at [314, 178] on button "確定" at bounding box center [293, 181] width 66 height 14
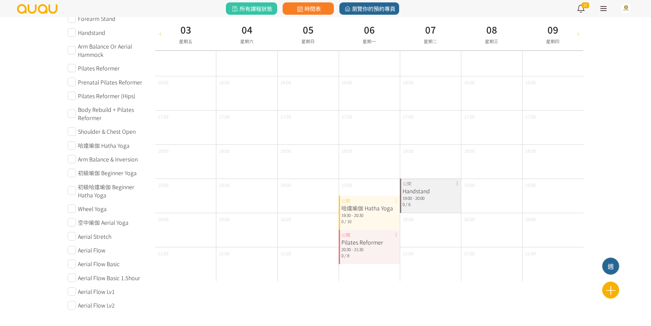
click at [395, 199] on div "哈達瑜伽 Hatha Yoga 19:30 - 20:30 0 / 10 公開" at bounding box center [369, 213] width 61 height 34
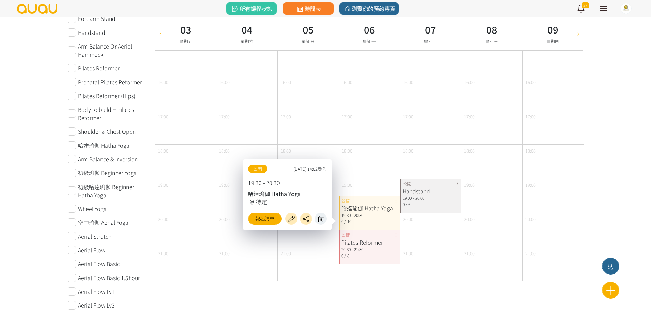
click at [322, 219] on icon at bounding box center [321, 219] width 11 height 8
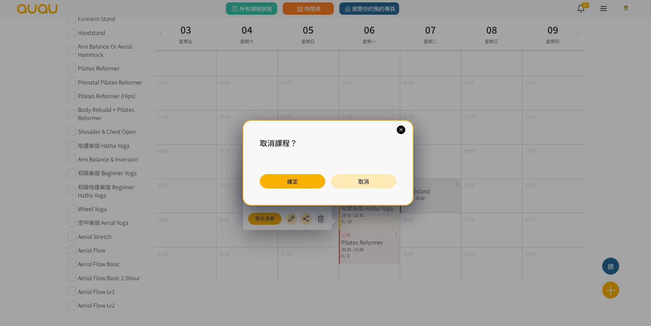
drag, startPoint x: 303, startPoint y: 182, endPoint x: 366, endPoint y: 198, distance: 64.7
click at [304, 182] on button "確定" at bounding box center [293, 181] width 66 height 14
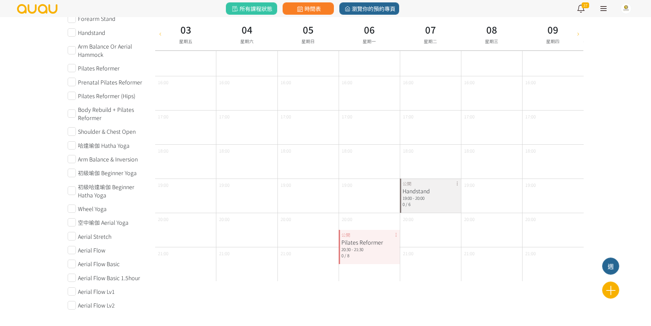
click at [397, 234] on div "Pilates Reformer 20:30 - 21:30 0 / 8 公開" at bounding box center [369, 247] width 61 height 34
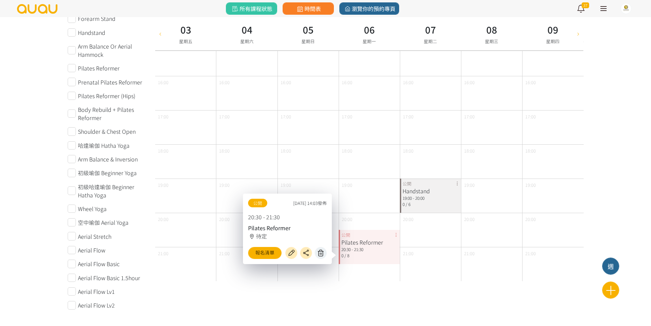
drag, startPoint x: 324, startPoint y: 247, endPoint x: 320, endPoint y: 251, distance: 6.1
click at [321, 251] on div "報名清單" at bounding box center [287, 253] width 79 height 12
click at [320, 251] on icon at bounding box center [321, 253] width 11 height 8
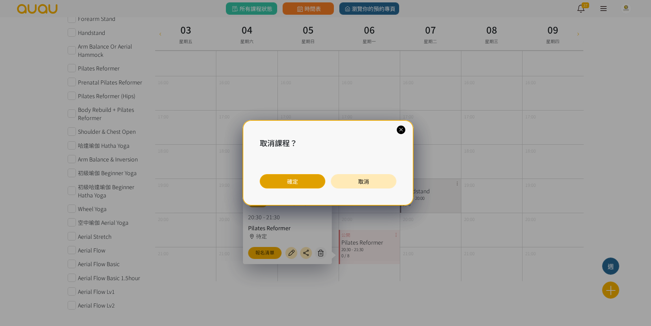
click at [306, 184] on button "確定" at bounding box center [293, 181] width 66 height 14
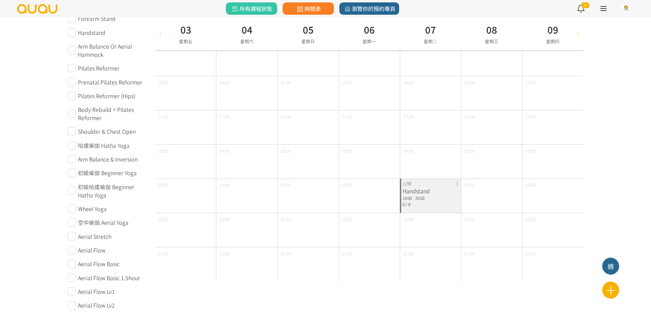
click at [457, 184] on div "Handstand 19:00 - 20:00 0 / 6 公開" at bounding box center [430, 196] width 61 height 34
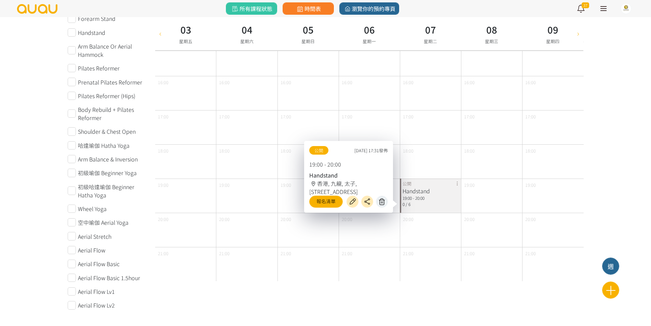
click at [387, 202] on button at bounding box center [382, 202] width 12 height 12
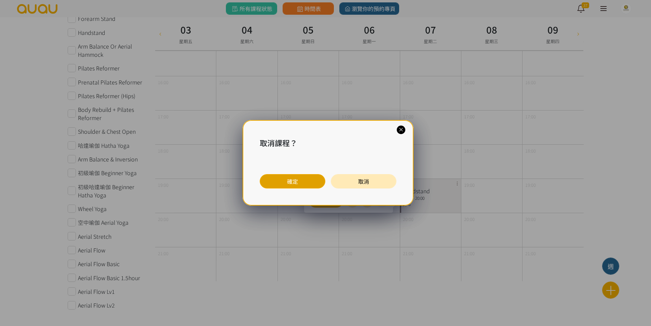
click at [305, 183] on button "確定" at bounding box center [293, 181] width 66 height 14
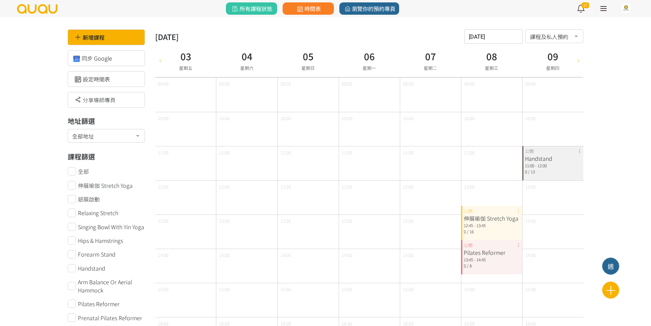
scroll to position [0, 0]
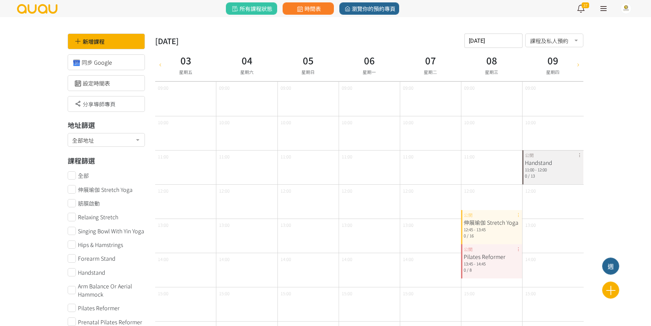
click at [520, 216] on div "伸展瑜伽 Stretch Yoga 12:45 - 13:45 0 / 16 公開" at bounding box center [491, 227] width 61 height 34
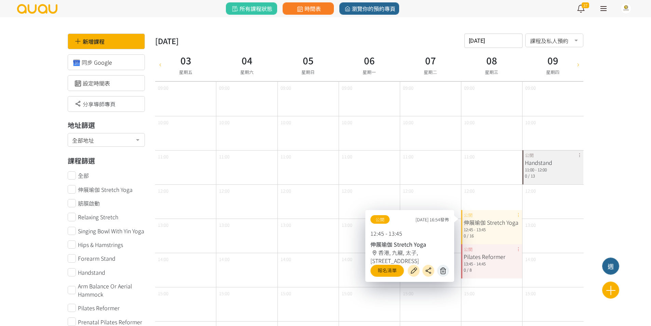
click at [443, 267] on icon at bounding box center [443, 271] width 11 height 8
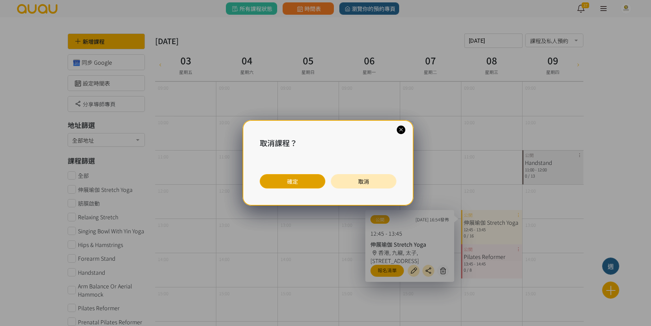
click at [299, 186] on button "確定" at bounding box center [293, 181] width 66 height 14
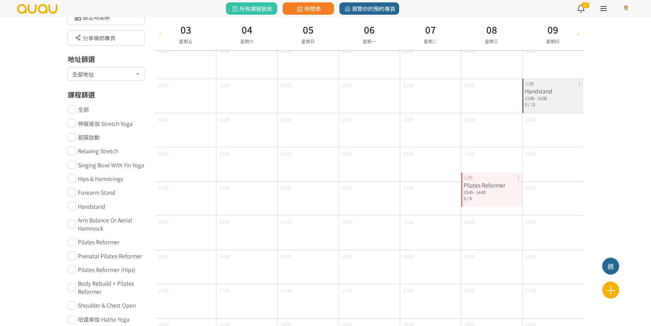
scroll to position [34, 0]
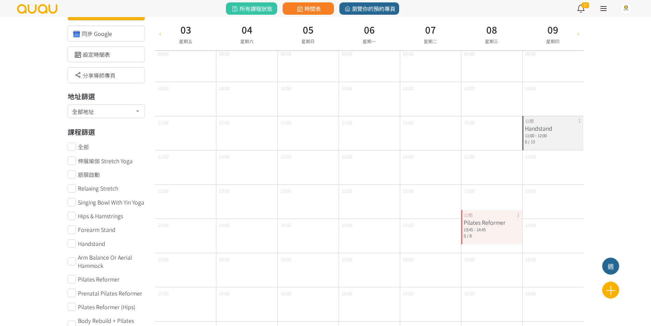
click at [518, 217] on div "Pilates Reformer 13:45 - 14:45 0 / 8 公開" at bounding box center [491, 227] width 61 height 34
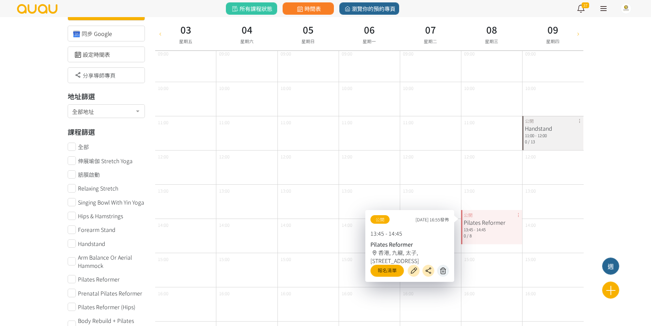
click at [446, 267] on icon at bounding box center [443, 271] width 11 height 8
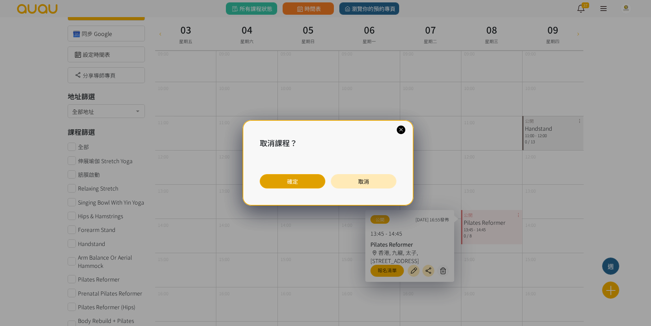
click at [312, 184] on button "確定" at bounding box center [293, 181] width 66 height 14
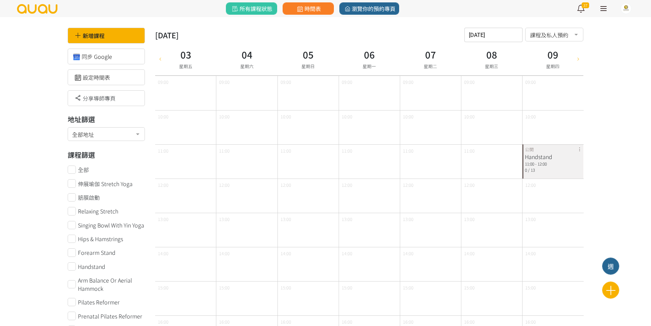
scroll to position [0, 0]
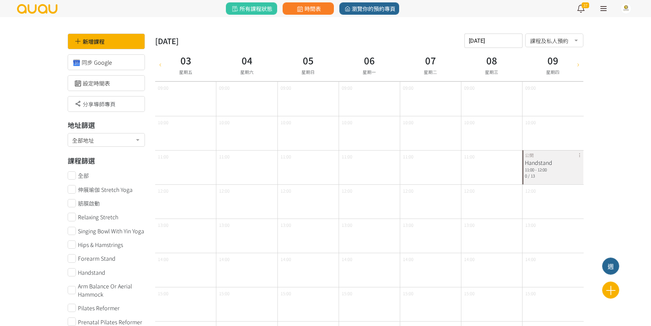
click at [580, 157] on div "Handstand 11:00 - 12:00 0 / 13 公開" at bounding box center [553, 167] width 61 height 34
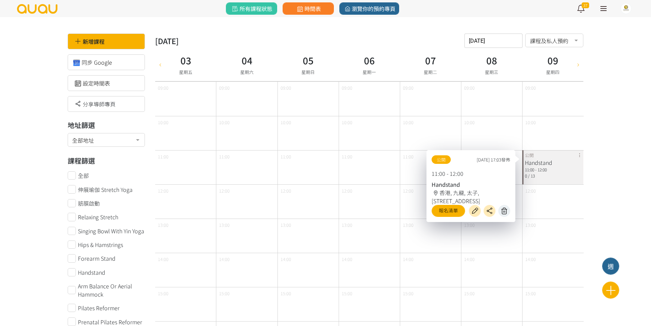
click at [500, 211] on icon at bounding box center [504, 211] width 11 height 8
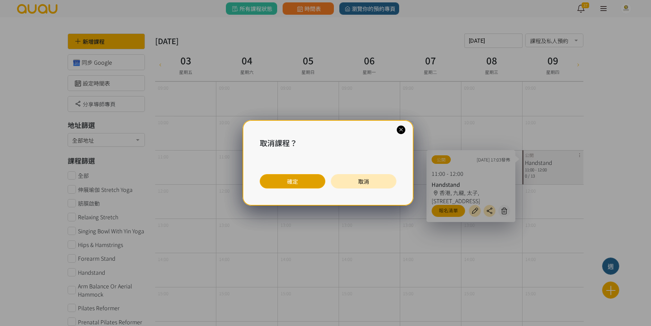
click at [316, 176] on button "確定" at bounding box center [293, 181] width 66 height 14
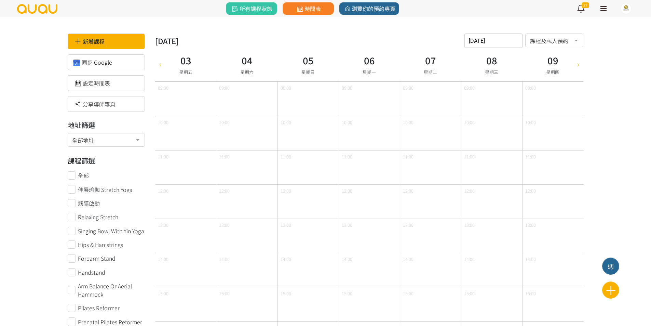
click at [582, 67] on icon at bounding box center [579, 64] width 8 height 5
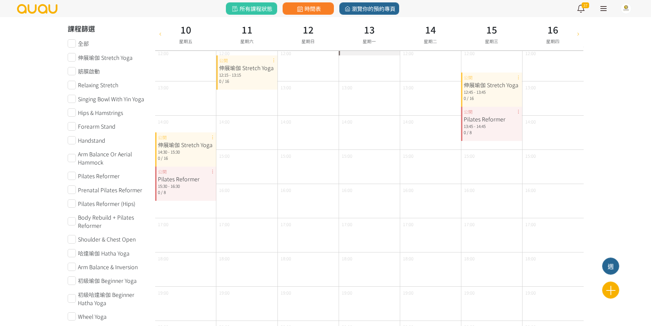
scroll to position [171, 0]
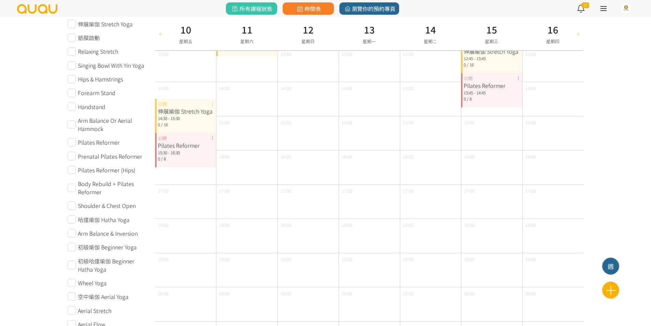
click at [211, 103] on div "伸展瑜伽 Stretch Yoga 14:30 - 15:30 0 / 16 公開" at bounding box center [185, 116] width 61 height 34
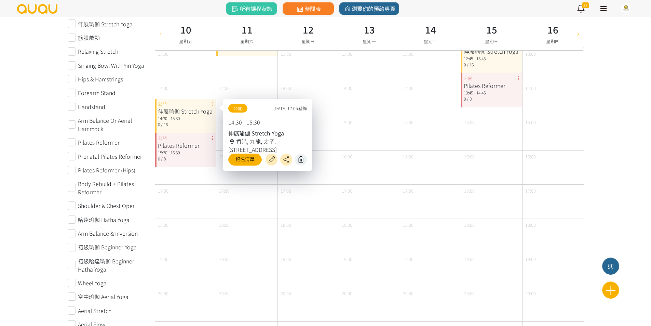
click at [301, 158] on icon at bounding box center [301, 160] width 11 height 8
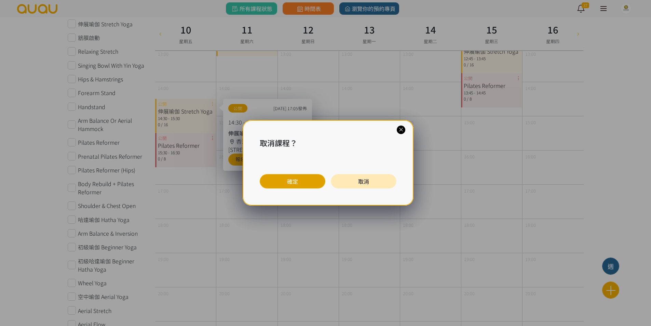
click at [278, 178] on button "確定" at bounding box center [293, 181] width 66 height 14
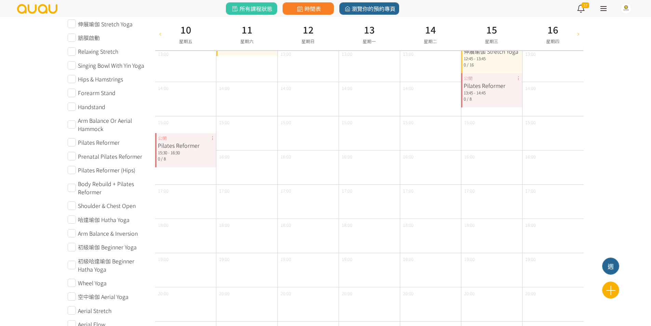
click at [211, 139] on div "Pilates Reformer 15:30 - 16:30 0 / 8 公開" at bounding box center [185, 150] width 61 height 34
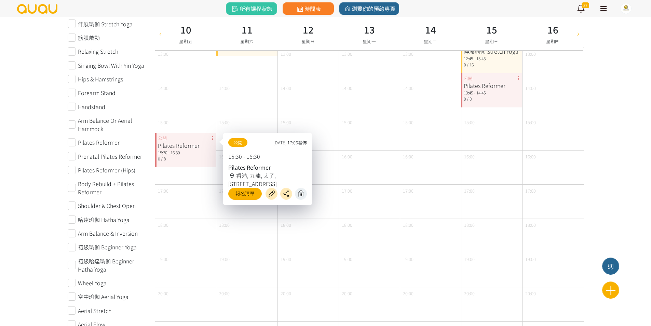
click at [299, 192] on icon at bounding box center [301, 194] width 11 height 8
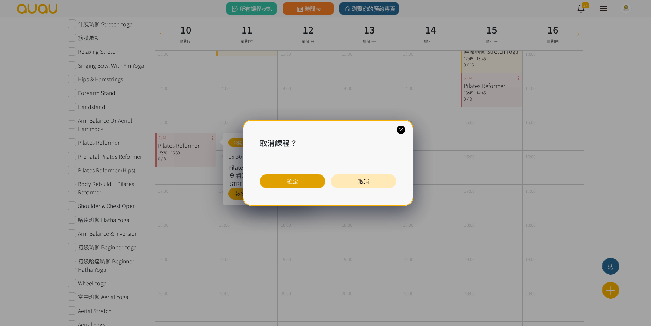
click at [270, 177] on button "確定" at bounding box center [293, 181] width 66 height 14
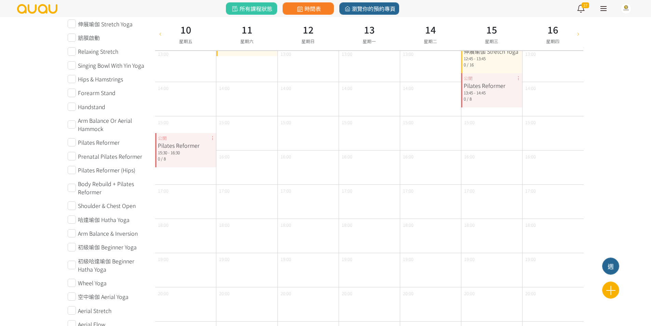
scroll to position [0, 0]
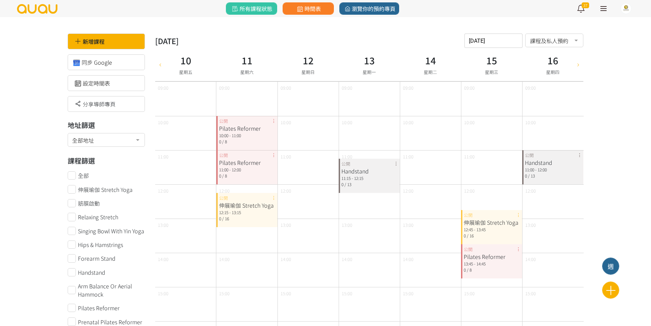
click at [274, 121] on div "Pilates Reformer 10:00 - 11:00 0 / 8 公開" at bounding box center [246, 133] width 61 height 34
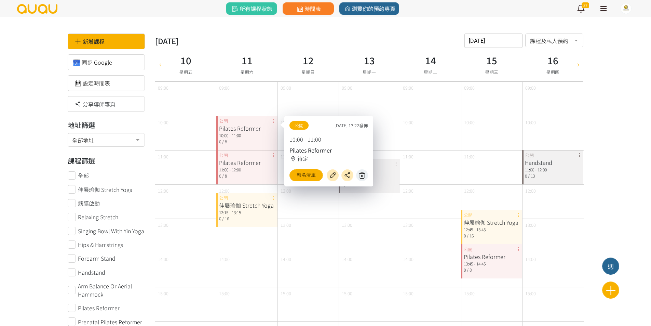
click at [361, 175] on icon at bounding box center [362, 175] width 11 height 8
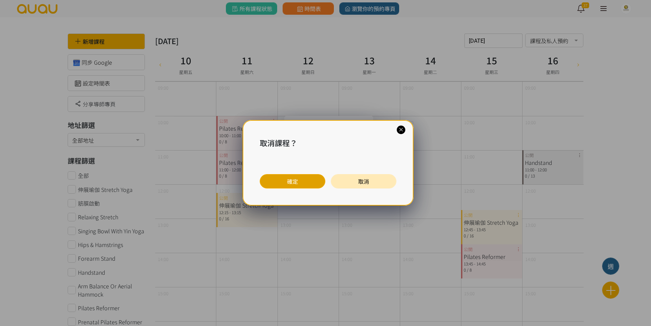
click at [277, 181] on button "確定" at bounding box center [293, 181] width 66 height 14
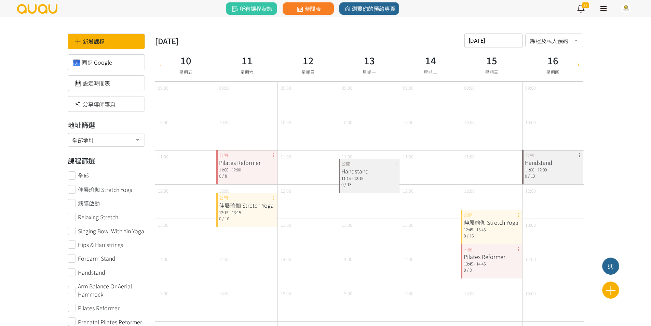
click at [273, 155] on div "Pilates Reformer 11:00 - 12:00 0 / 8 公開" at bounding box center [246, 167] width 61 height 34
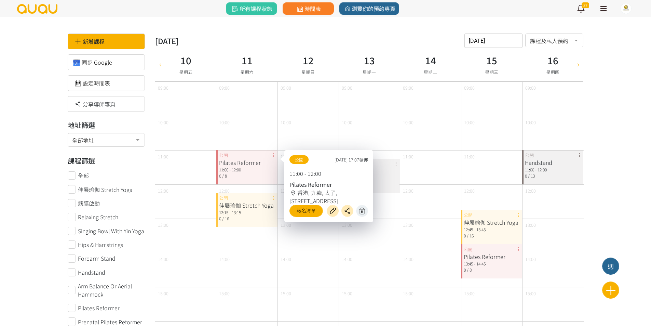
click at [358, 211] on icon at bounding box center [362, 211] width 11 height 8
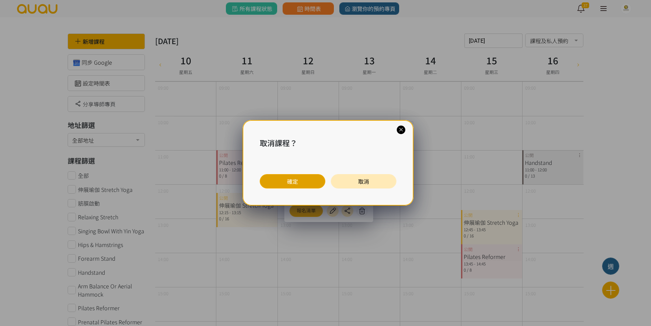
click at [318, 179] on button "確定" at bounding box center [293, 181] width 66 height 14
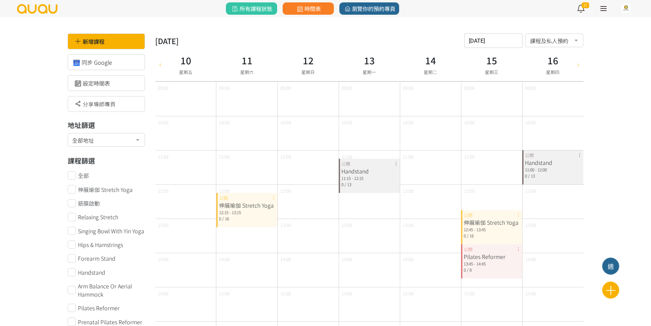
click at [272, 198] on div "伸展瑜伽 Stretch Yoga 12:15 - 13:15 0 / 16 公開" at bounding box center [246, 210] width 61 height 34
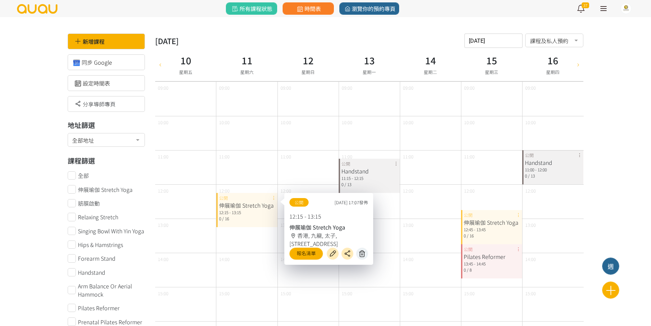
click at [360, 248] on button at bounding box center [362, 254] width 12 height 12
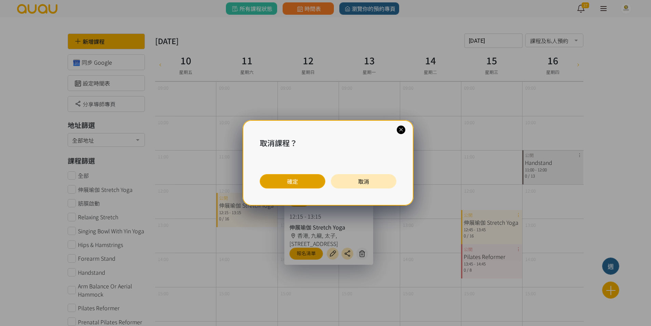
click at [301, 181] on button "確定" at bounding box center [293, 181] width 66 height 14
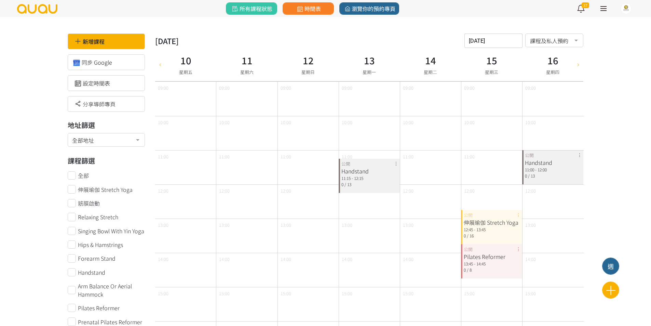
click at [395, 165] on div "Handstand 11:15 - 12:15 0 / 13 公開" at bounding box center [369, 176] width 61 height 34
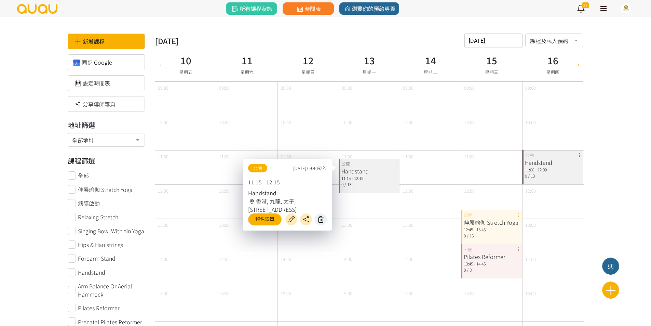
click at [325, 218] on icon at bounding box center [321, 219] width 11 height 8
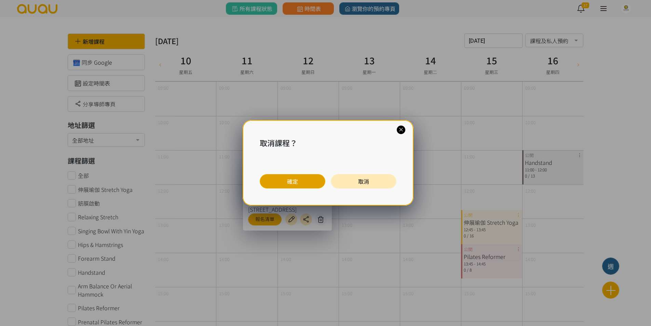
click at [310, 183] on button "確定" at bounding box center [293, 181] width 66 height 14
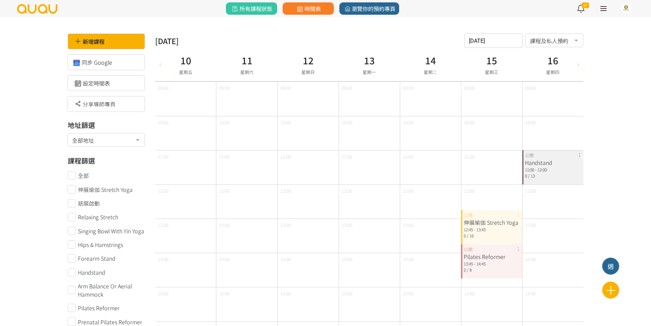
click at [518, 215] on div "伸展瑜伽 Stretch Yoga 12:45 - 13:45 0 / 16 公開" at bounding box center [491, 227] width 61 height 34
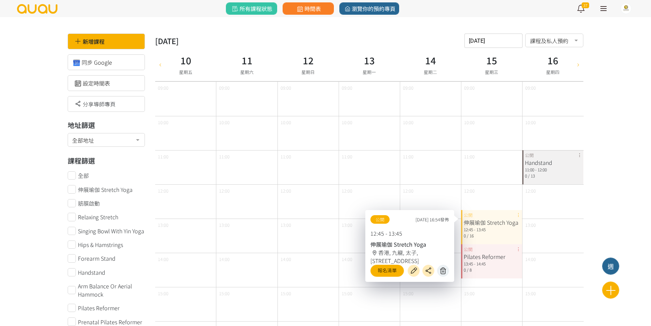
click at [441, 269] on icon at bounding box center [443, 271] width 11 height 8
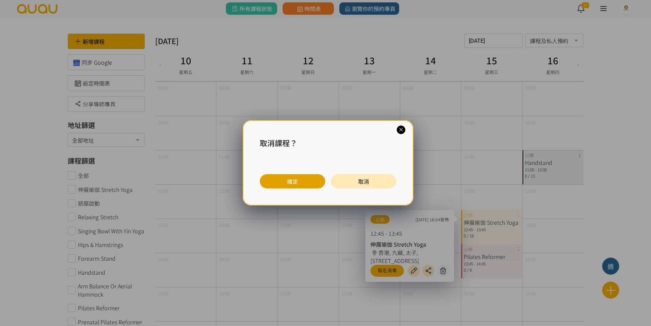
click at [278, 187] on button "確定" at bounding box center [293, 181] width 66 height 14
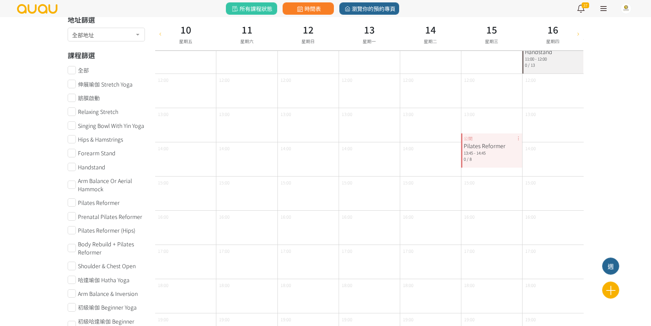
scroll to position [137, 0]
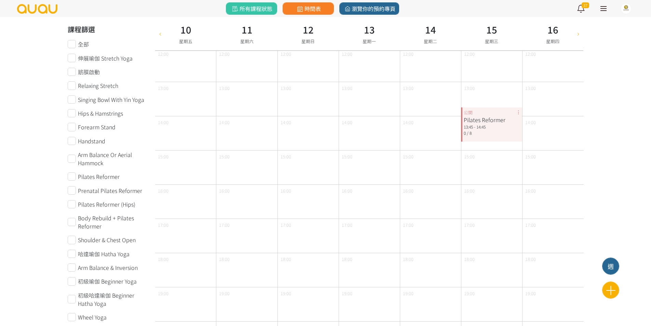
click at [517, 113] on div "Pilates Reformer 13:45 - 14:45 0 / 8 公開" at bounding box center [491, 124] width 61 height 34
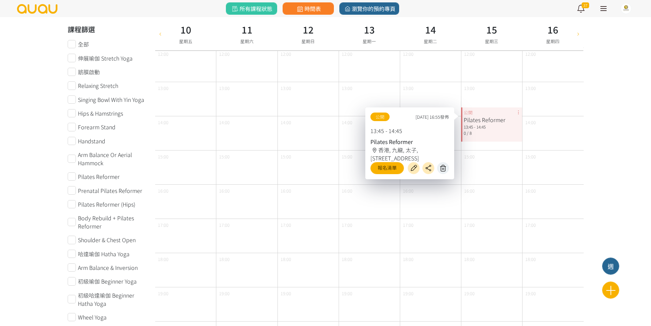
click at [442, 167] on icon at bounding box center [443, 168] width 11 height 8
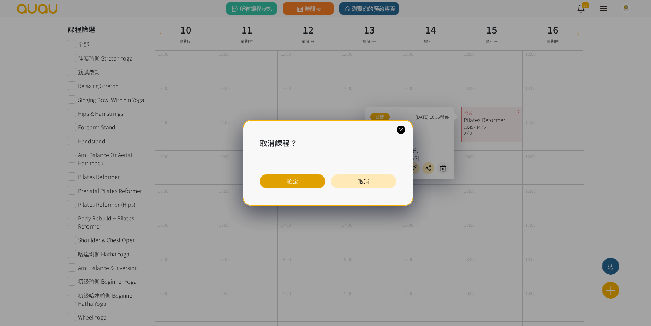
click at [319, 177] on button "確定" at bounding box center [293, 181] width 66 height 14
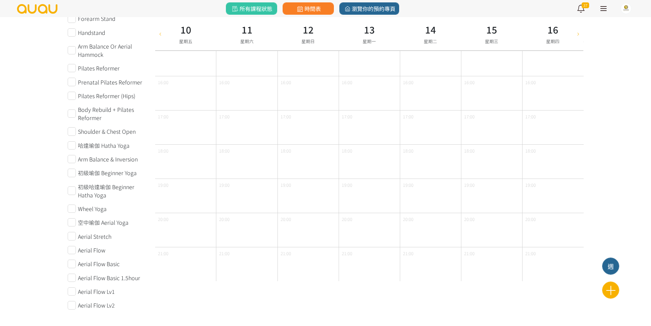
scroll to position [6, 0]
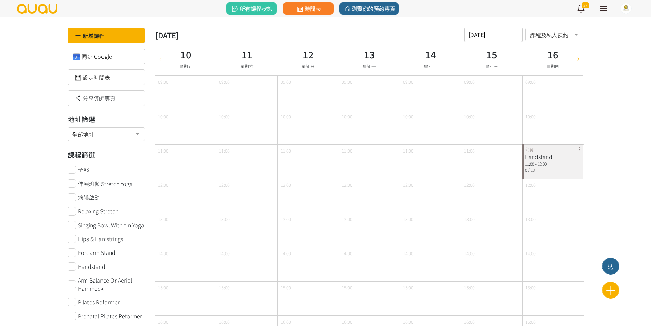
click at [579, 150] on div "Handstand 11:00 - 12:00 0 / 13 公開" at bounding box center [553, 161] width 61 height 34
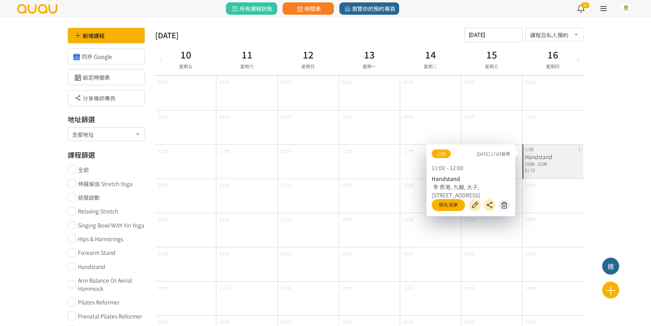
click at [509, 204] on icon at bounding box center [504, 205] width 11 height 8
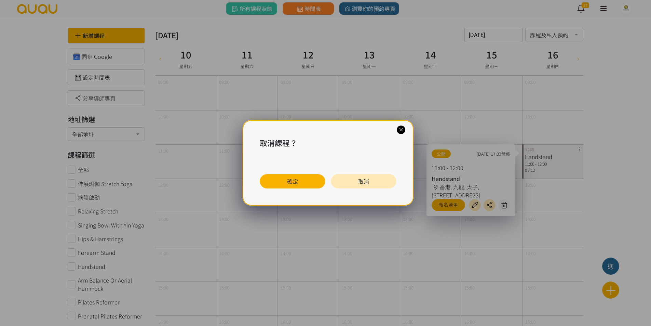
click at [281, 175] on button "確定" at bounding box center [293, 181] width 66 height 14
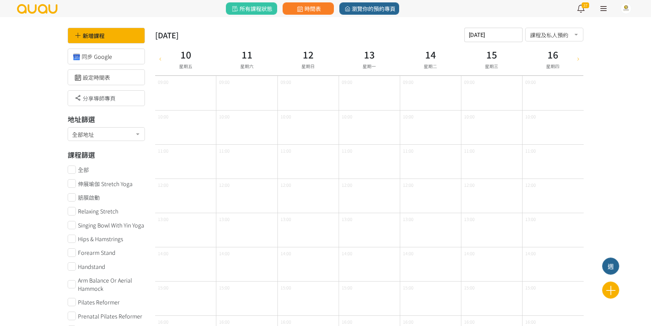
click at [578, 62] on div at bounding box center [579, 58] width 10 height 33
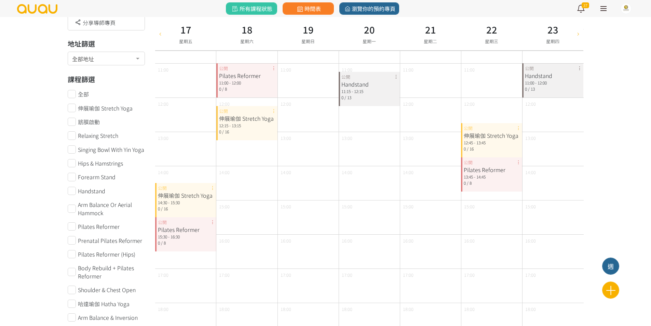
scroll to position [108, 0]
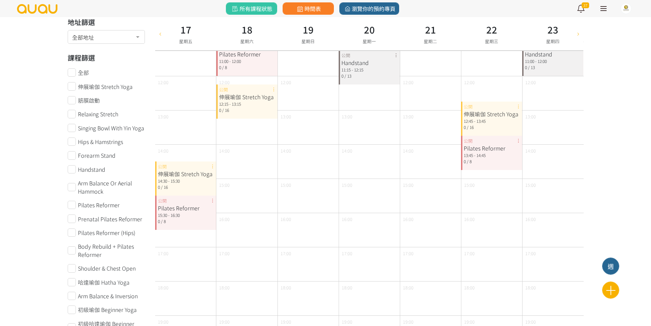
click at [213, 163] on div "伸展瑜伽 Stretch Yoga 14:30 - 15:30 0 / 16 公開" at bounding box center [185, 178] width 61 height 34
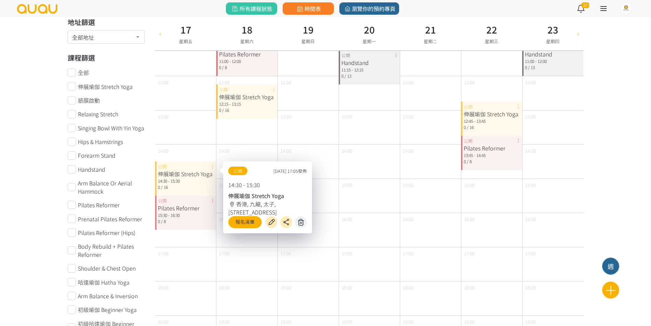
click at [301, 221] on icon at bounding box center [301, 222] width 11 height 8
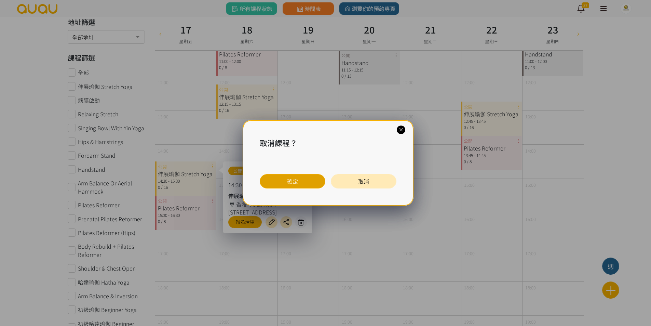
click at [299, 181] on button "確定" at bounding box center [293, 181] width 66 height 14
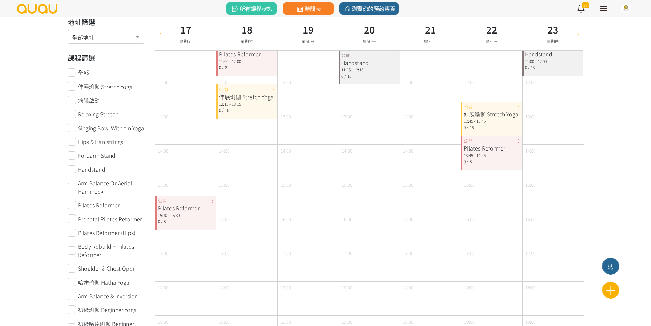
click at [212, 200] on div "Pilates Reformer 15:30 - 16:30 0 / 8 公開" at bounding box center [185, 213] width 61 height 34
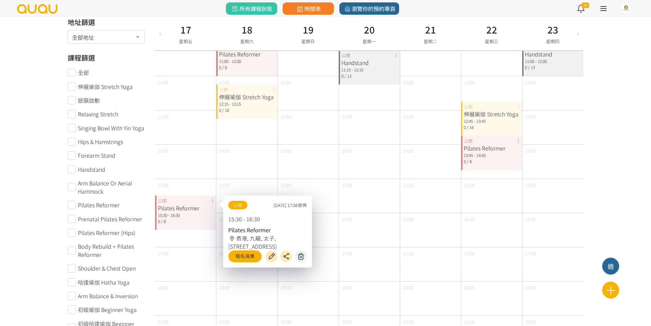
click at [301, 255] on icon at bounding box center [301, 256] width 11 height 8
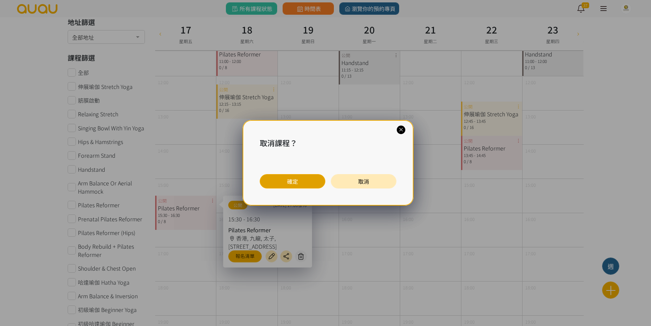
click at [295, 182] on button "確定" at bounding box center [293, 181] width 66 height 14
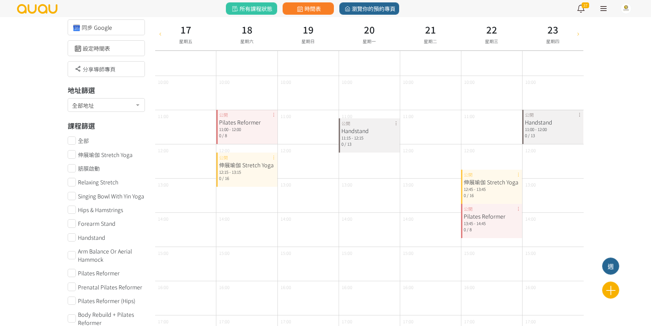
scroll to position [40, 0]
click at [274, 117] on div "Pilates Reformer 11:00 - 12:00 0 / 8 公開" at bounding box center [246, 127] width 61 height 34
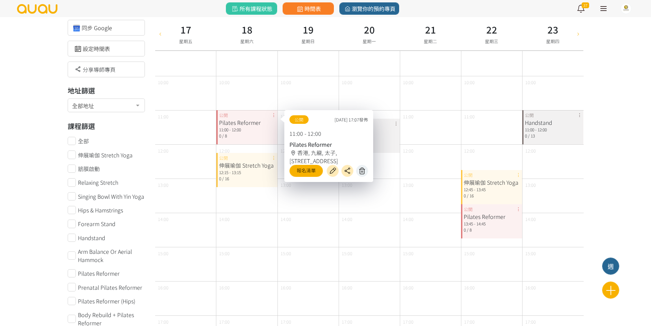
click at [358, 171] on icon at bounding box center [362, 171] width 11 height 8
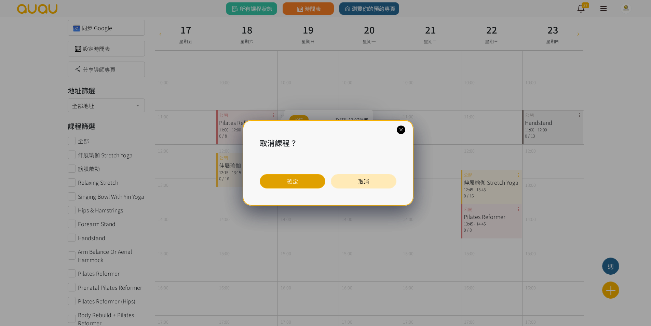
click at [302, 180] on button "確定" at bounding box center [293, 181] width 66 height 14
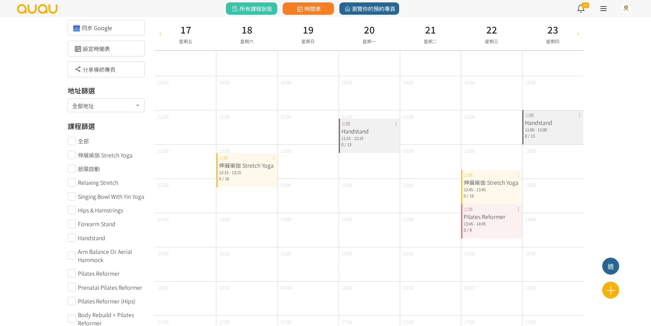
click at [273, 159] on div "伸展瑜伽 Stretch Yoga 12:15 - 13:15 0 / 16 公開" at bounding box center [246, 170] width 61 height 34
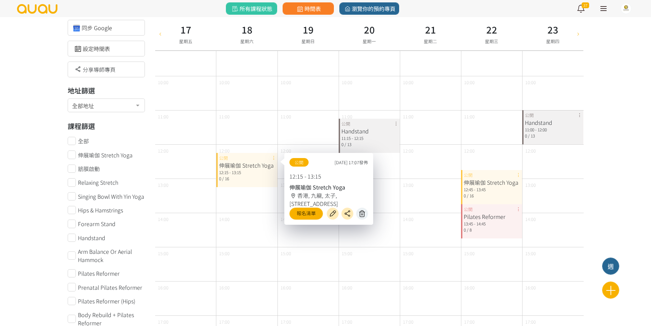
click at [359, 210] on icon at bounding box center [362, 214] width 11 height 8
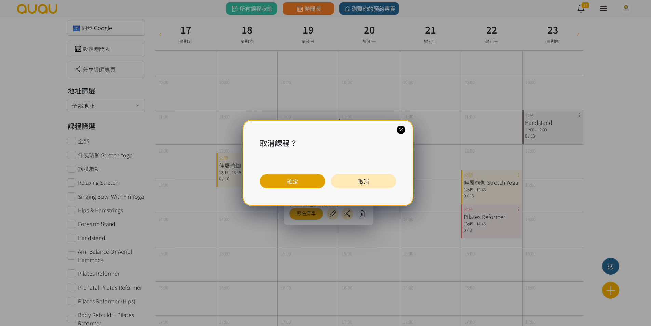
click at [308, 185] on button "確定" at bounding box center [293, 181] width 66 height 14
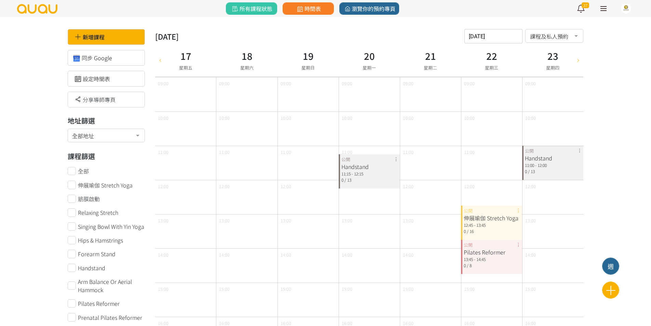
scroll to position [0, 0]
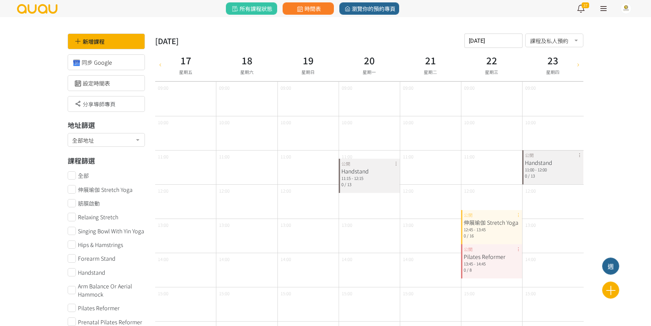
click at [397, 163] on div "Handstand 11:15 - 12:15 0 / 13 公開" at bounding box center [369, 176] width 61 height 34
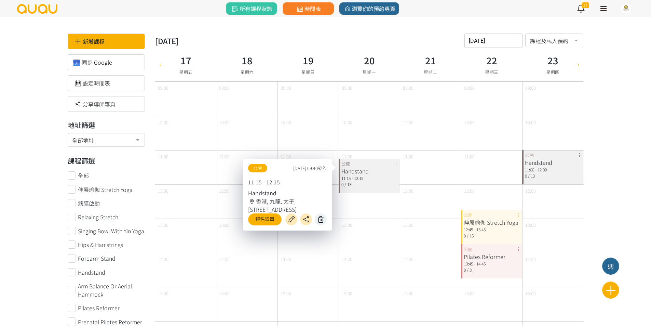
click at [325, 217] on icon at bounding box center [321, 219] width 11 height 8
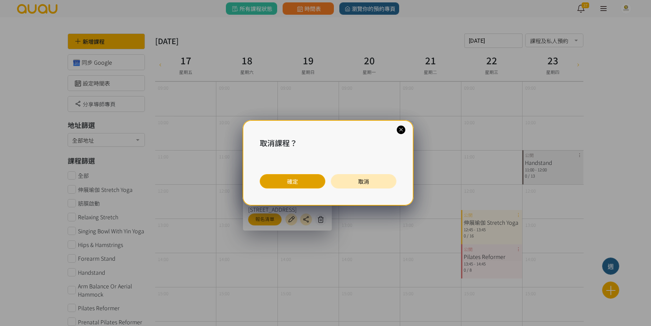
click at [309, 177] on button "確定" at bounding box center [293, 181] width 66 height 14
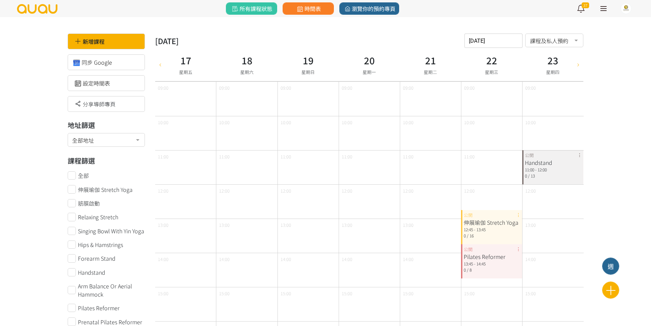
click at [519, 215] on div "伸展瑜伽 Stretch Yoga 12:45 - 13:45 0 / 16 公開" at bounding box center [491, 227] width 61 height 34
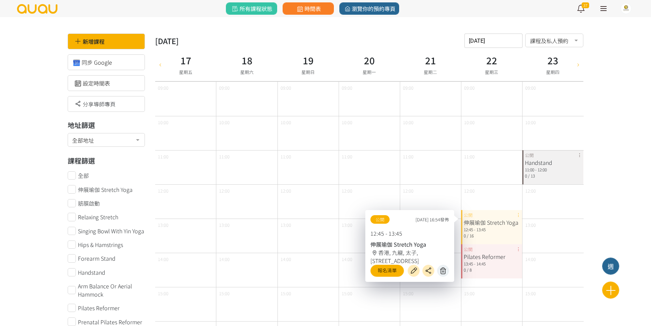
click at [440, 267] on icon at bounding box center [443, 271] width 11 height 8
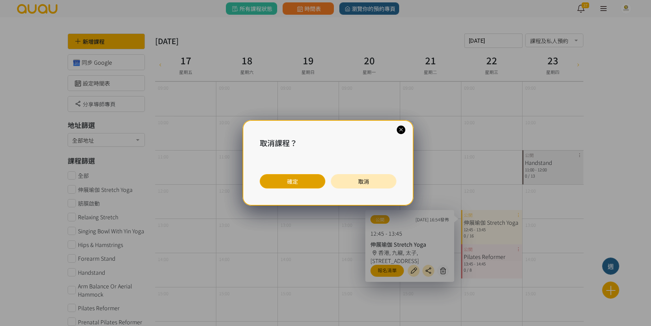
click at [300, 183] on button "確定" at bounding box center [293, 181] width 66 height 14
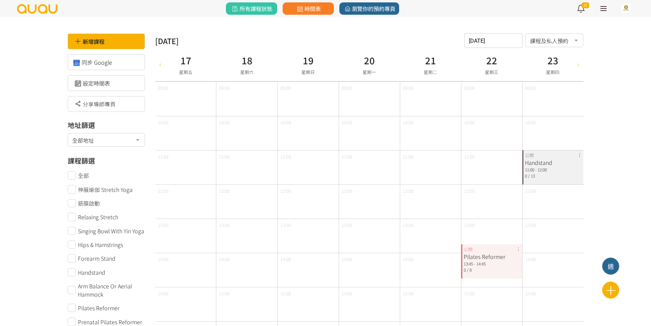
click at [517, 247] on div "Pilates Reformer 13:45 - 14:45 0 / 8 公開" at bounding box center [491, 261] width 61 height 34
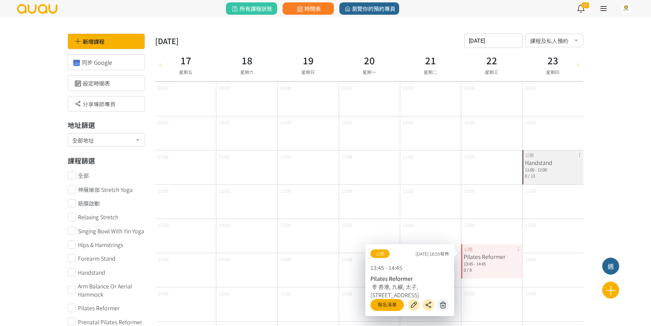
click at [443, 302] on icon at bounding box center [443, 305] width 11 height 8
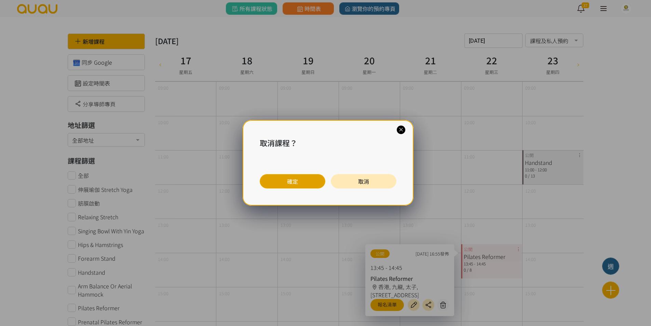
click at [290, 183] on button "確定" at bounding box center [293, 181] width 66 height 14
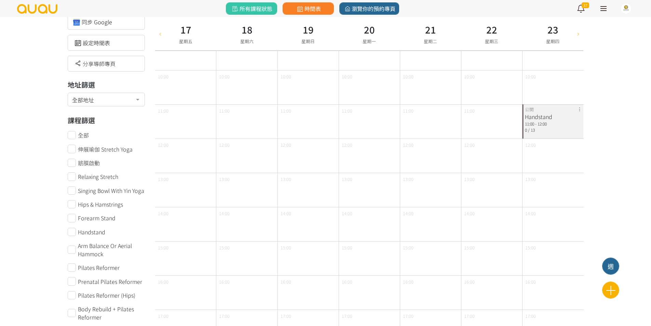
scroll to position [68, 0]
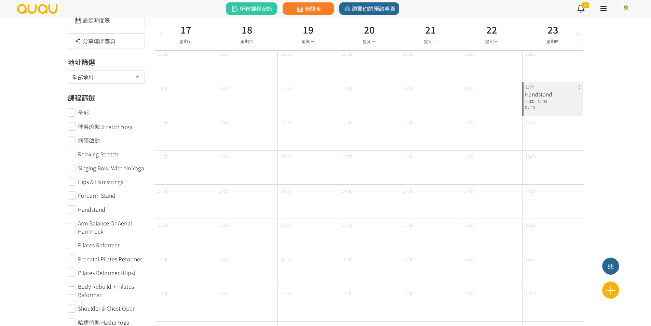
click at [581, 88] on div "Handstand 11:00 - 12:00 0 / 13 公開" at bounding box center [553, 99] width 61 height 34
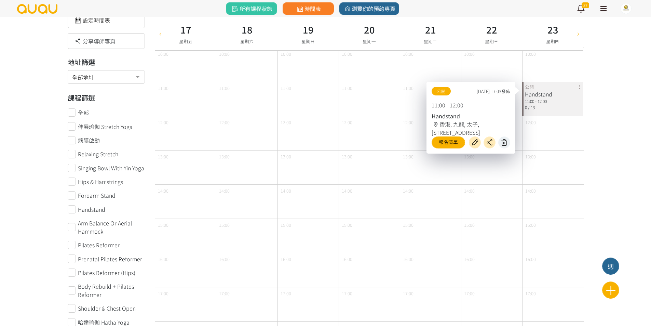
click at [507, 145] on icon at bounding box center [504, 143] width 11 height 8
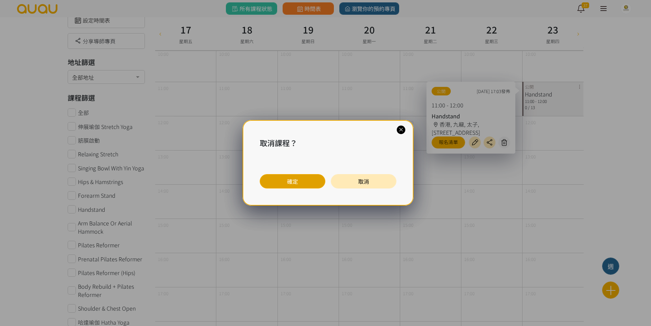
click at [306, 178] on button "確定" at bounding box center [293, 181] width 66 height 14
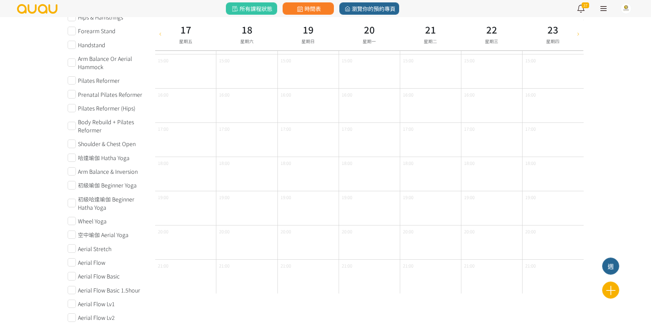
scroll to position [245, 0]
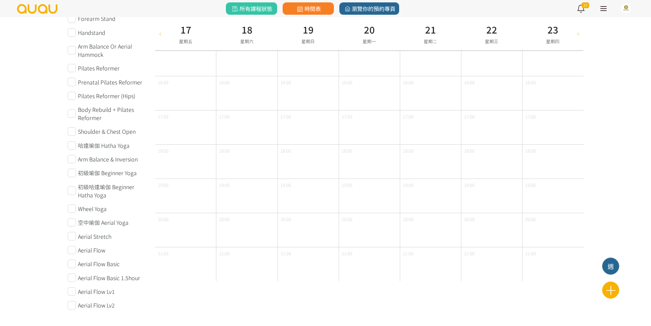
click at [577, 37] on div at bounding box center [579, 33] width 10 height 33
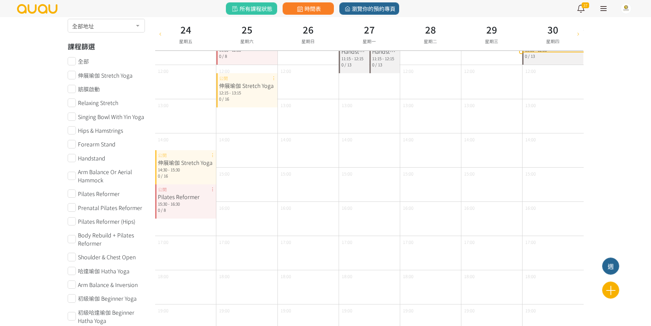
scroll to position [143, 0]
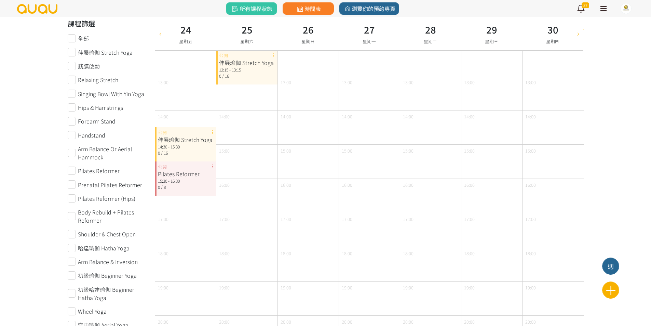
click at [213, 135] on div "伸展瑜伽 Stretch Yoga 14:30 - 15:30 0 / 16 公開" at bounding box center [185, 144] width 61 height 34
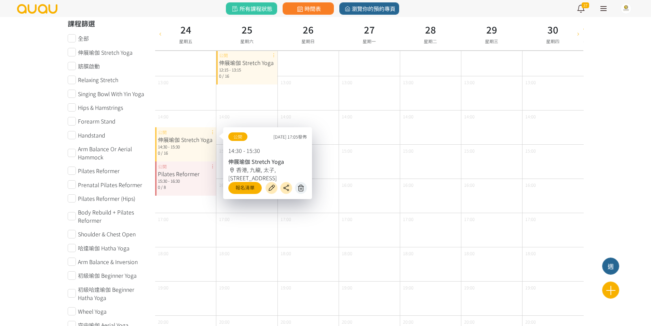
click at [299, 188] on icon at bounding box center [301, 188] width 11 height 8
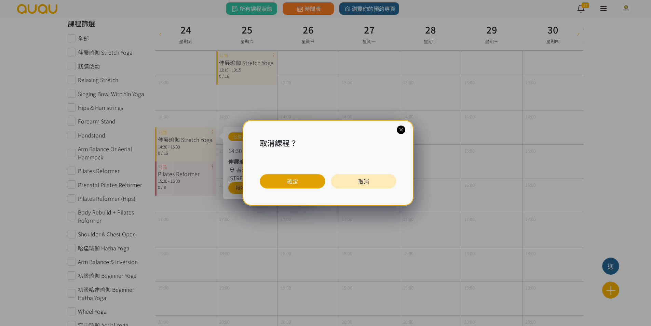
click at [309, 177] on button "確定" at bounding box center [293, 181] width 66 height 14
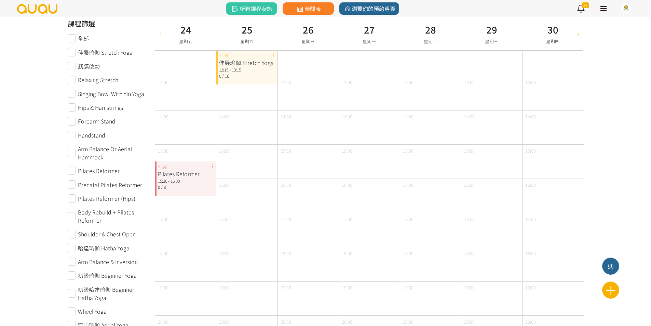
click at [211, 166] on div "Pilates Reformer 15:30 - 16:30 0 / 8 公開" at bounding box center [185, 178] width 61 height 34
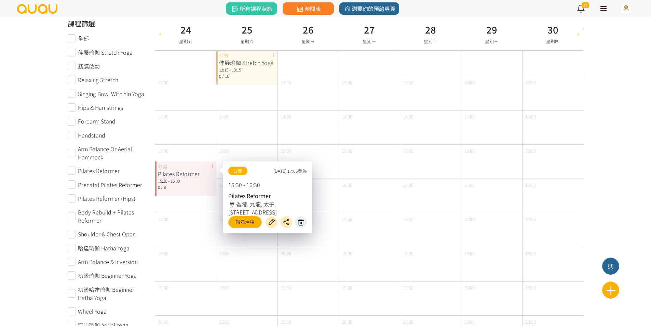
click at [298, 220] on icon at bounding box center [301, 222] width 11 height 8
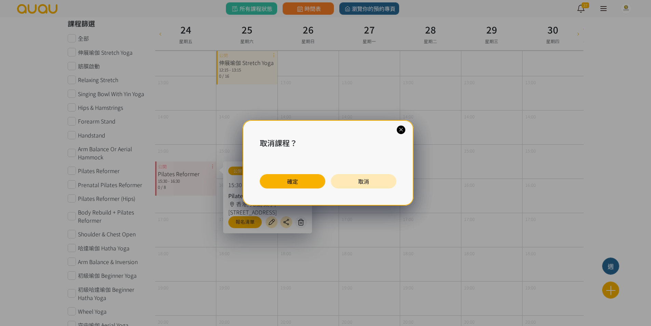
scroll to position [6, 0]
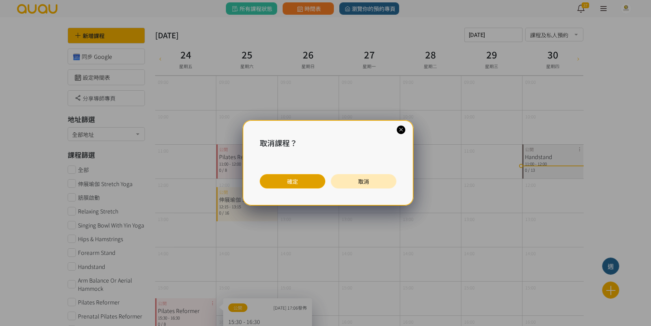
click at [299, 179] on button "確定" at bounding box center [293, 181] width 66 height 14
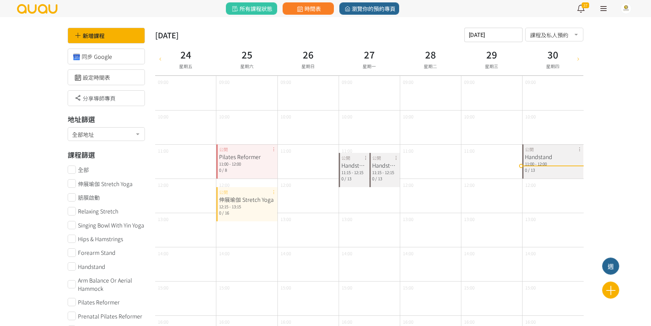
click at [272, 148] on div "Pilates Reformer 11:00 - 12:00 0 / 8 公開" at bounding box center [246, 161] width 61 height 34
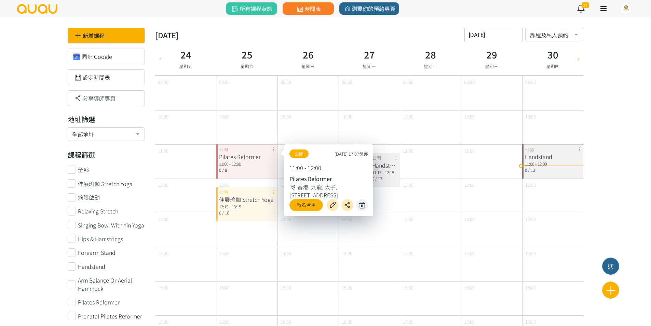
click at [358, 206] on icon at bounding box center [362, 205] width 11 height 8
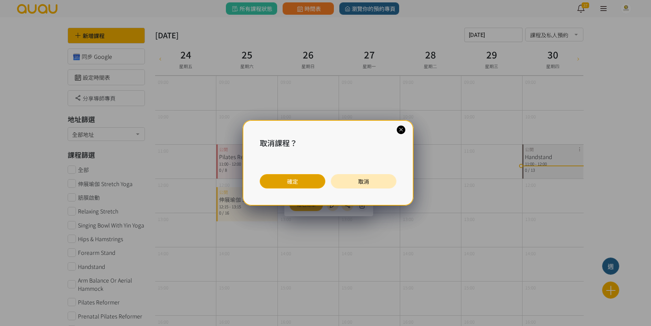
click at [312, 185] on button "確定" at bounding box center [293, 181] width 66 height 14
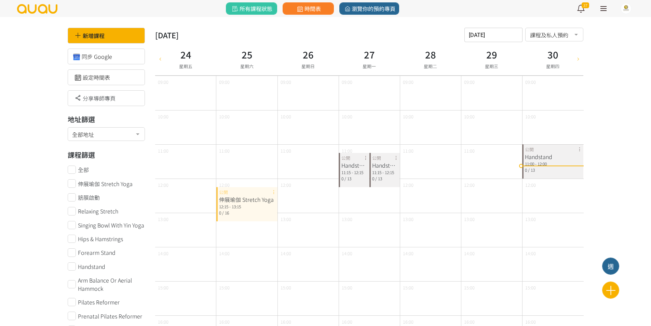
click at [275, 190] on div "伸展瑜伽 Stretch Yoga 12:15 - 13:15 0 / 16 公開" at bounding box center [246, 204] width 61 height 34
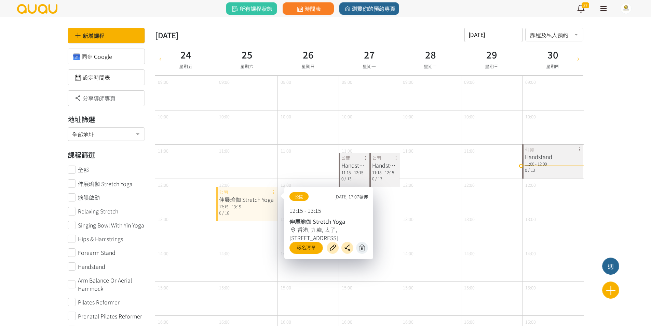
click at [361, 246] on icon at bounding box center [362, 248] width 11 height 8
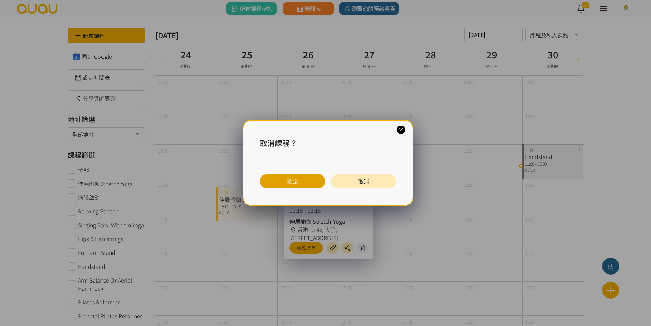
click at [302, 180] on button "確定" at bounding box center [293, 181] width 66 height 14
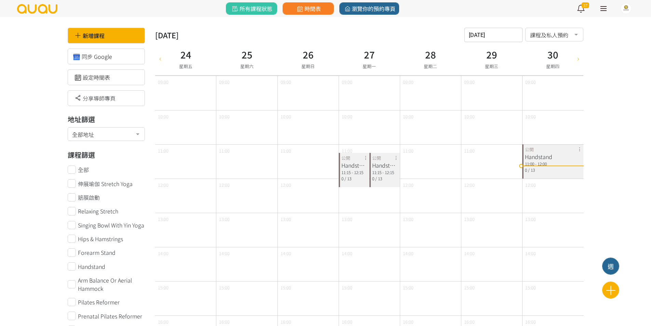
click at [367, 159] on div "Handstand 11:15 - 12:15 0 / 13 公開" at bounding box center [354, 170] width 31 height 34
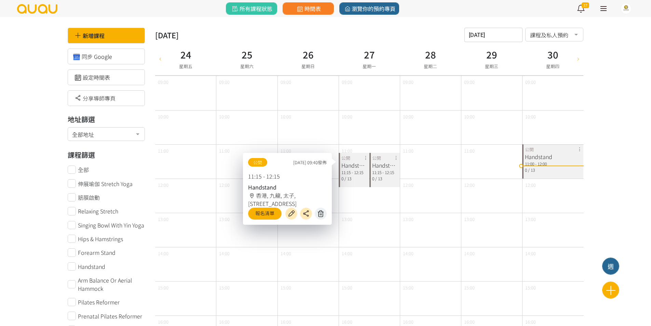
click at [324, 213] on icon at bounding box center [321, 214] width 11 height 8
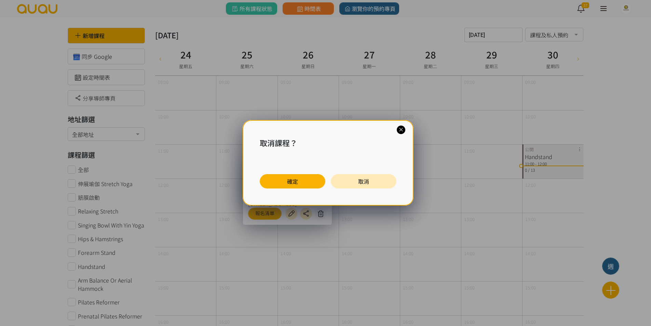
drag, startPoint x: 306, startPoint y: 183, endPoint x: 369, endPoint y: 172, distance: 63.3
click at [306, 184] on button "確定" at bounding box center [293, 181] width 66 height 14
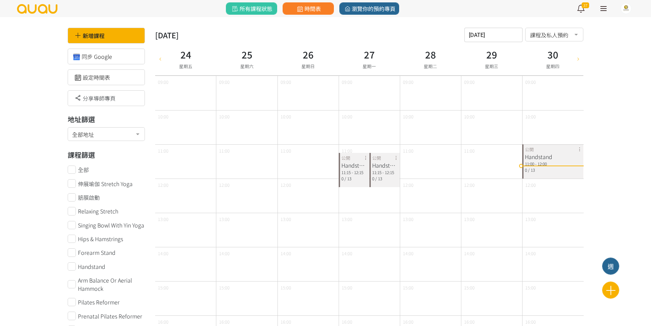
click at [396, 158] on div "Handstand 11:15 - 12:15 0 / 13 公開" at bounding box center [385, 170] width 31 height 34
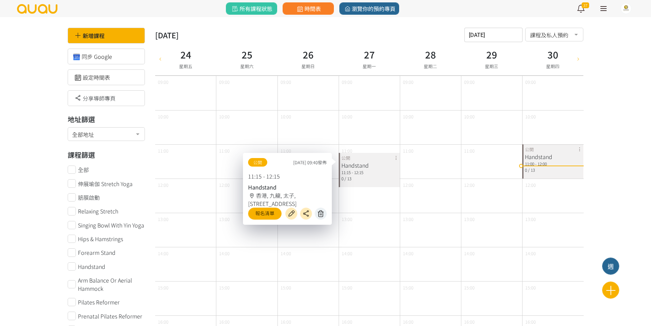
click at [318, 209] on button at bounding box center [321, 214] width 12 height 12
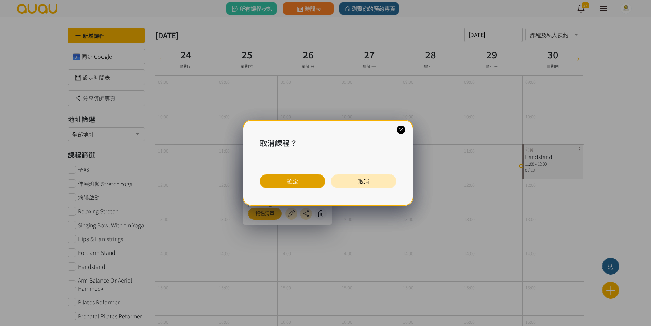
click at [315, 178] on button "確定" at bounding box center [293, 181] width 66 height 14
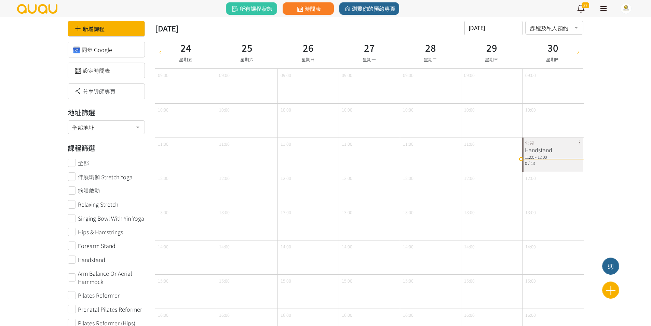
scroll to position [0, 0]
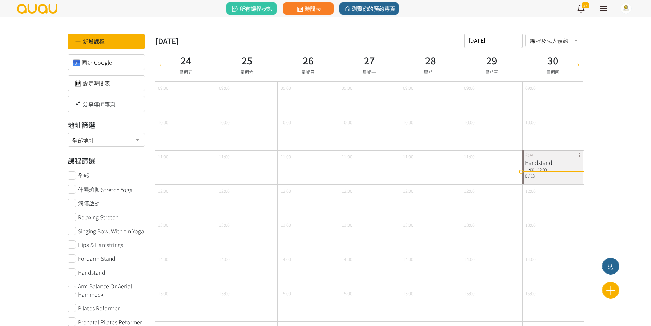
click at [579, 154] on div "Handstand 11:00 - 12:00 0 / 13 公開" at bounding box center [553, 167] width 61 height 34
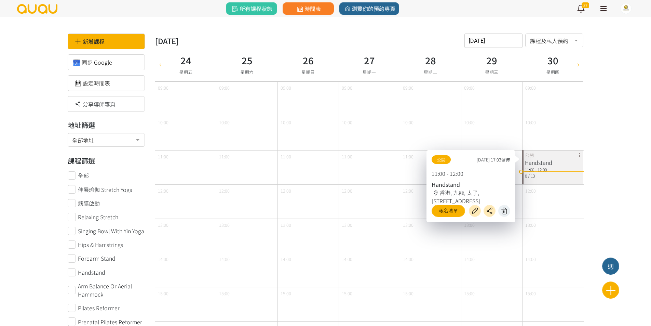
click at [508, 209] on icon at bounding box center [504, 211] width 11 height 8
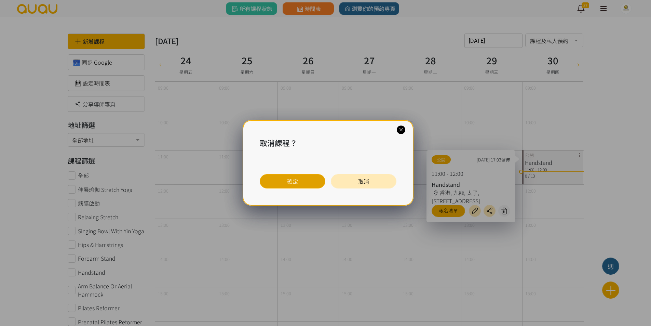
click at [311, 178] on button "確定" at bounding box center [293, 181] width 66 height 14
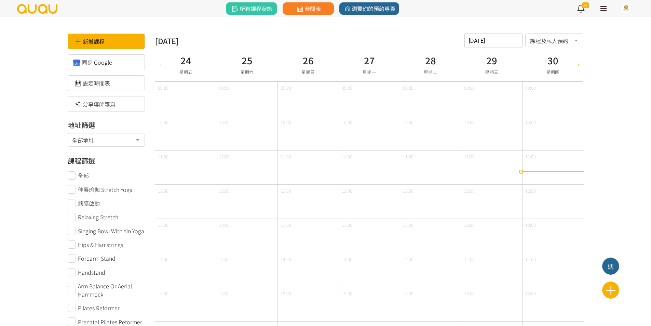
click at [583, 68] on div "新增課程 週 2025年 十月 2025-10-24 請選擇時間表日期 October 2025 Sun Mon Tue Wed Thu Fri Sat 1 …" at bounding box center [369, 294] width 439 height 521
click at [580, 68] on div at bounding box center [579, 64] width 10 height 33
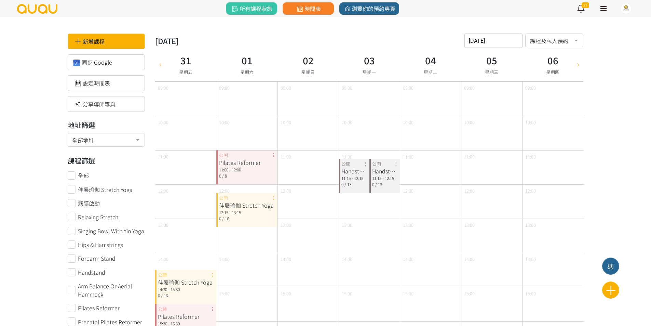
scroll to position [34, 0]
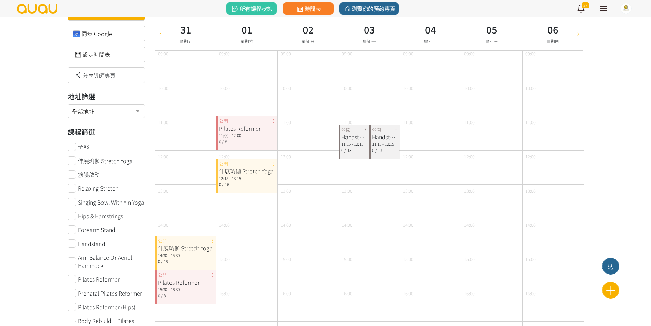
click at [213, 241] on div "伸展瑜伽 Stretch Yoga 14:30 - 15:30 0 / 16 公開" at bounding box center [185, 253] width 61 height 34
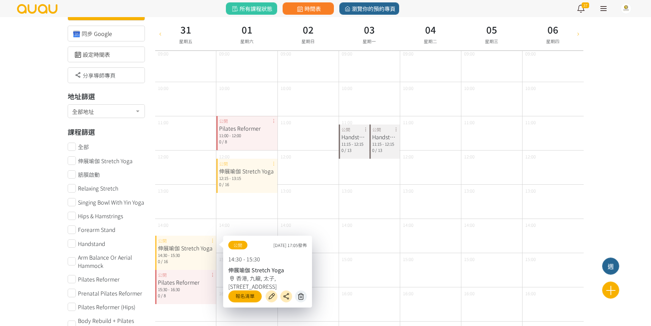
click at [306, 294] on button at bounding box center [301, 296] width 12 height 12
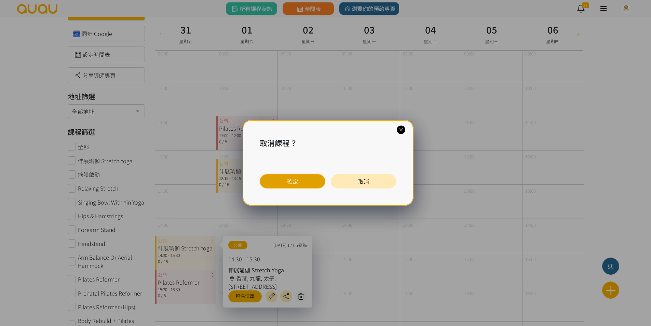
click at [298, 187] on button "確定" at bounding box center [293, 181] width 66 height 14
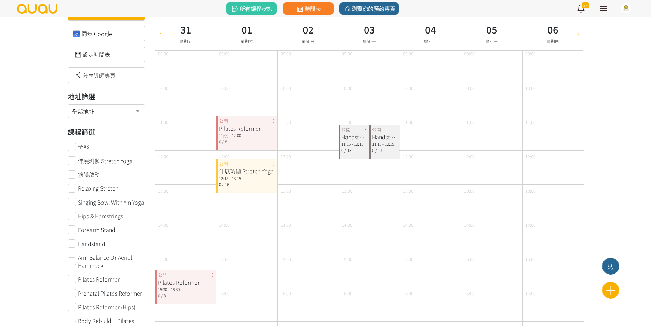
click at [213, 275] on div "Pilates Reformer 15:30 - 16:30 0 / 8 公開" at bounding box center [185, 287] width 61 height 34
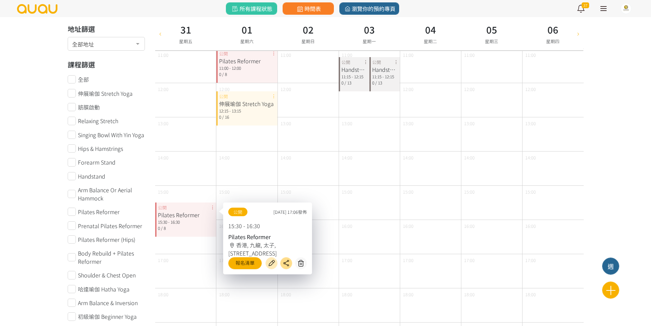
scroll to position [103, 0]
click at [299, 263] on icon at bounding box center [301, 262] width 11 height 8
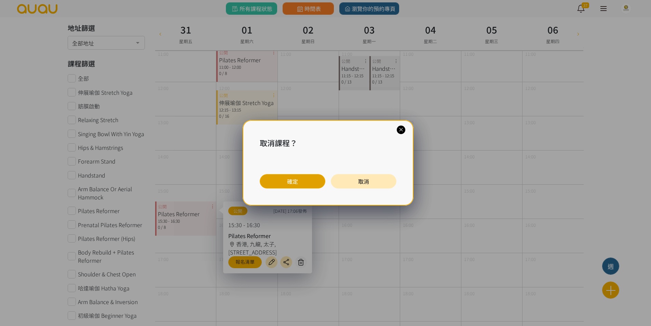
click at [308, 186] on button "確定" at bounding box center [293, 181] width 66 height 14
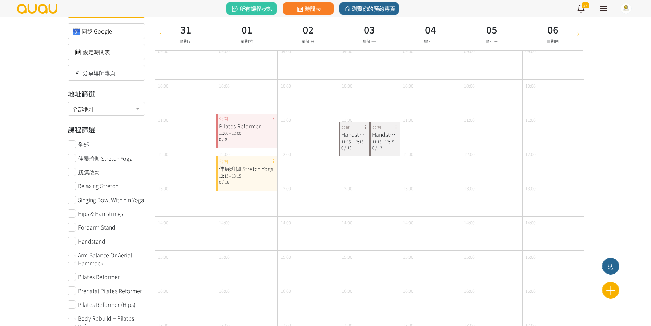
scroll to position [34, 0]
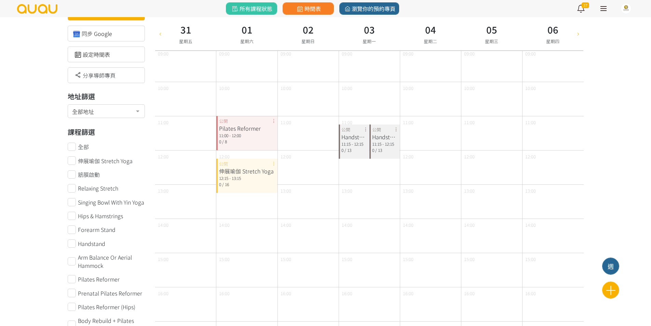
click at [273, 166] on div "伸展瑜伽 Stretch Yoga 12:15 - 13:15 0 / 16 公開" at bounding box center [246, 176] width 61 height 34
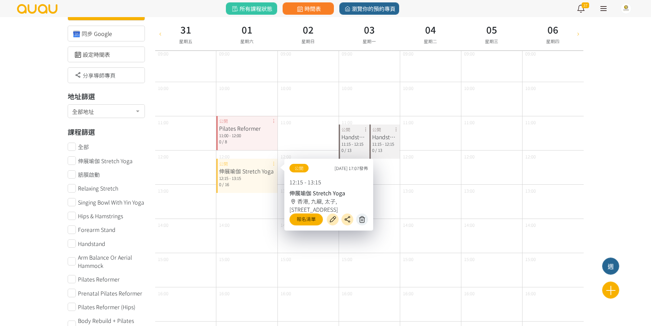
click at [367, 219] on icon at bounding box center [362, 219] width 11 height 8
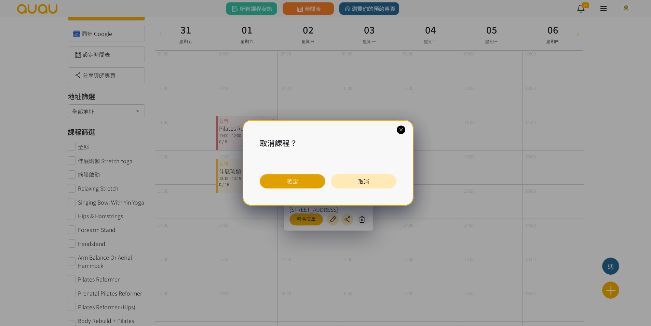
click at [305, 177] on button "確定" at bounding box center [293, 181] width 66 height 14
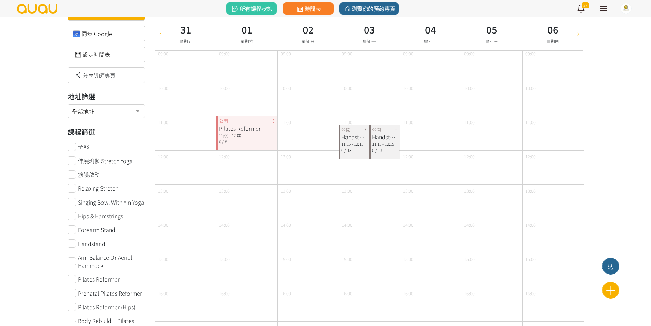
click at [274, 122] on div "Pilates Reformer 11:00 - 12:00 0 / 8 公開" at bounding box center [246, 133] width 61 height 34
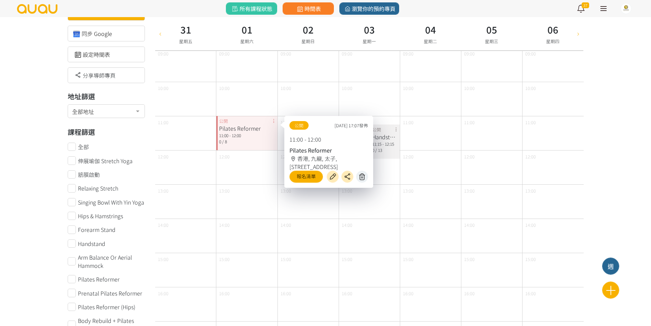
click at [362, 175] on icon at bounding box center [362, 177] width 11 height 8
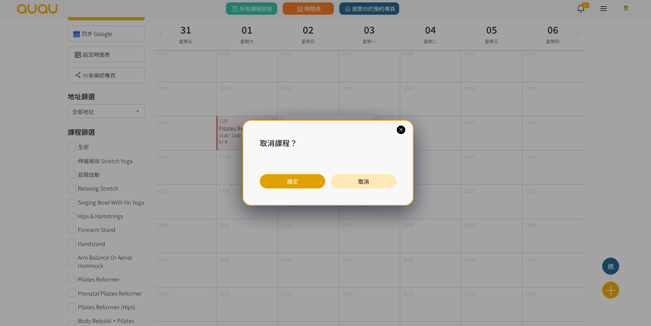
click at [292, 179] on button "確定" at bounding box center [293, 181] width 66 height 14
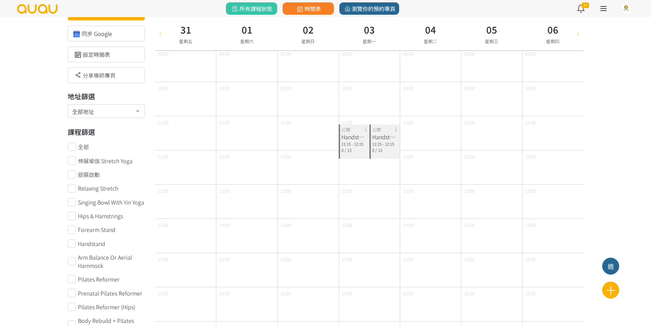
click at [366, 130] on div "Handstand 11:15 - 12:15 0 / 13 公開" at bounding box center [354, 141] width 31 height 34
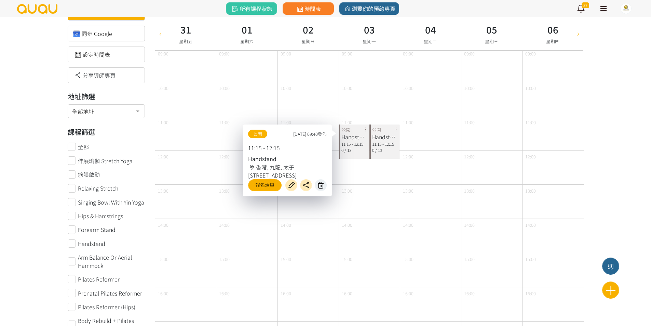
click at [320, 186] on icon at bounding box center [321, 185] width 11 height 8
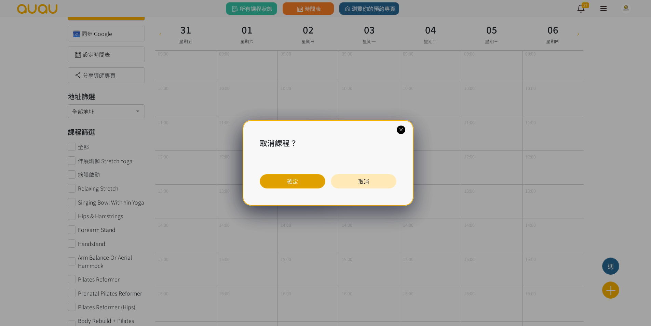
click at [295, 176] on button "確定" at bounding box center [293, 181] width 66 height 14
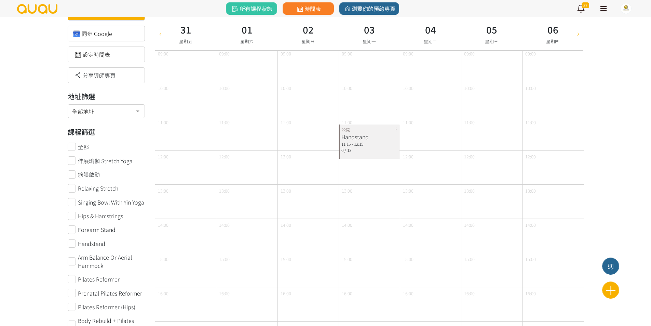
click at [394, 131] on div "Handstand 11:15 - 12:15 0 / 13 公開" at bounding box center [369, 141] width 61 height 34
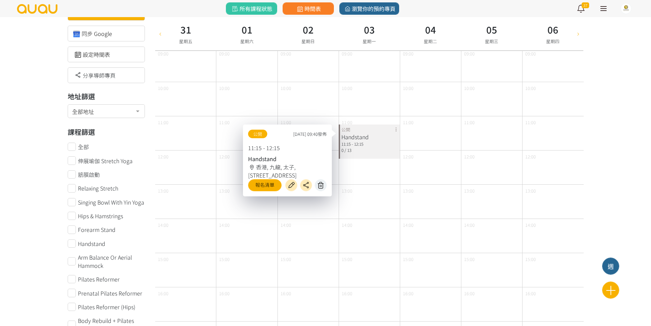
click at [324, 185] on icon at bounding box center [321, 185] width 11 height 8
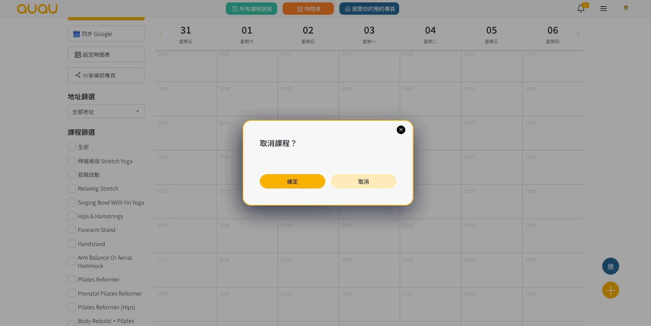
drag, startPoint x: 292, startPoint y: 176, endPoint x: 331, endPoint y: 180, distance: 39.2
click at [291, 176] on button "確定" at bounding box center [293, 181] width 66 height 14
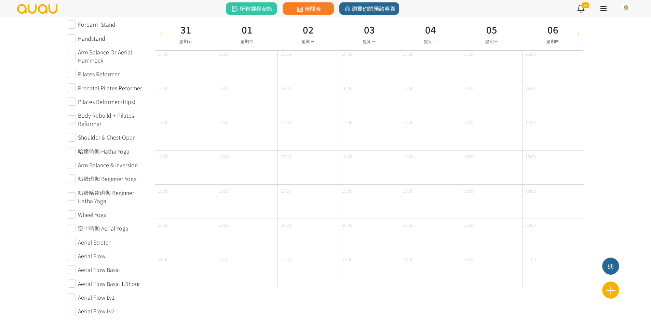
scroll to position [0, 0]
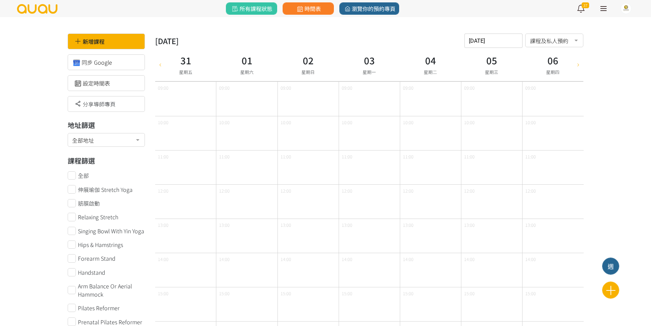
click at [578, 65] on icon at bounding box center [579, 64] width 8 height 5
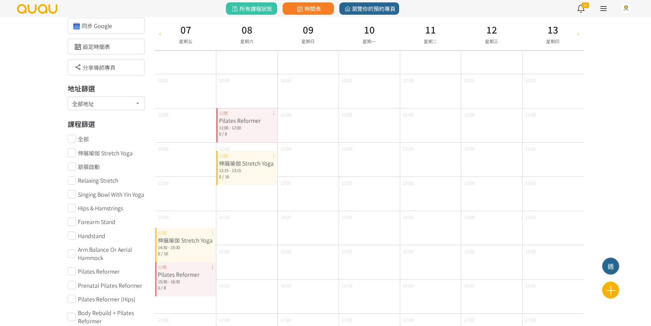
scroll to position [171, 0]
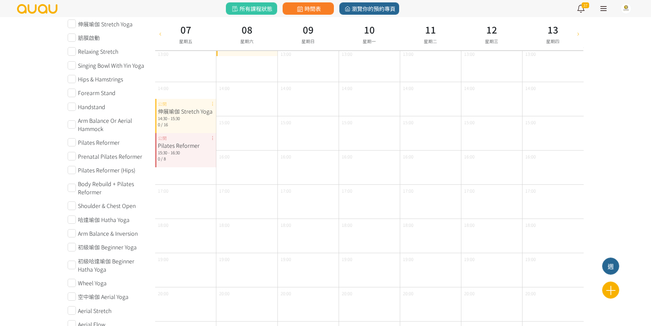
click at [213, 103] on div "伸展瑜伽 Stretch Yoga 14:30 - 15:30 0 / 16 公開" at bounding box center [185, 116] width 61 height 34
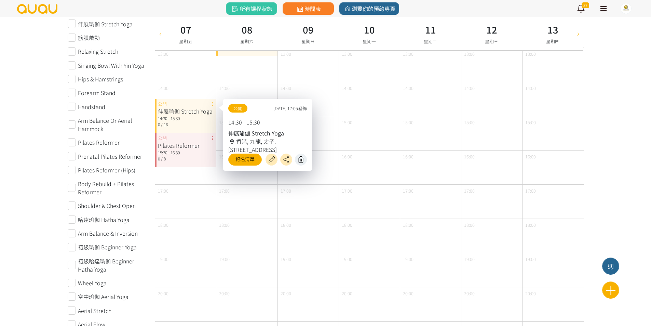
click at [298, 161] on icon at bounding box center [301, 160] width 11 height 8
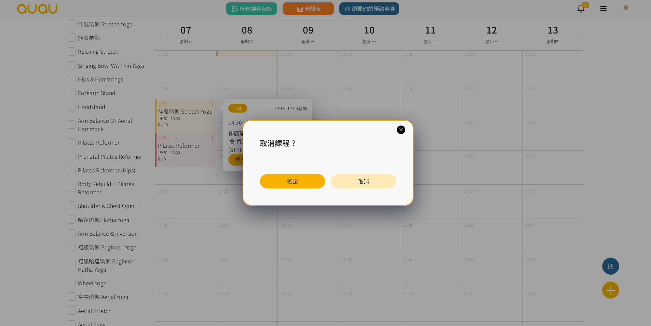
drag, startPoint x: 296, startPoint y: 187, endPoint x: 295, endPoint y: 183, distance: 4.6
click at [295, 187] on button "確定" at bounding box center [293, 181] width 66 height 14
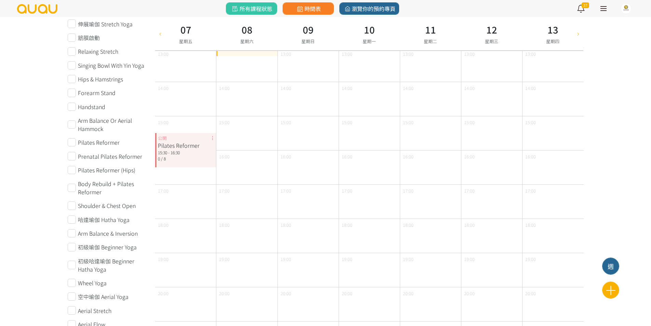
click at [214, 141] on div "Pilates Reformer 15:30 - 16:30 0 / 8 公開" at bounding box center [185, 150] width 61 height 34
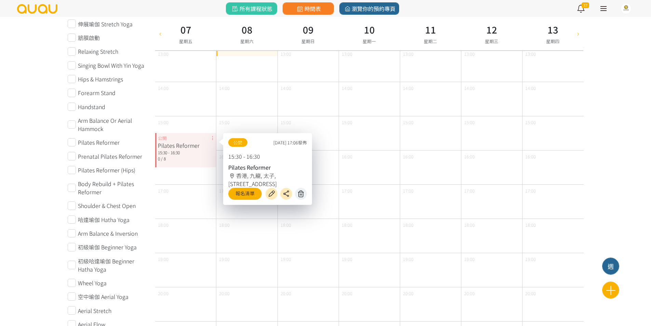
click at [299, 194] on icon at bounding box center [301, 194] width 11 height 8
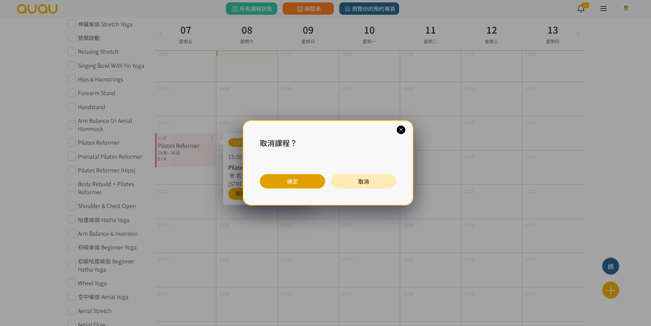
click at [281, 183] on button "確定" at bounding box center [293, 181] width 66 height 14
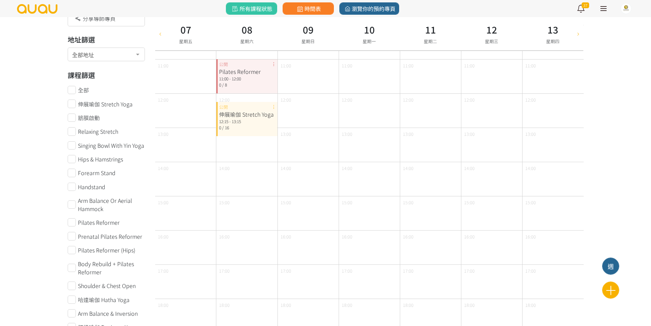
scroll to position [68, 0]
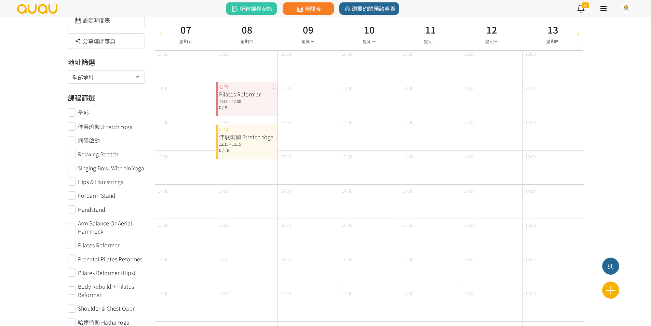
click at [274, 88] on div "Pilates Reformer 11:00 - 12:00 0 / 8 公開" at bounding box center [246, 99] width 61 height 34
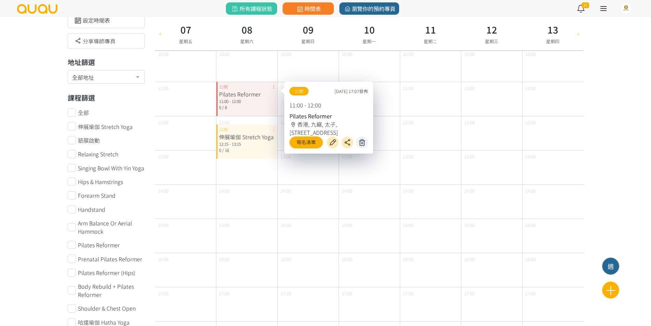
click at [361, 142] on icon at bounding box center [362, 143] width 11 height 8
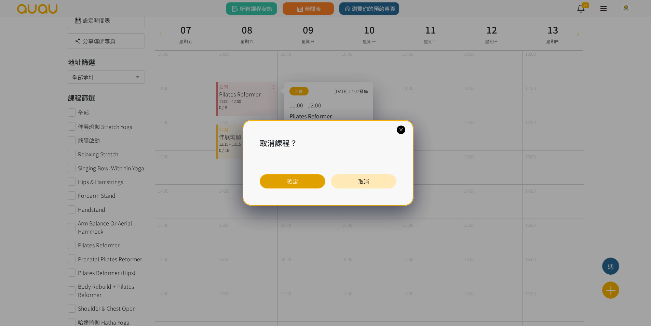
click at [292, 177] on button "確定" at bounding box center [293, 181] width 66 height 14
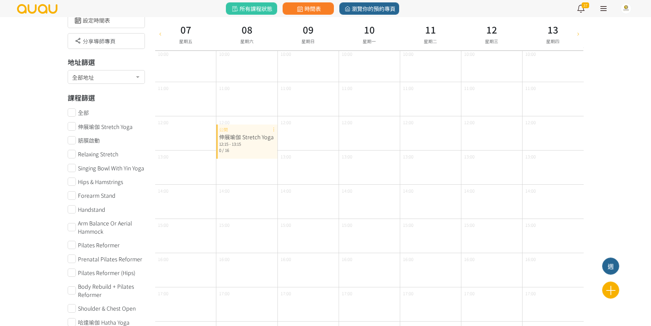
click at [272, 129] on div "伸展瑜伽 Stretch Yoga 12:15 - 13:15 0 / 16 公開" at bounding box center [246, 141] width 61 height 34
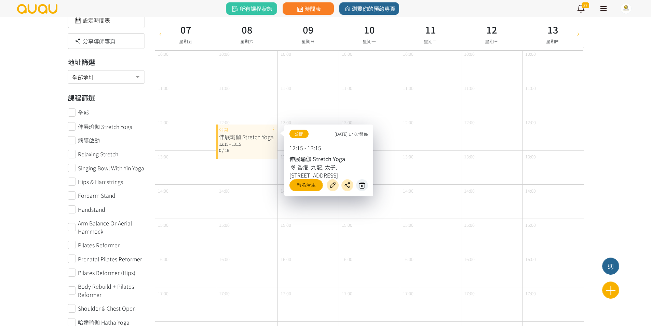
click at [361, 184] on icon at bounding box center [362, 185] width 11 height 8
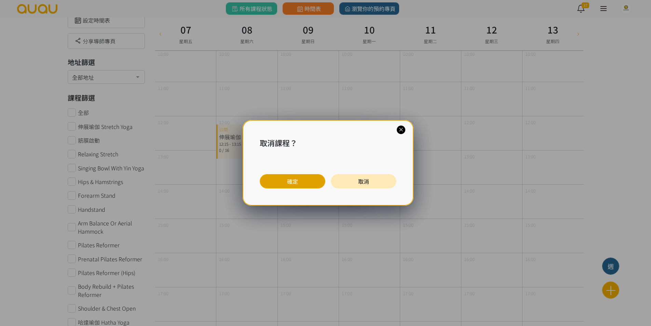
click at [285, 177] on button "確定" at bounding box center [293, 181] width 66 height 14
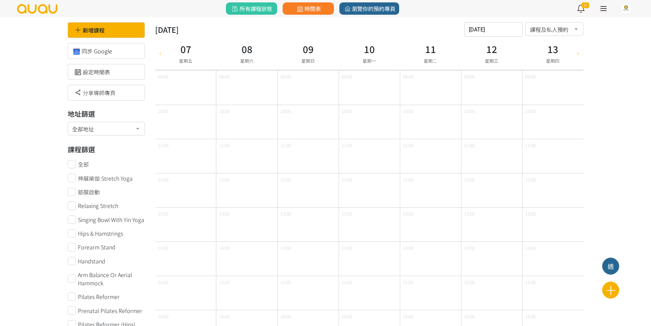
scroll to position [0, 0]
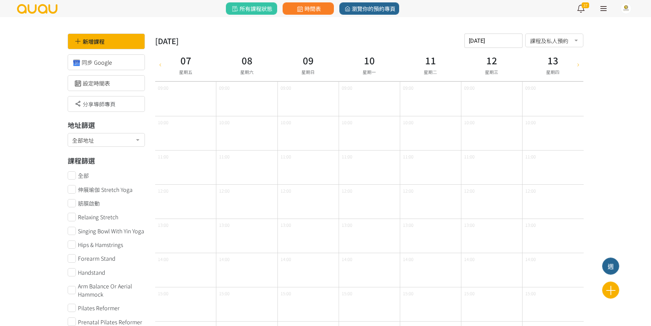
click at [580, 61] on div at bounding box center [579, 64] width 10 height 33
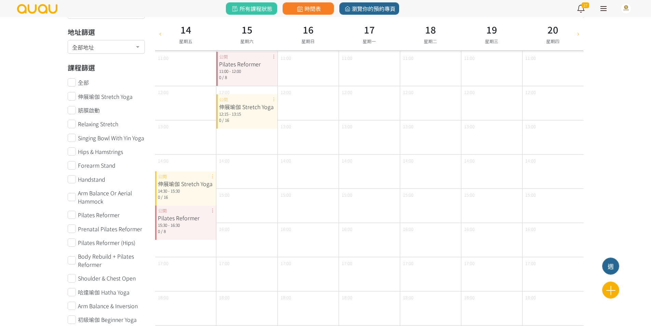
scroll to position [103, 0]
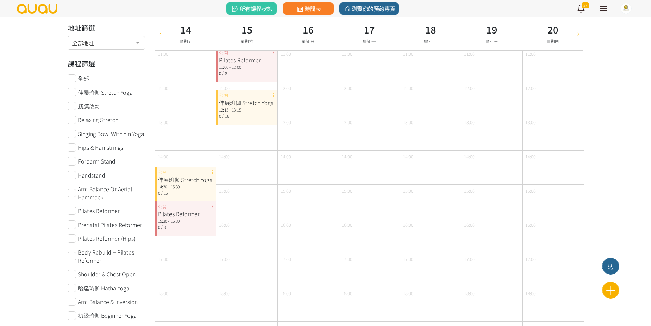
click at [210, 170] on div "伸展瑜伽 Stretch Yoga 14:30 - 15:30 0 / 16 公開" at bounding box center [185, 184] width 61 height 34
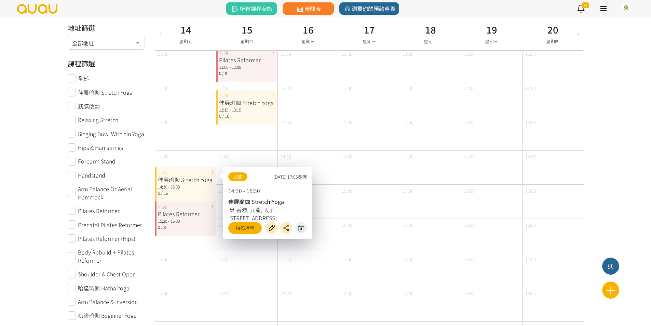
click at [302, 222] on button at bounding box center [301, 228] width 12 height 12
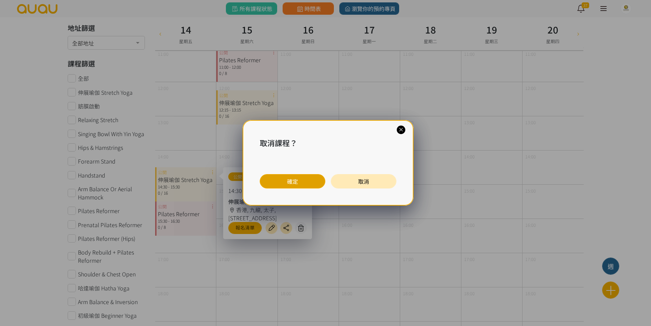
click at [301, 183] on button "確定" at bounding box center [293, 181] width 66 height 14
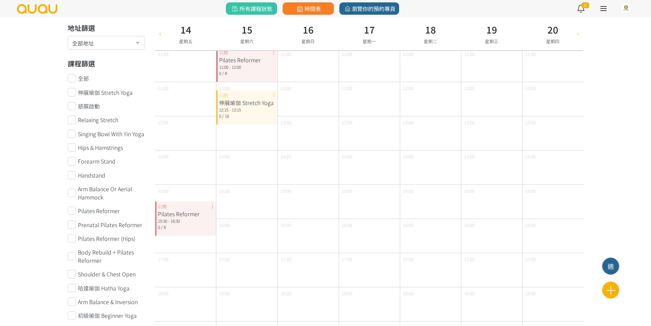
click at [210, 206] on div "Pilates Reformer 15:30 - 16:30 0 / 8 公開" at bounding box center [185, 218] width 61 height 34
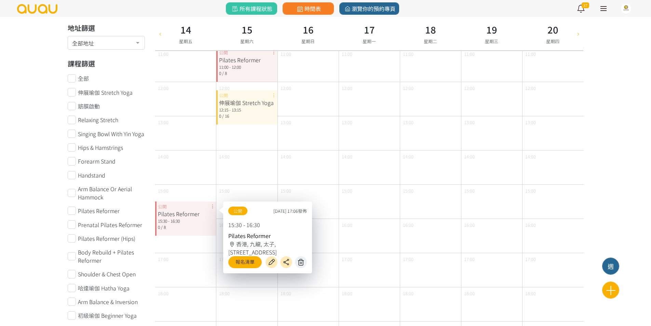
click at [303, 260] on icon at bounding box center [301, 262] width 11 height 8
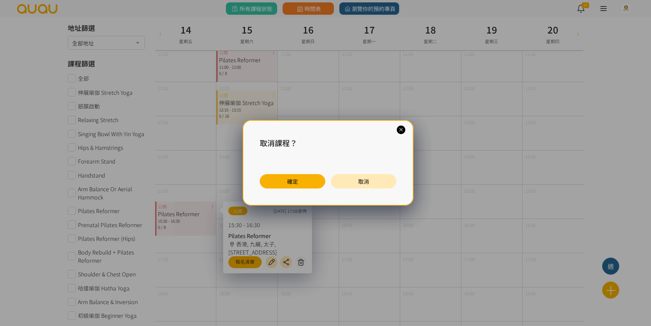
click at [287, 189] on div "取消課程？ 確定 取消" at bounding box center [328, 162] width 171 height 85
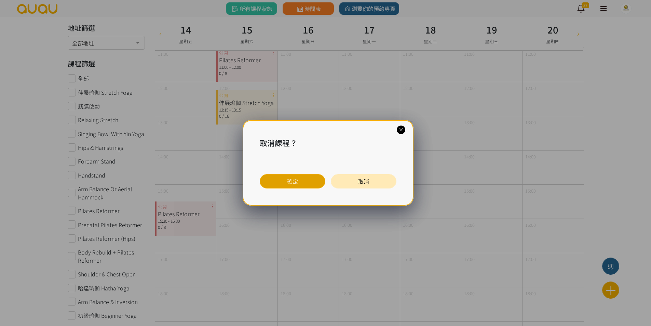
click at [286, 187] on button "確定" at bounding box center [293, 181] width 66 height 14
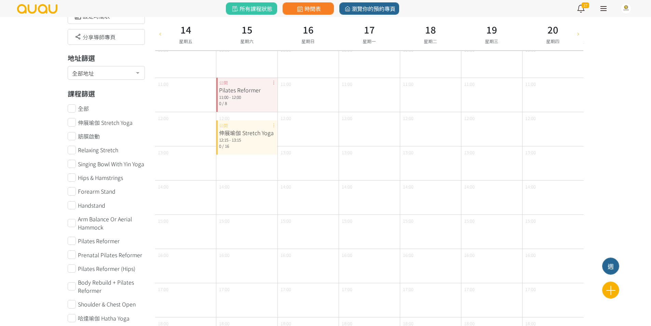
scroll to position [68, 0]
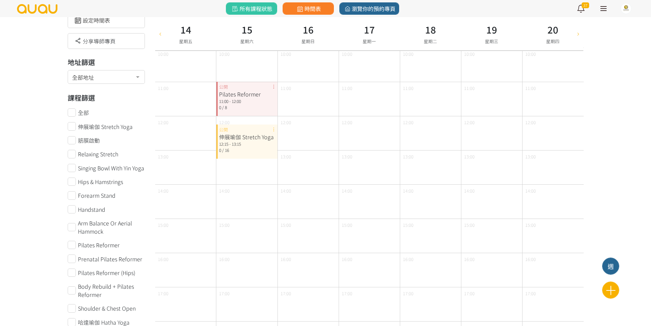
click at [273, 130] on div "伸展瑜伽 Stretch Yoga 12:15 - 13:15 0 / 16 公開" at bounding box center [246, 141] width 61 height 34
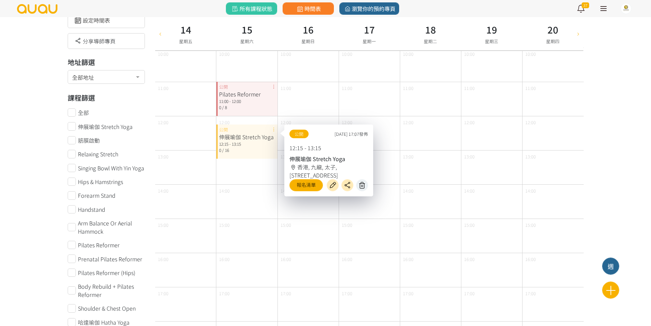
click at [357, 186] on icon at bounding box center [362, 185] width 11 height 8
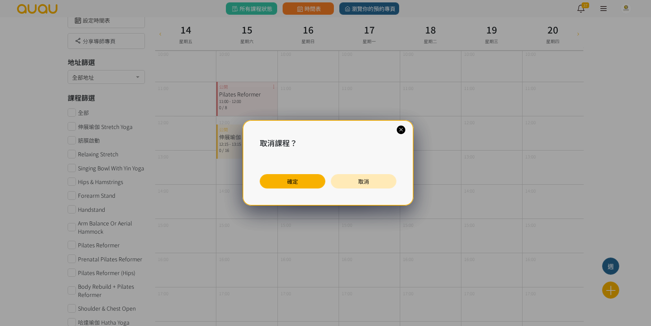
drag, startPoint x: 314, startPoint y: 180, endPoint x: 309, endPoint y: 174, distance: 7.6
click at [314, 180] on button "確定" at bounding box center [293, 181] width 66 height 14
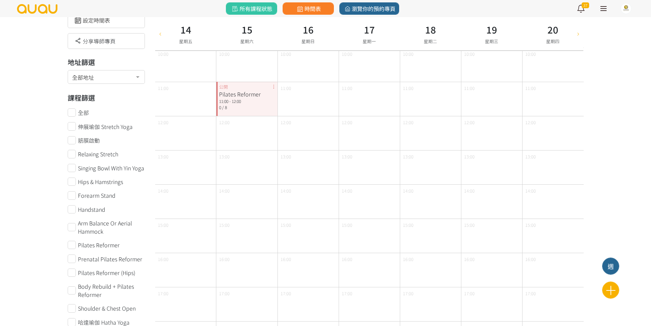
click at [274, 89] on div "Pilates Reformer 11:00 - 12:00 0 / 8 公開" at bounding box center [246, 99] width 61 height 34
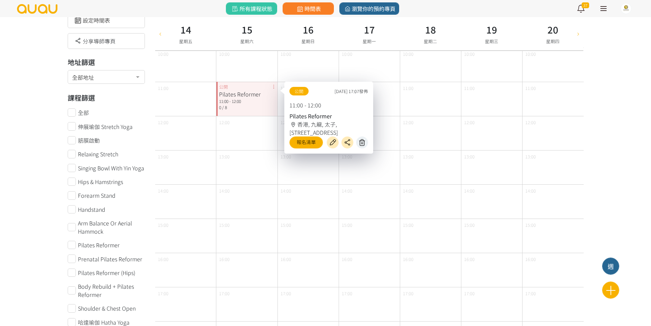
click at [362, 145] on icon at bounding box center [362, 143] width 11 height 8
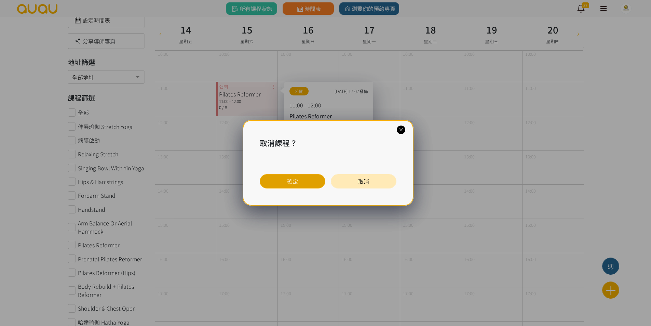
click at [287, 178] on button "確定" at bounding box center [293, 181] width 66 height 14
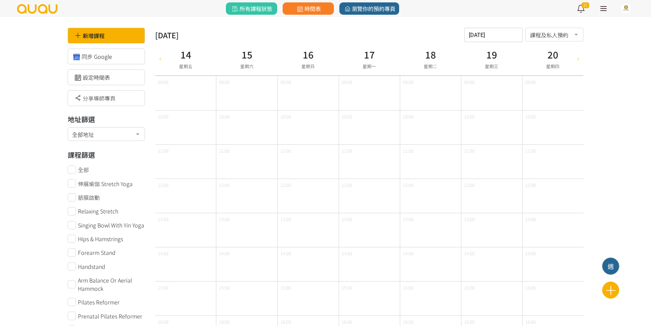
scroll to position [0, 0]
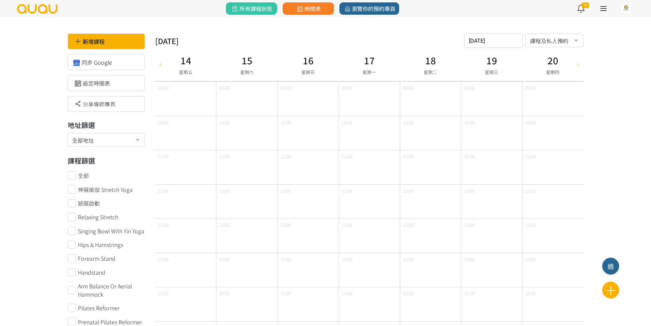
click at [578, 64] on icon at bounding box center [579, 64] width 8 height 5
click at [493, 45] on div "2025-11-21 請選擇時間表日期 November 2025 Sun Mon Tue Wed Thu Fri Sat 1 2 3 4 5 6 7 8 9…" at bounding box center [494, 41] width 58 height 14
click at [474, 57] on icon "button" at bounding box center [473, 58] width 6 height 6
click at [475, 60] on icon "button" at bounding box center [473, 58] width 6 height 6
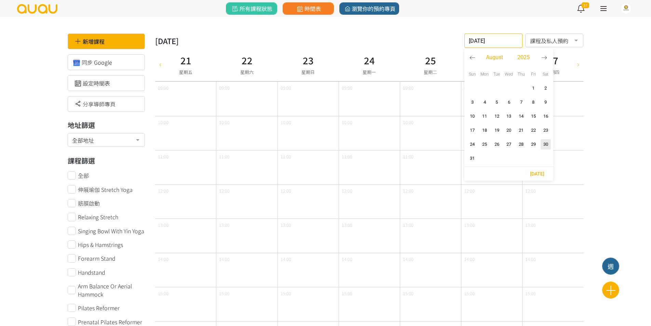
click at [547, 62] on button "button" at bounding box center [544, 57] width 13 height 19
click at [543, 88] on span "6" at bounding box center [546, 88] width 8 height 7
type input "2025-09-06"
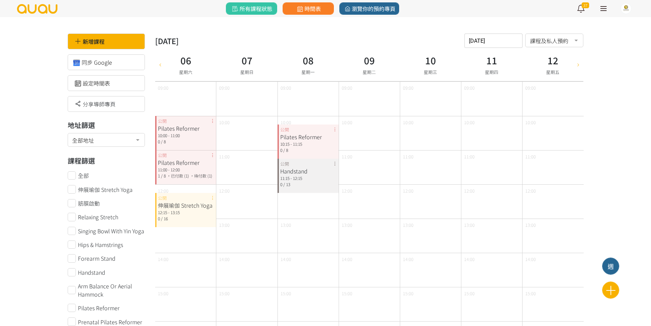
click at [212, 154] on div "Pilates Reformer 11:00 - 12:00 1 / 8 ，已付款 (1) ，待付款 (1) 公開" at bounding box center [185, 167] width 61 height 34
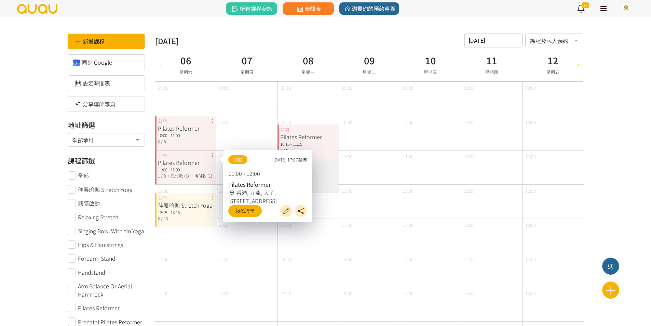
click at [212, 197] on div "伸展瑜伽 Stretch Yoga 12:15 - 13:15 0 / 16 公開" at bounding box center [185, 210] width 61 height 34
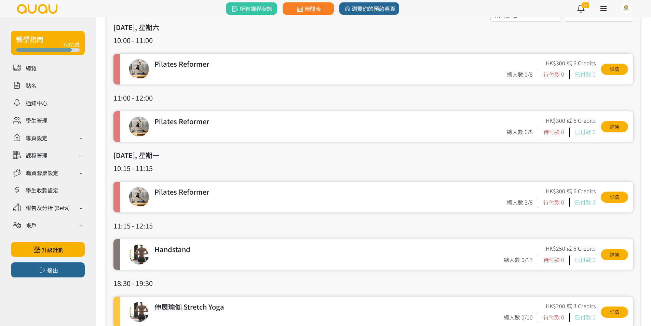
scroll to position [34, 0]
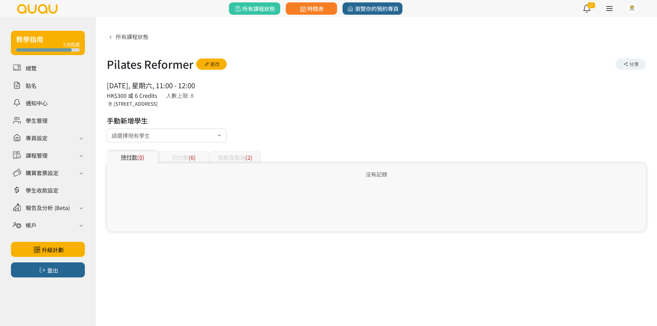
click at [185, 155] on div "已付款 (6)" at bounding box center [183, 157] width 51 height 12
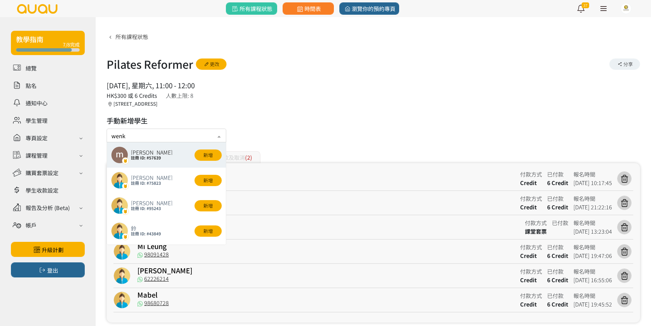
type input "wenki"
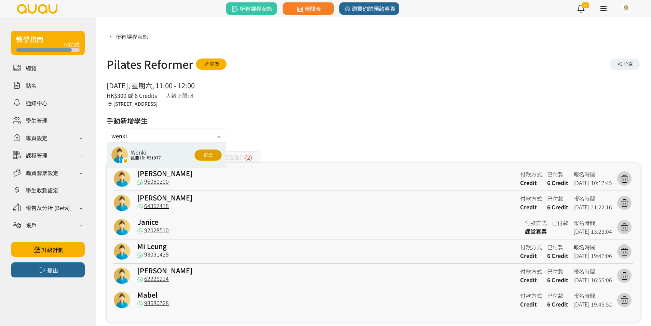
click at [212, 159] on button "新增" at bounding box center [208, 154] width 27 height 11
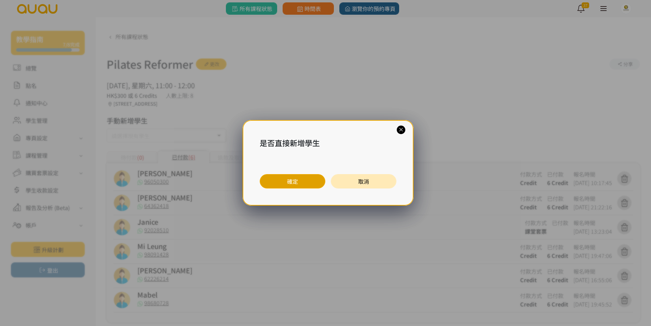
click at [287, 182] on button "確定" at bounding box center [293, 181] width 66 height 14
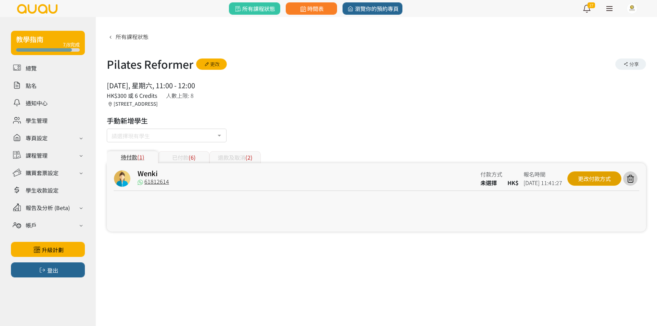
click at [604, 182] on div "更改付款方式" at bounding box center [594, 178] width 54 height 14
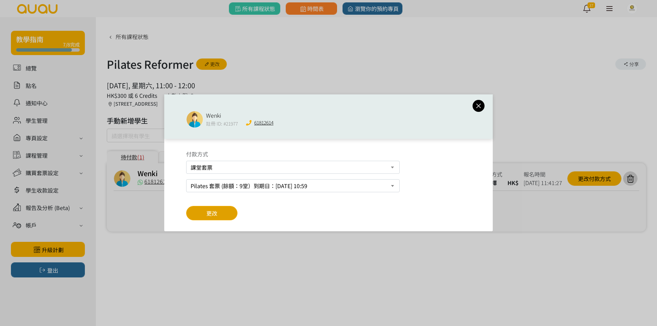
click at [219, 209] on button "更改" at bounding box center [211, 213] width 51 height 14
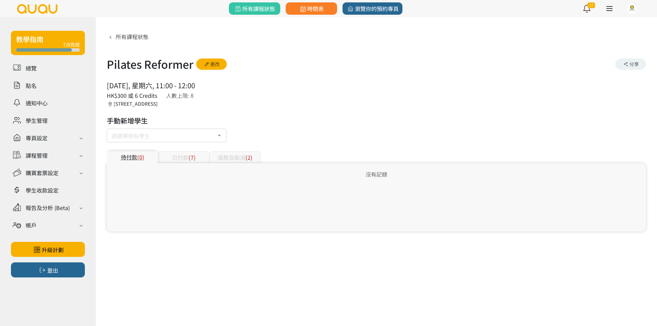
drag, startPoint x: 195, startPoint y: 157, endPoint x: 248, endPoint y: 123, distance: 62.8
click at [194, 158] on span "(7)" at bounding box center [191, 157] width 7 height 8
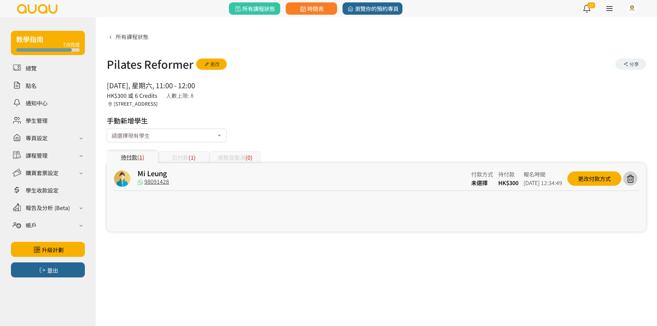
click at [134, 140] on div "請選擇現有學生" at bounding box center [167, 136] width 120 height 14
click at [111, 137] on input "text" at bounding box center [111, 134] width 0 height 7
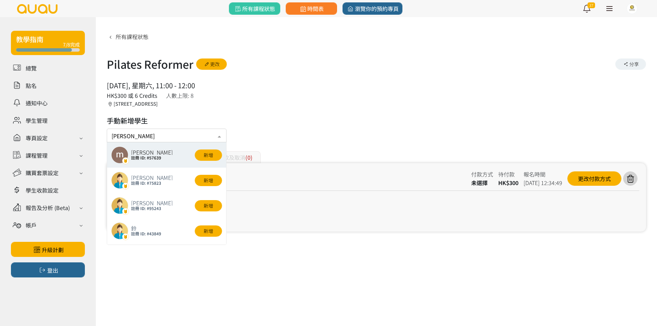
type input "J"
click at [194, 158] on div "Janice 註冊 ID: #64195 新增" at bounding box center [166, 154] width 111 height 17
click at [203, 152] on button "新增" at bounding box center [208, 154] width 27 height 11
type input "Janice"
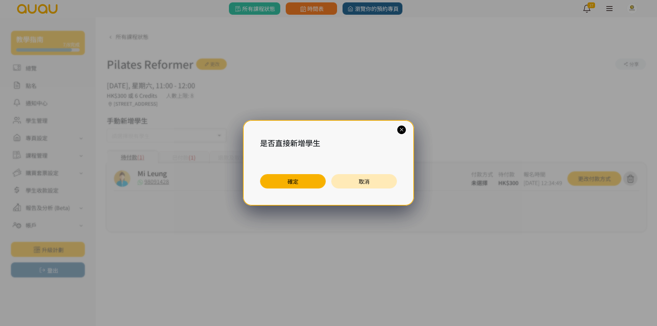
click at [274, 179] on button "確定" at bounding box center [293, 181] width 66 height 14
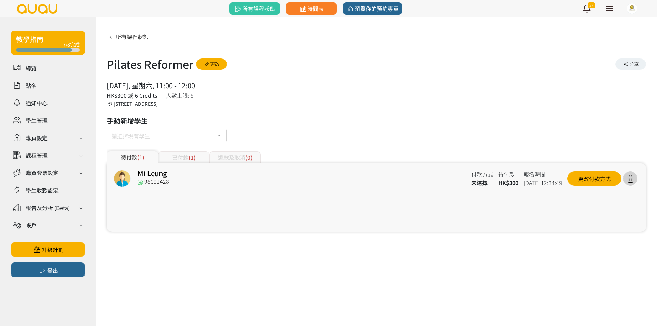
click at [111, 136] on input "text" at bounding box center [111, 134] width 0 height 7
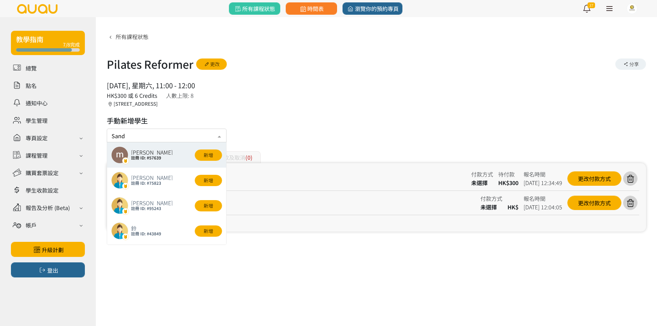
type input "[PERSON_NAME]"
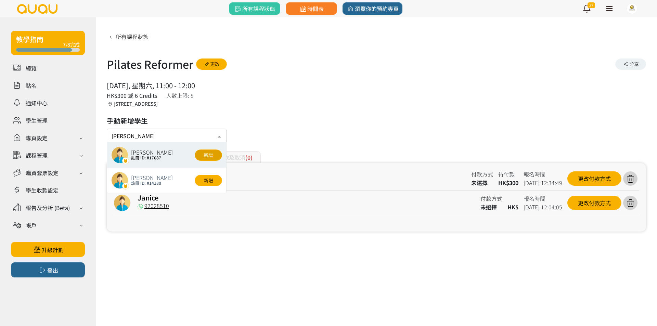
click at [211, 155] on button "新增" at bounding box center [208, 154] width 27 height 11
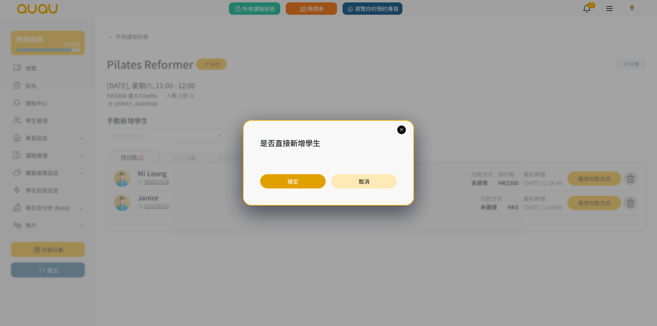
click at [307, 185] on button "確定" at bounding box center [293, 181] width 66 height 14
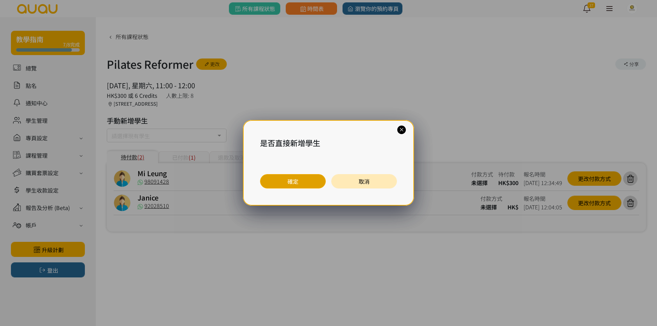
click at [307, 185] on button "確定" at bounding box center [293, 181] width 66 height 14
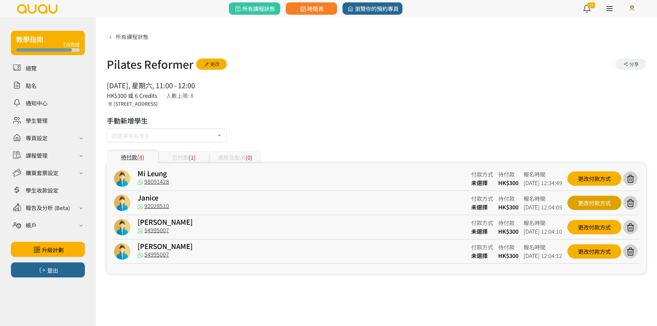
click at [590, 203] on div "更改付款方式" at bounding box center [594, 203] width 54 height 14
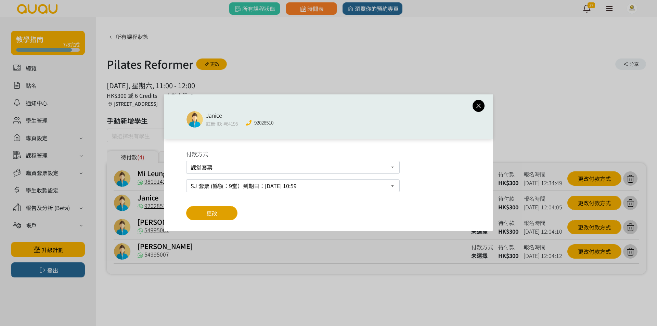
click at [226, 210] on div "付款方式 課堂套票 現場付款 轉數快FPS及銀行轉帳 PayMe SJ 套票 (餘額：9堂）到期日：2025/12/02, 10:59 更改" at bounding box center [328, 185] width 328 height 92
click at [226, 210] on button "更改" at bounding box center [211, 213] width 51 height 14
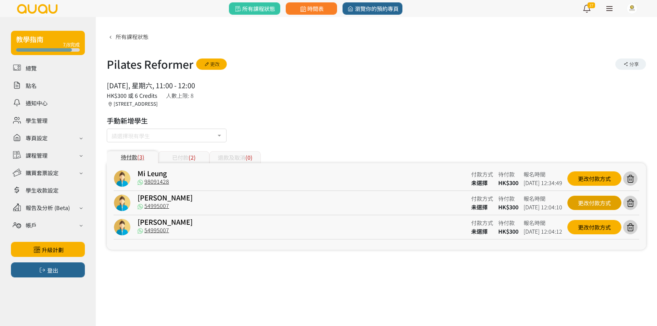
click at [576, 204] on div "更改付款方式" at bounding box center [594, 203] width 54 height 14
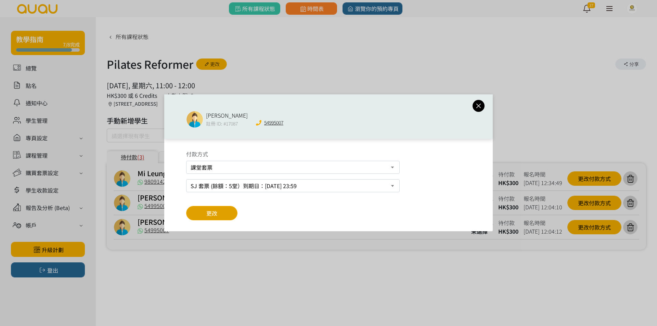
click at [209, 212] on span "更改" at bounding box center [211, 213] width 11 height 8
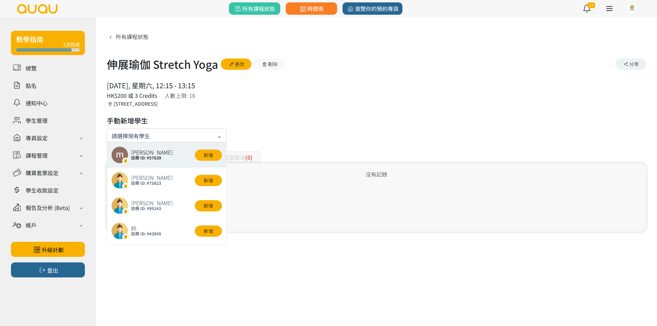
click at [141, 134] on input "text" at bounding box center [166, 135] width 110 height 9
click at [205, 157] on button "新增" at bounding box center [208, 154] width 27 height 11
type input "Janice"
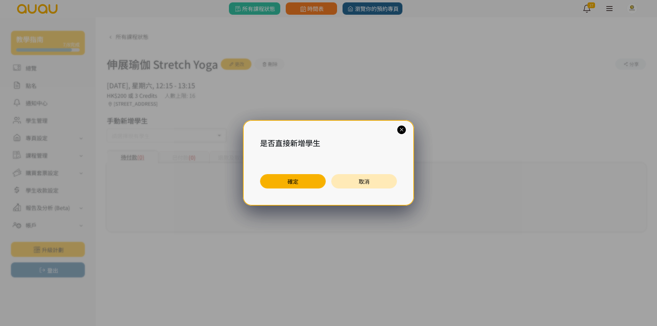
click at [302, 182] on button "確定" at bounding box center [293, 181] width 66 height 14
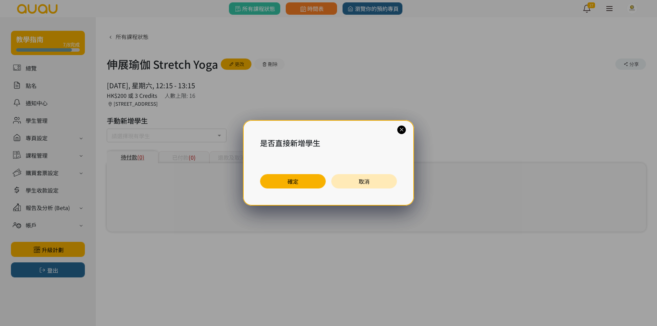
click at [149, 137] on div "是否直接新增學生 確定 取消" at bounding box center [328, 163] width 657 height 326
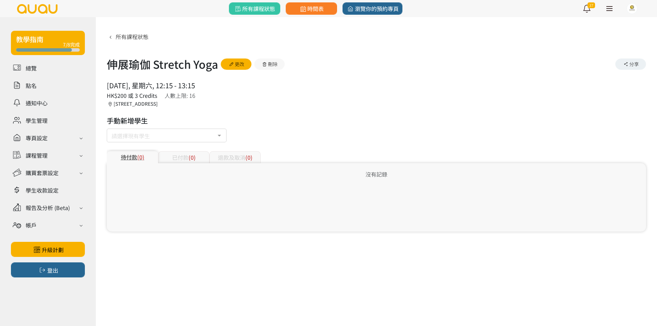
click at [149, 137] on div at bounding box center [328, 163] width 657 height 326
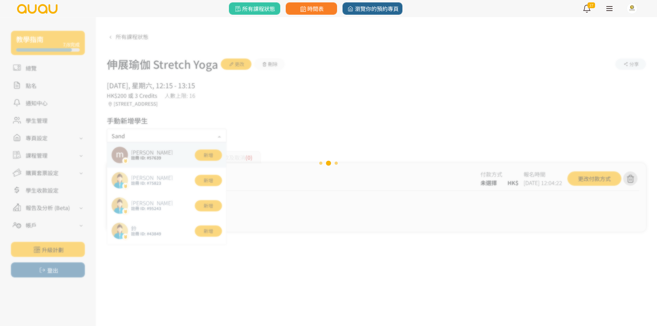
type input "[PERSON_NAME]"
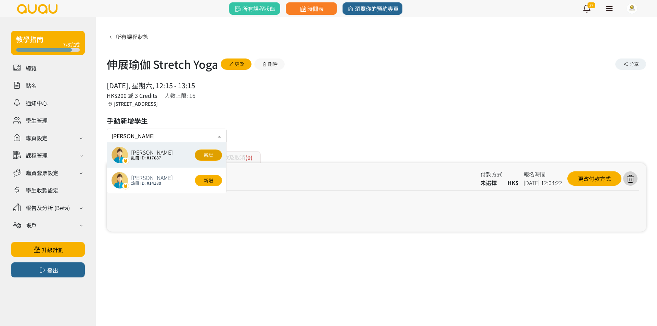
click at [199, 157] on button "新增" at bounding box center [208, 154] width 27 height 11
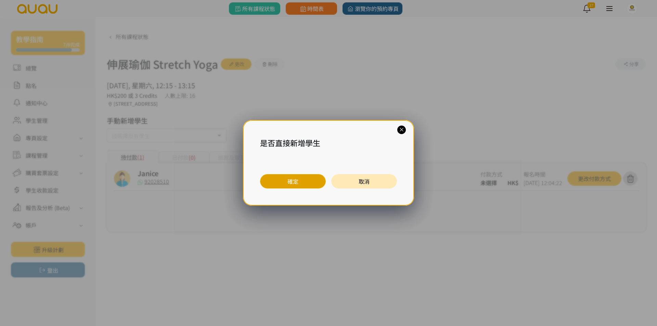
click at [292, 180] on button "確定" at bounding box center [293, 181] width 66 height 14
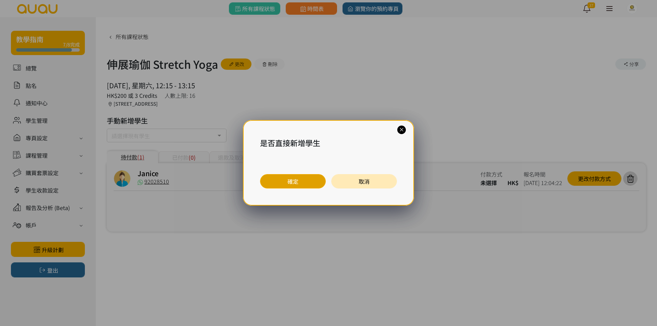
click at [292, 180] on button "確定" at bounding box center [293, 181] width 66 height 14
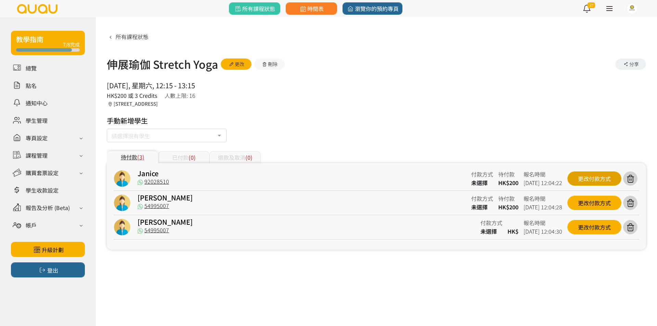
click at [598, 181] on div "更改付款方式" at bounding box center [594, 178] width 54 height 14
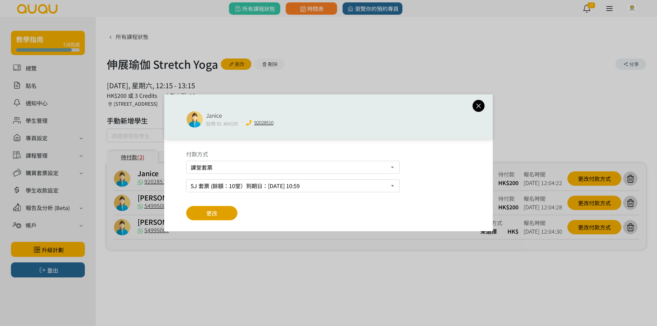
click at [226, 209] on button "更改" at bounding box center [211, 213] width 51 height 14
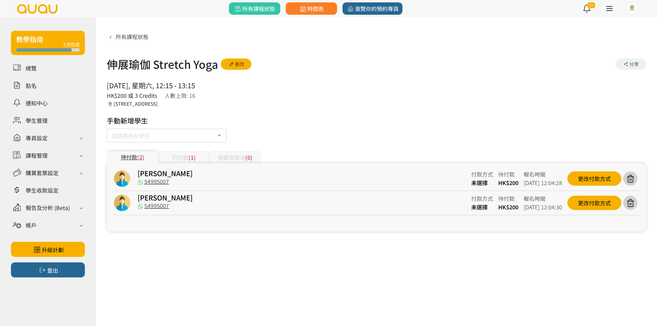
click at [585, 181] on div "更改付款方式" at bounding box center [594, 178] width 54 height 14
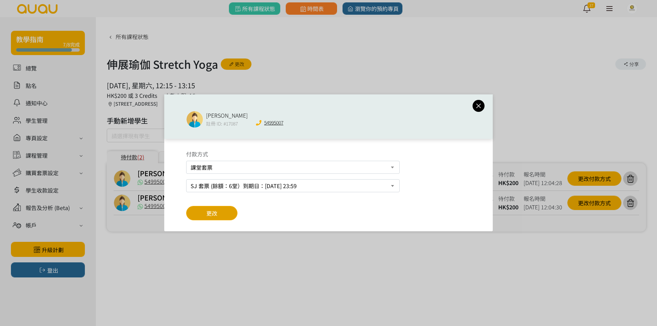
click at [212, 211] on span "更改" at bounding box center [211, 213] width 11 height 8
